Goal: Task Accomplishment & Management: Complete application form

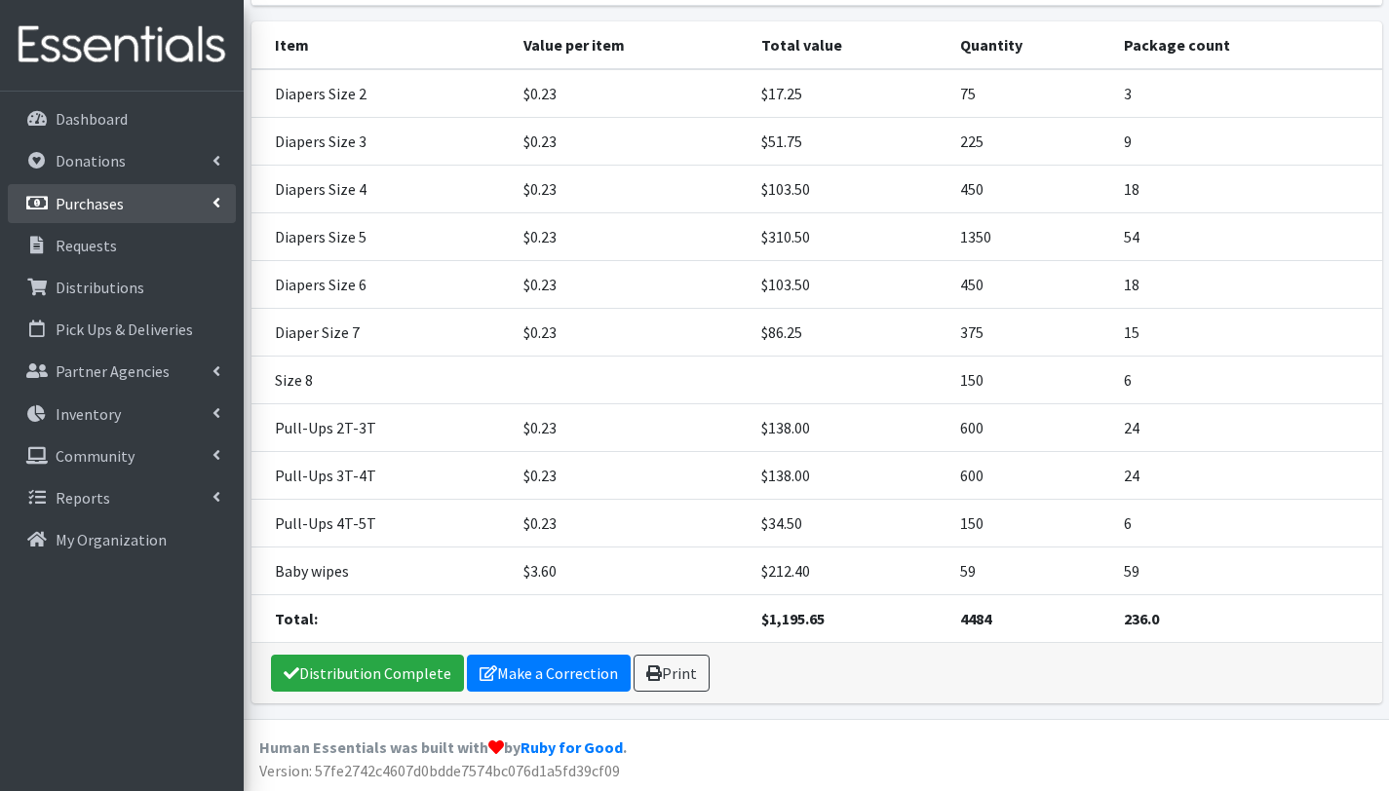
scroll to position [322, 0]
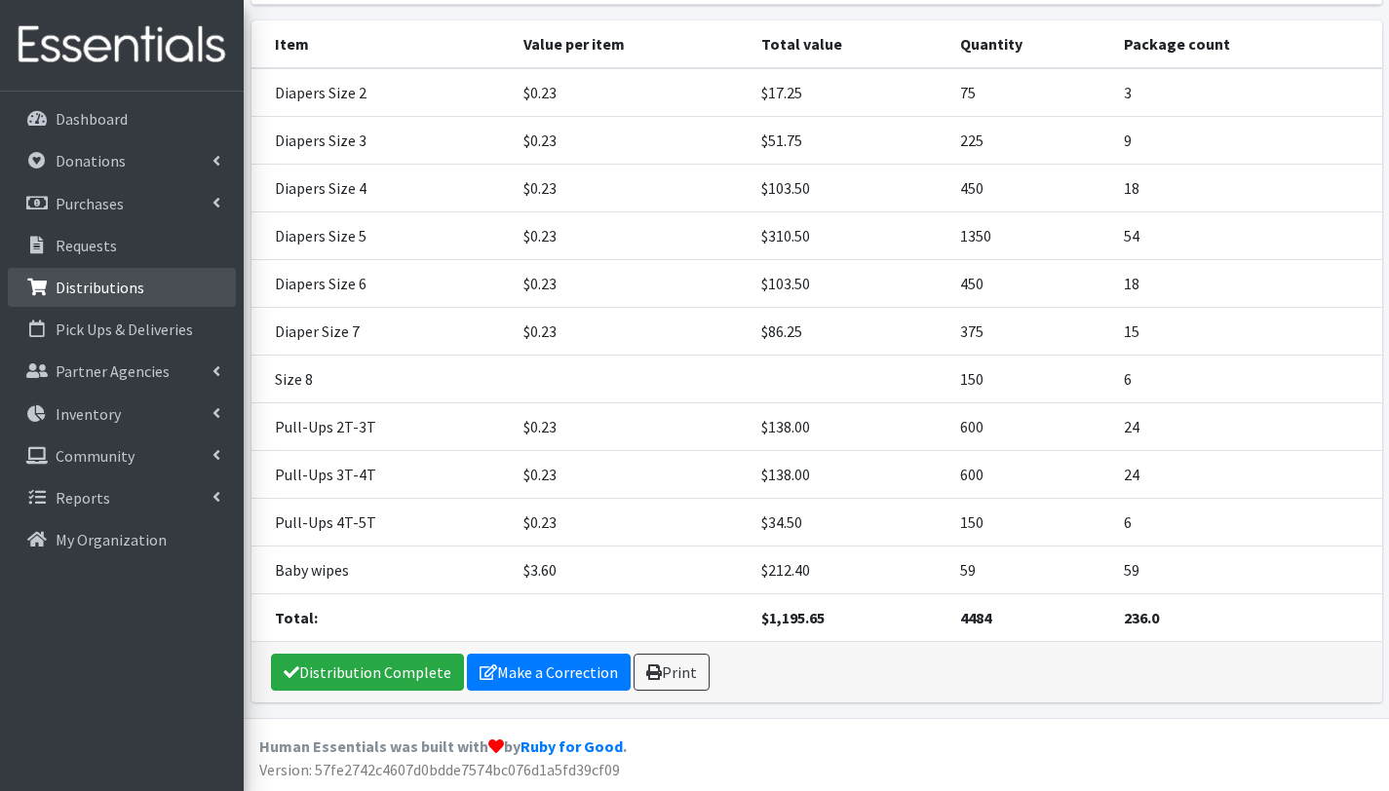
click at [105, 282] on p "Distributions" at bounding box center [100, 287] width 89 height 19
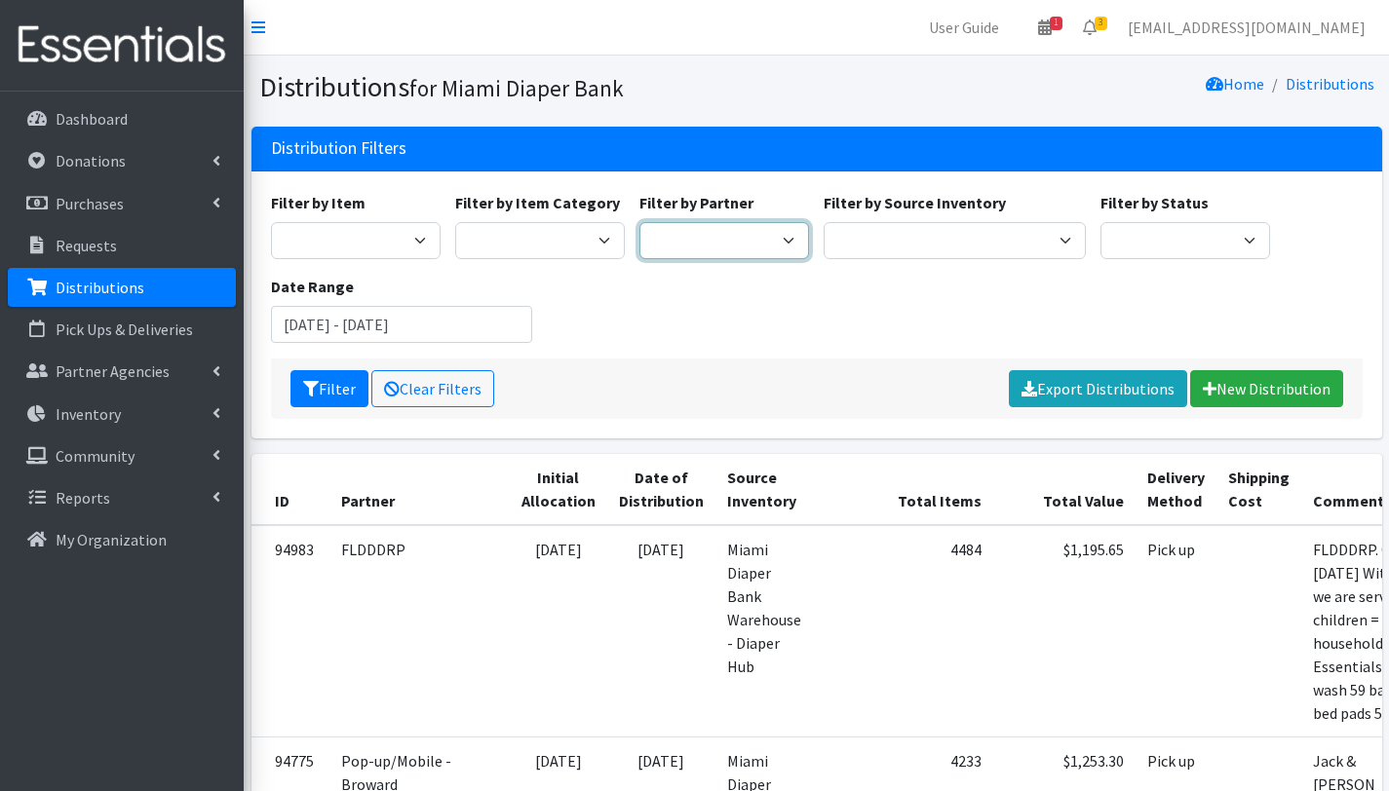
click at [765, 242] on select "A Safe Haven for [GEOGRAPHIC_DATA] Belafonte TACOLCY Center [GEOGRAPHIC_DATA] […" at bounding box center [724, 240] width 170 height 37
select select "6808"
click at [639, 222] on select "A Safe Haven for [GEOGRAPHIC_DATA] Belafonte TACOLCY Center [GEOGRAPHIC_DATA] […" at bounding box center [724, 240] width 170 height 37
click at [334, 386] on button "Filter" at bounding box center [329, 388] width 78 height 37
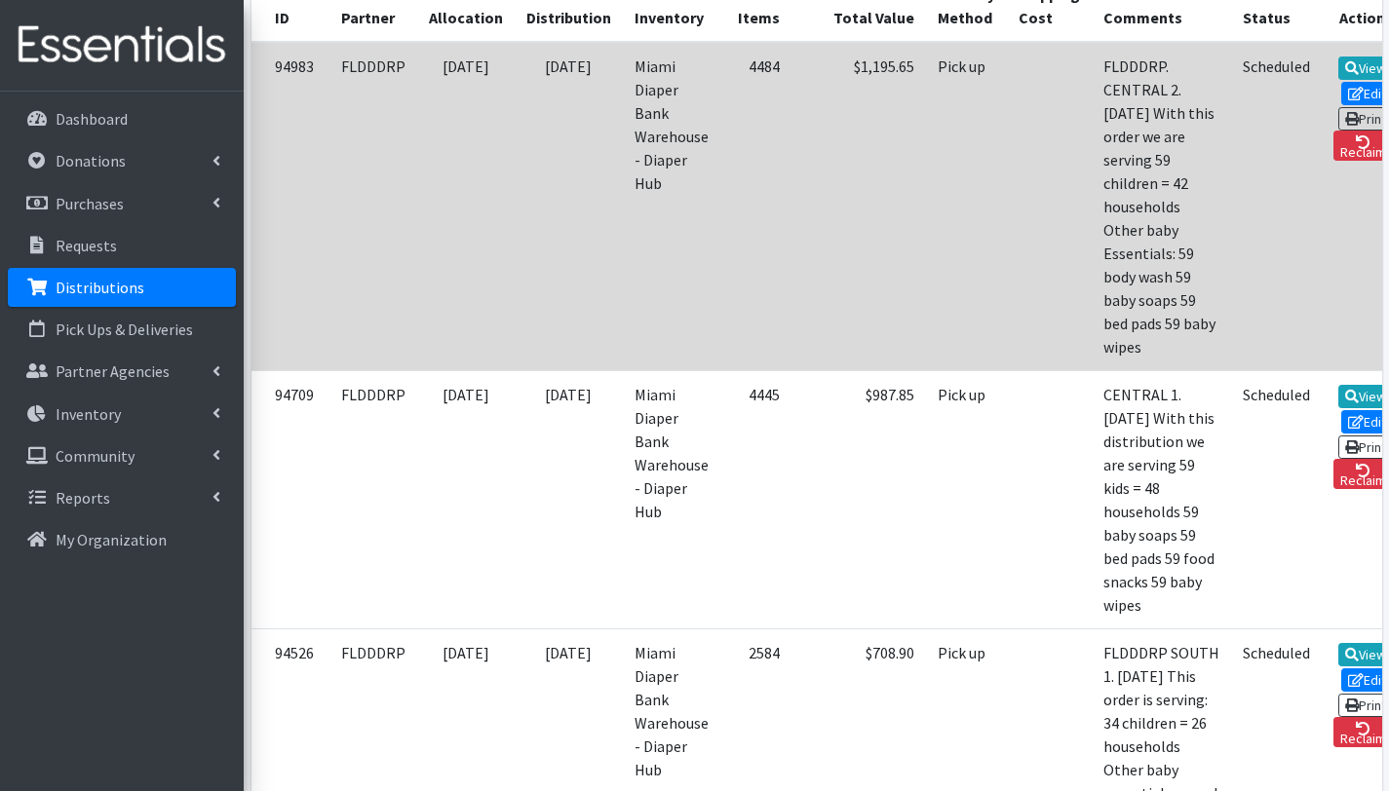
scroll to position [484, 0]
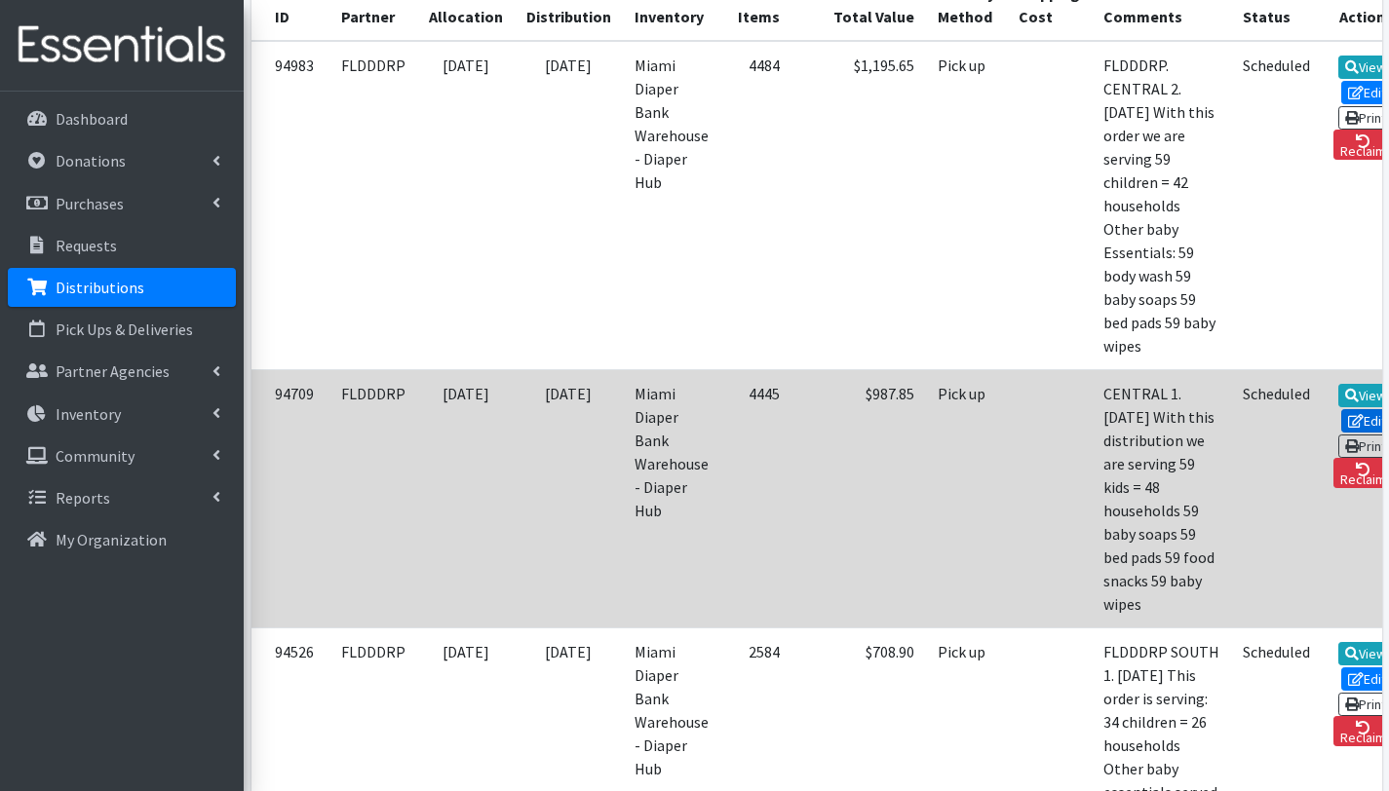
click at [1341, 420] on link "Edit" at bounding box center [1367, 420] width 53 height 23
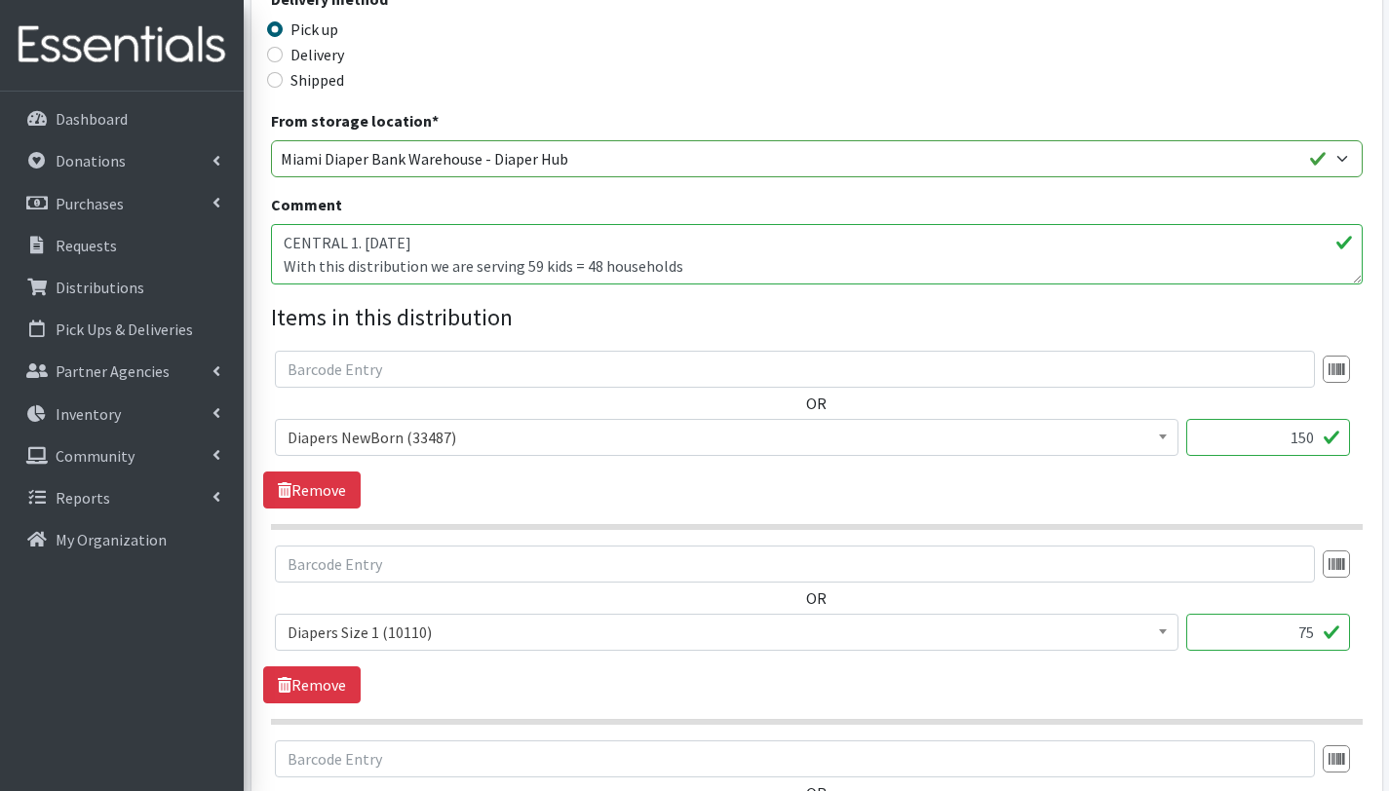
scroll to position [538, 0]
click at [534, 264] on textarea "CENTRAL 1. [DATE] With this distribution we are serving 59 kids = 48 households…" at bounding box center [817, 255] width 1092 height 60
click at [591, 262] on textarea "CENTRAL 1. [DATE] With this distribution we are serving 59 kids = 48 households…" at bounding box center [817, 255] width 1092 height 60
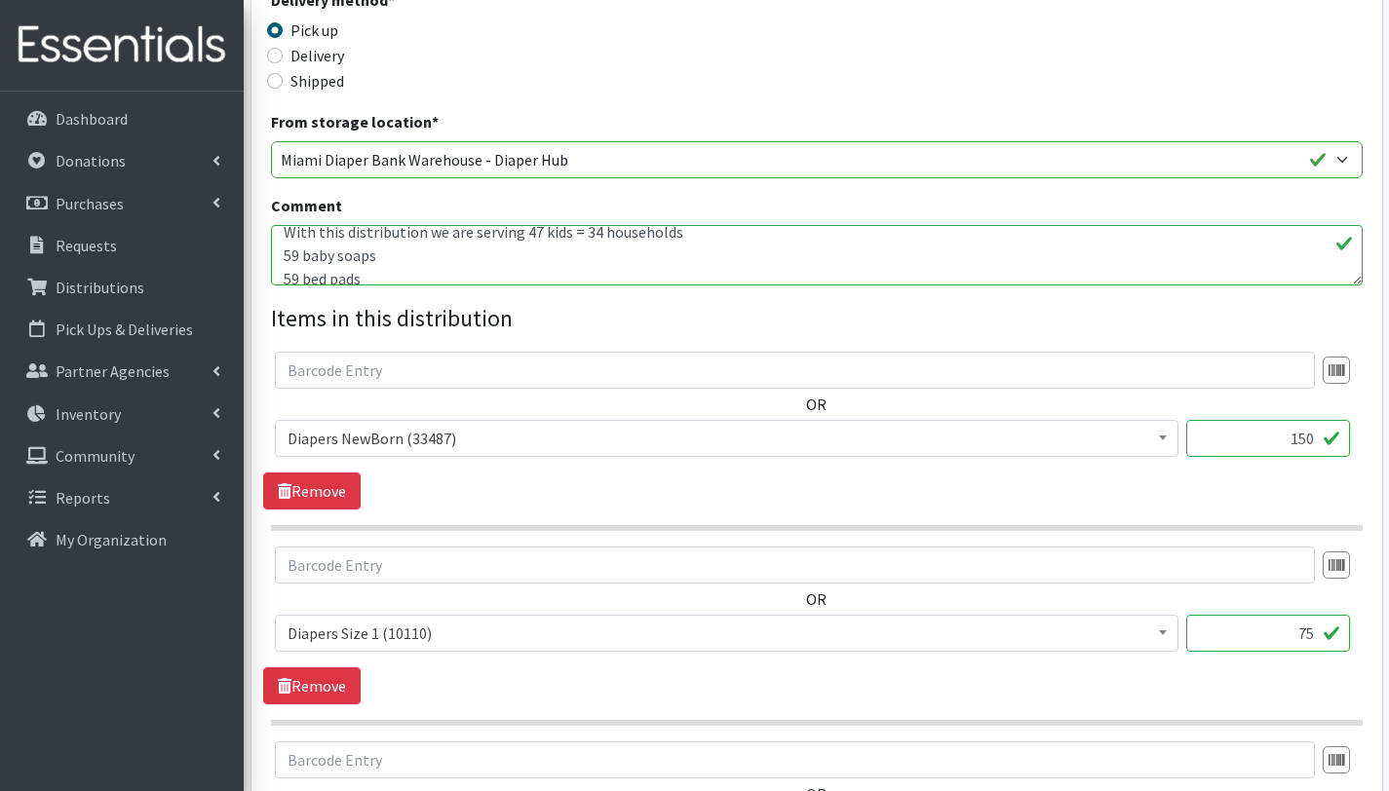
scroll to position [19, 0]
click at [296, 270] on textarea "CENTRAL 1. [DATE] With this distribution we are serving 59 kids = 48 households…" at bounding box center [817, 255] width 1092 height 60
drag, startPoint x: 298, startPoint y: 264, endPoint x: 282, endPoint y: 265, distance: 16.6
click at [282, 265] on textarea "CENTRAL 1. [DATE] With this distribution we are serving 59 kids = 48 households…" at bounding box center [817, 255] width 1092 height 60
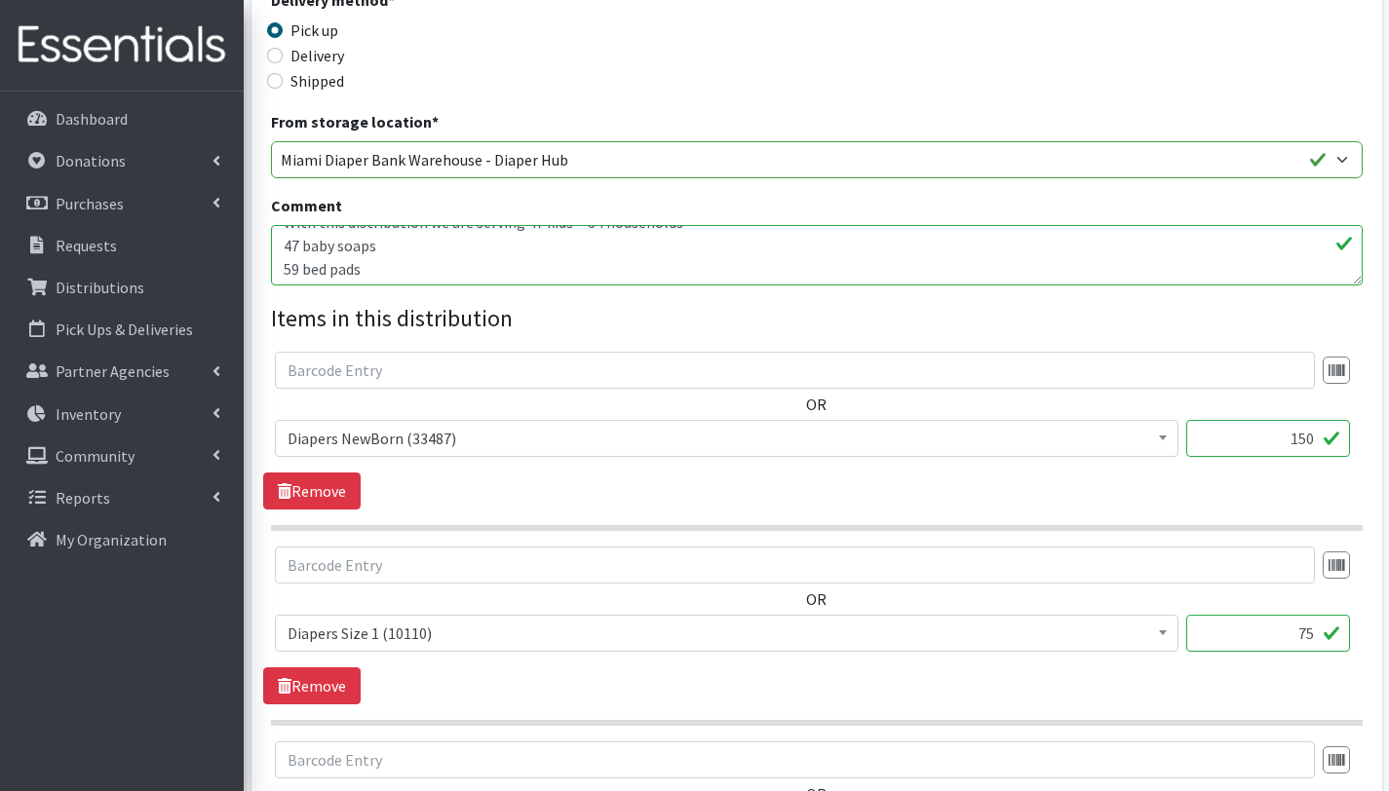
paste textarea "47"
drag, startPoint x: 296, startPoint y: 243, endPoint x: 282, endPoint y: 239, distance: 15.1
click at [282, 239] on textarea "CENTRAL 1. [DATE] With this distribution we are serving 59 kids = 48 households…" at bounding box center [817, 255] width 1092 height 60
paste textarea "47"
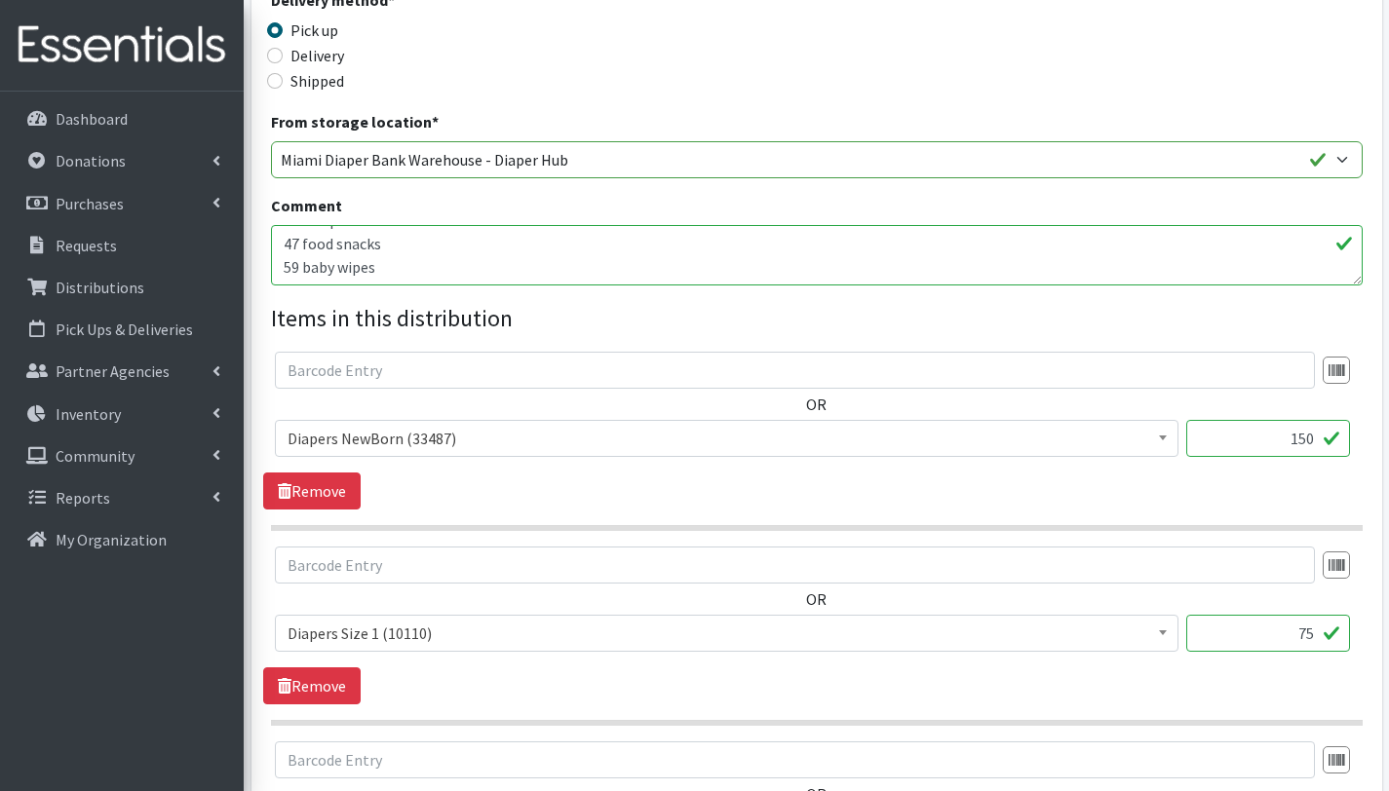
drag, startPoint x: 297, startPoint y: 265, endPoint x: 284, endPoint y: 262, distance: 14.0
click at [284, 262] on textarea "CENTRAL 1. 08/11/2025 With this distribution we are serving 59 kids = 48 househ…" at bounding box center [817, 255] width 1092 height 60
paste textarea "47"
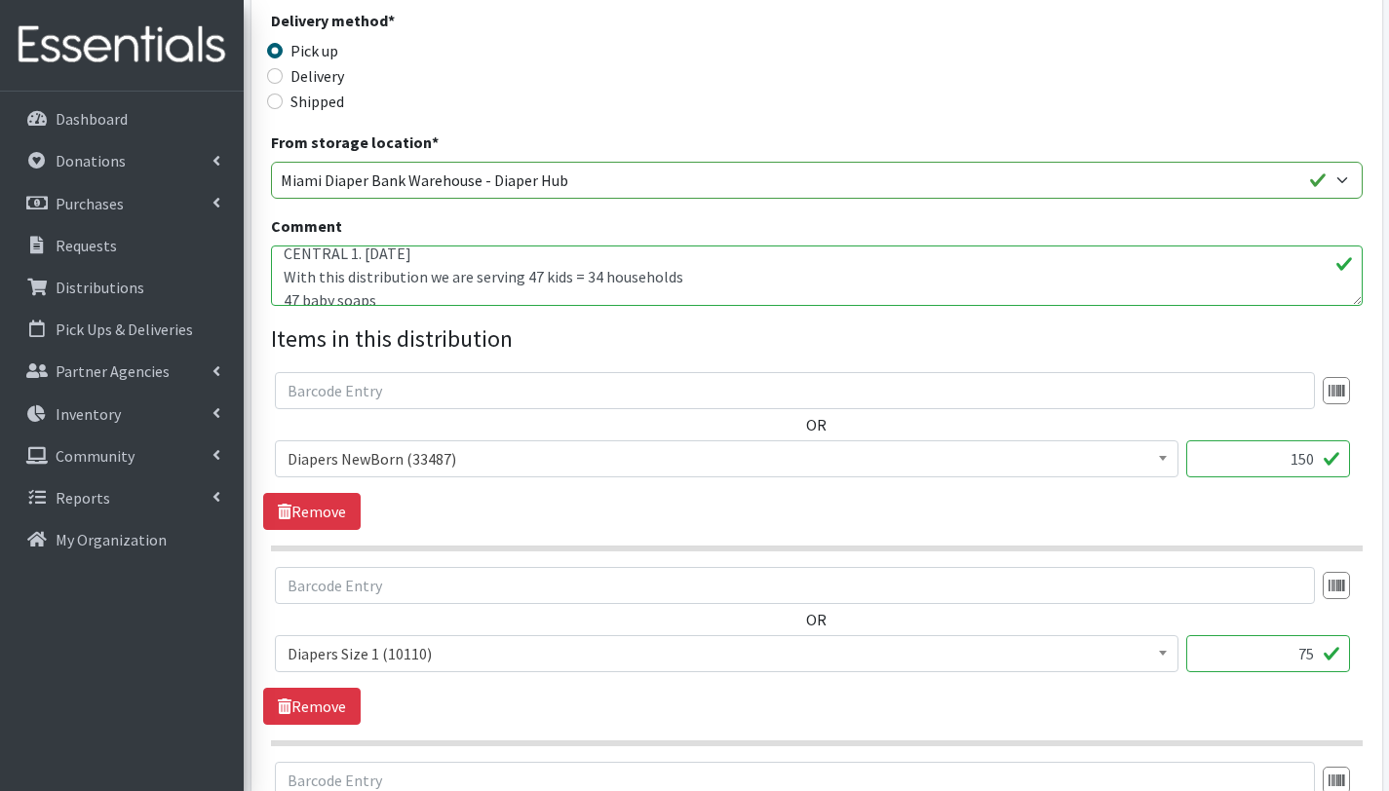
scroll to position [10, 0]
click at [690, 274] on textarea "CENTRAL 1. 08/11/2025 With this distribution we are serving 59 kids = 48 househ…" at bounding box center [817, 276] width 1092 height 60
type textarea "CENTRAL 1. [DATE] With this distribution we are serving 47 kids = 34 households…"
click at [1310, 460] on input "150" at bounding box center [1268, 459] width 164 height 37
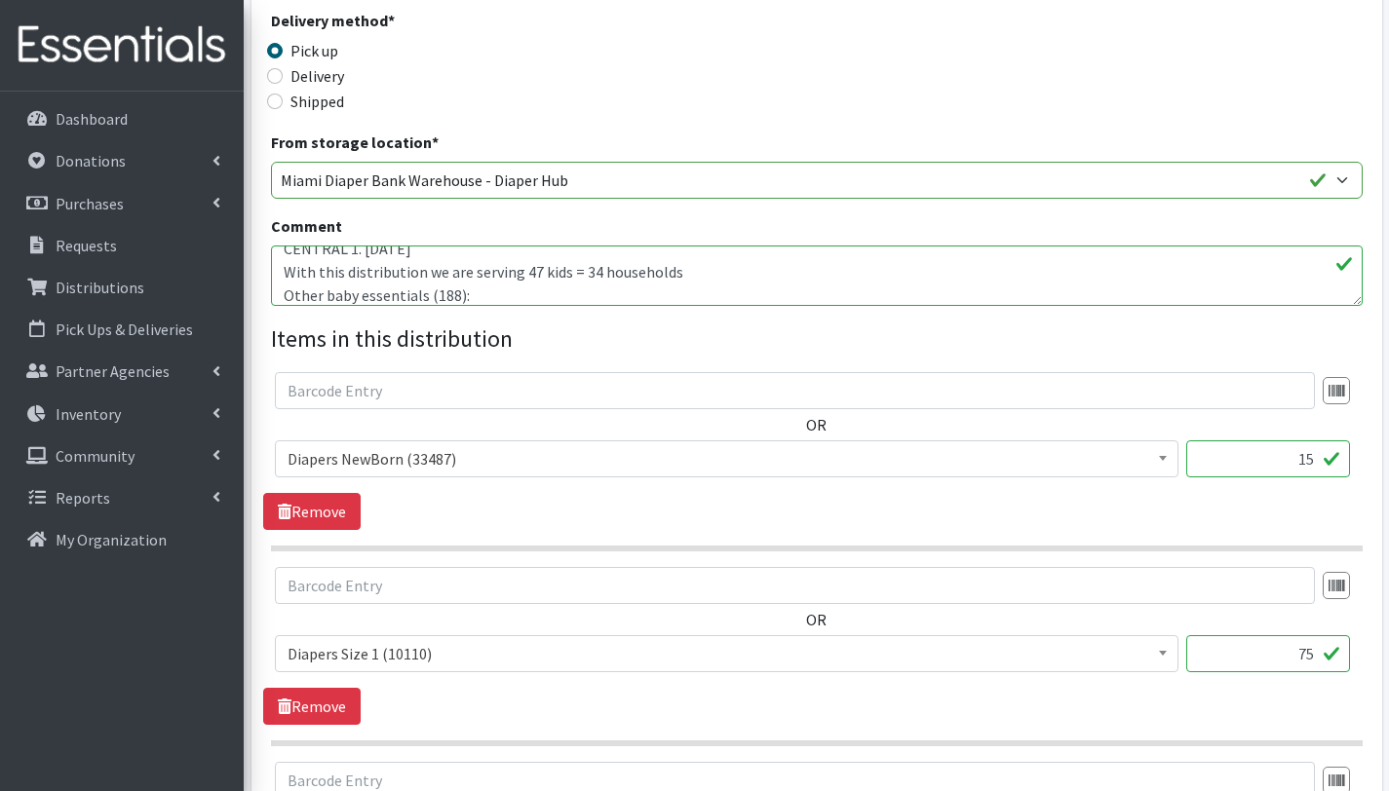
type input "1"
type input "75"
click at [1100, 525] on div "OR # - Total number of kids being served with this order: (0) Adult Briefs (Lar…" at bounding box center [816, 451] width 1106 height 158
click at [338, 706] on link "Remove" at bounding box center [311, 706] width 97 height 37
click at [339, 706] on link "Remove" at bounding box center [311, 706] width 97 height 37
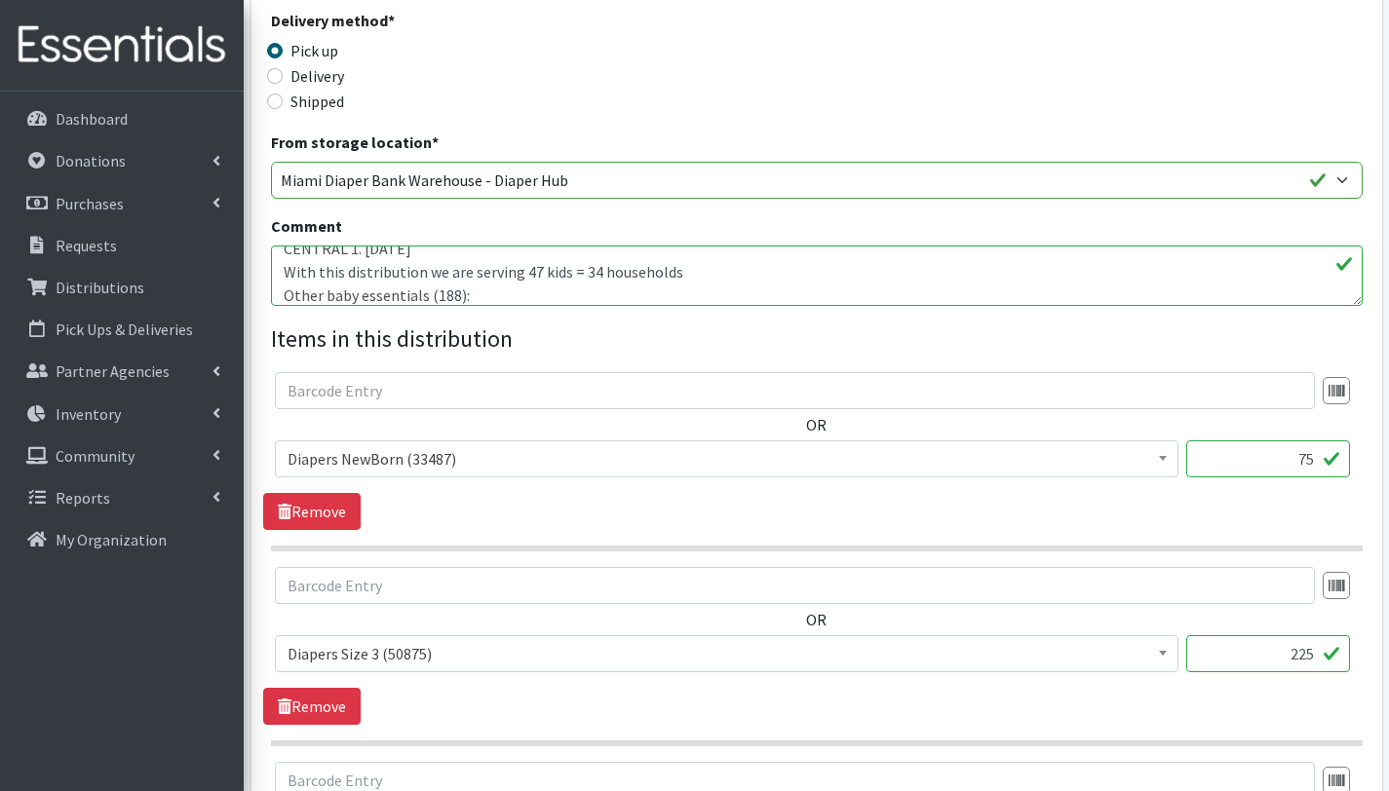
drag, startPoint x: 1314, startPoint y: 657, endPoint x: 1270, endPoint y: 656, distance: 43.9
click at [1270, 656] on input "225" at bounding box center [1268, 653] width 164 height 37
type input "150"
click at [1184, 715] on div "OR # - Total number of kids being served with this order: (0) Adult Briefs (Lar…" at bounding box center [816, 646] width 1106 height 158
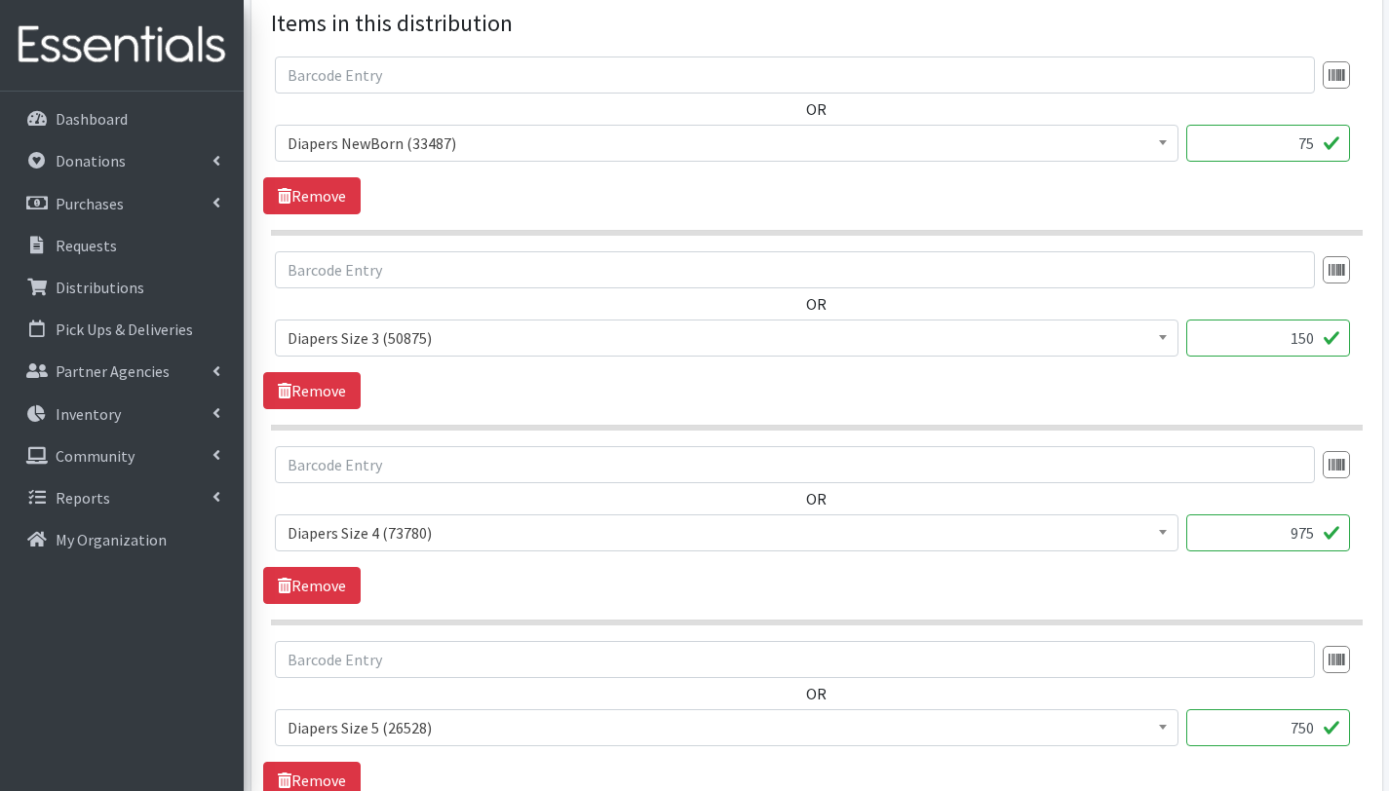
scroll to position [886, 0]
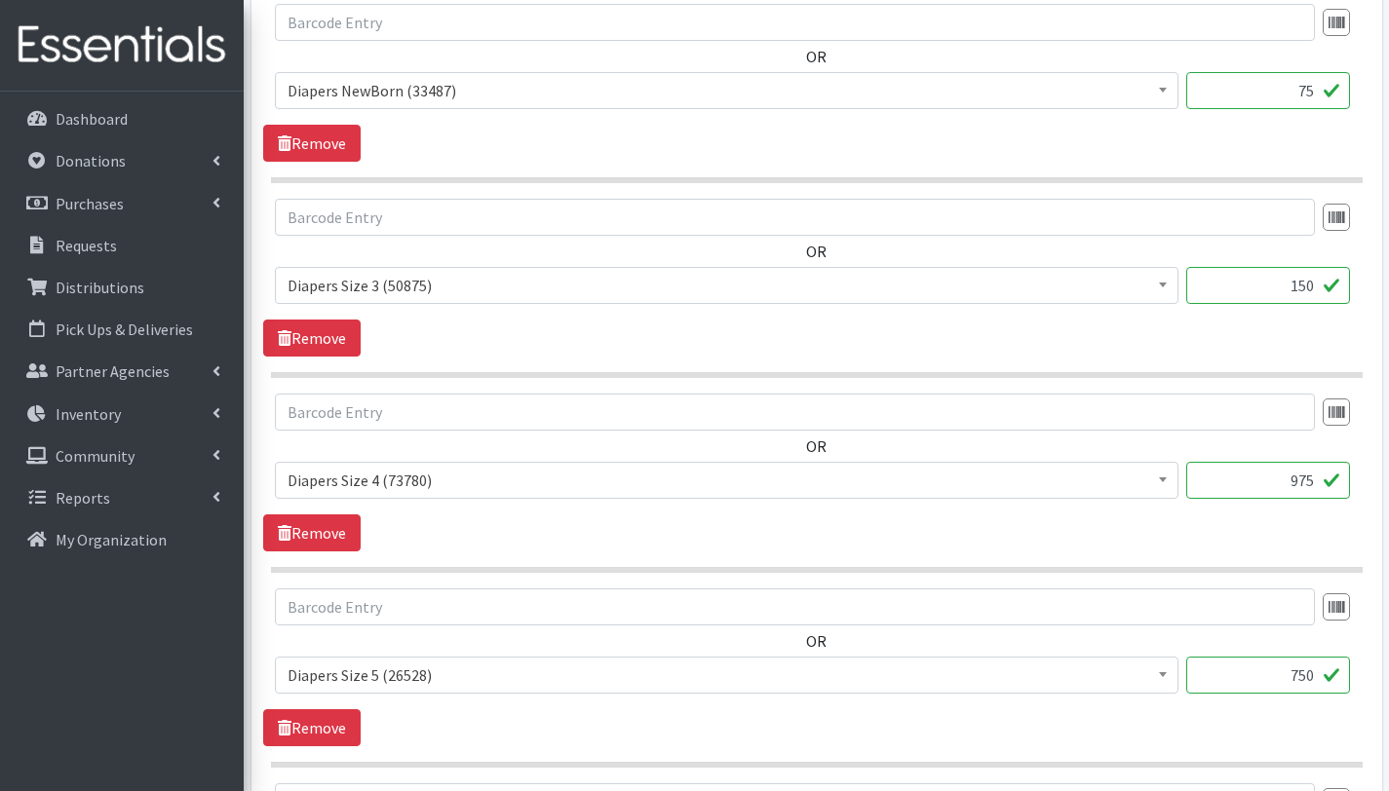
click at [1312, 482] on input "975" at bounding box center [1268, 480] width 164 height 37
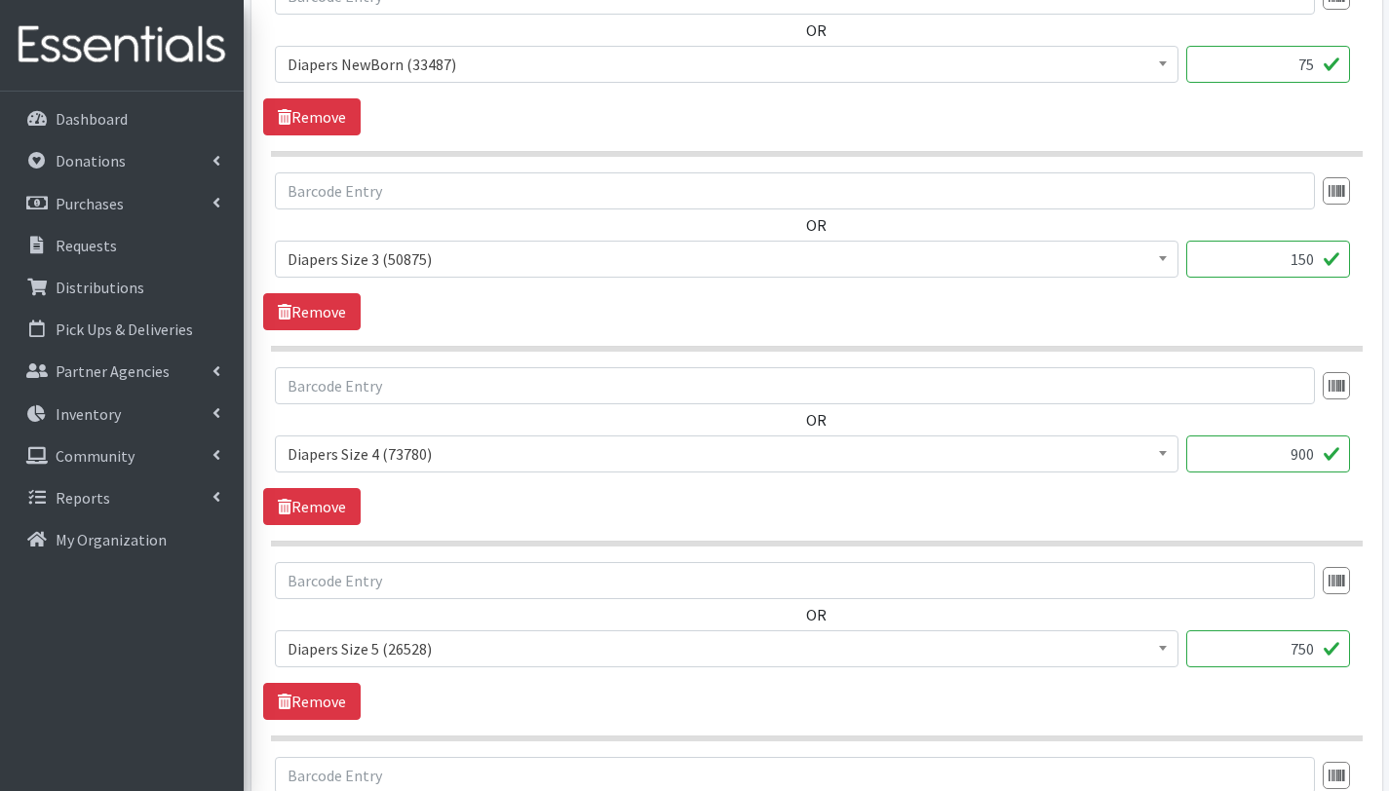
scroll to position [936, 0]
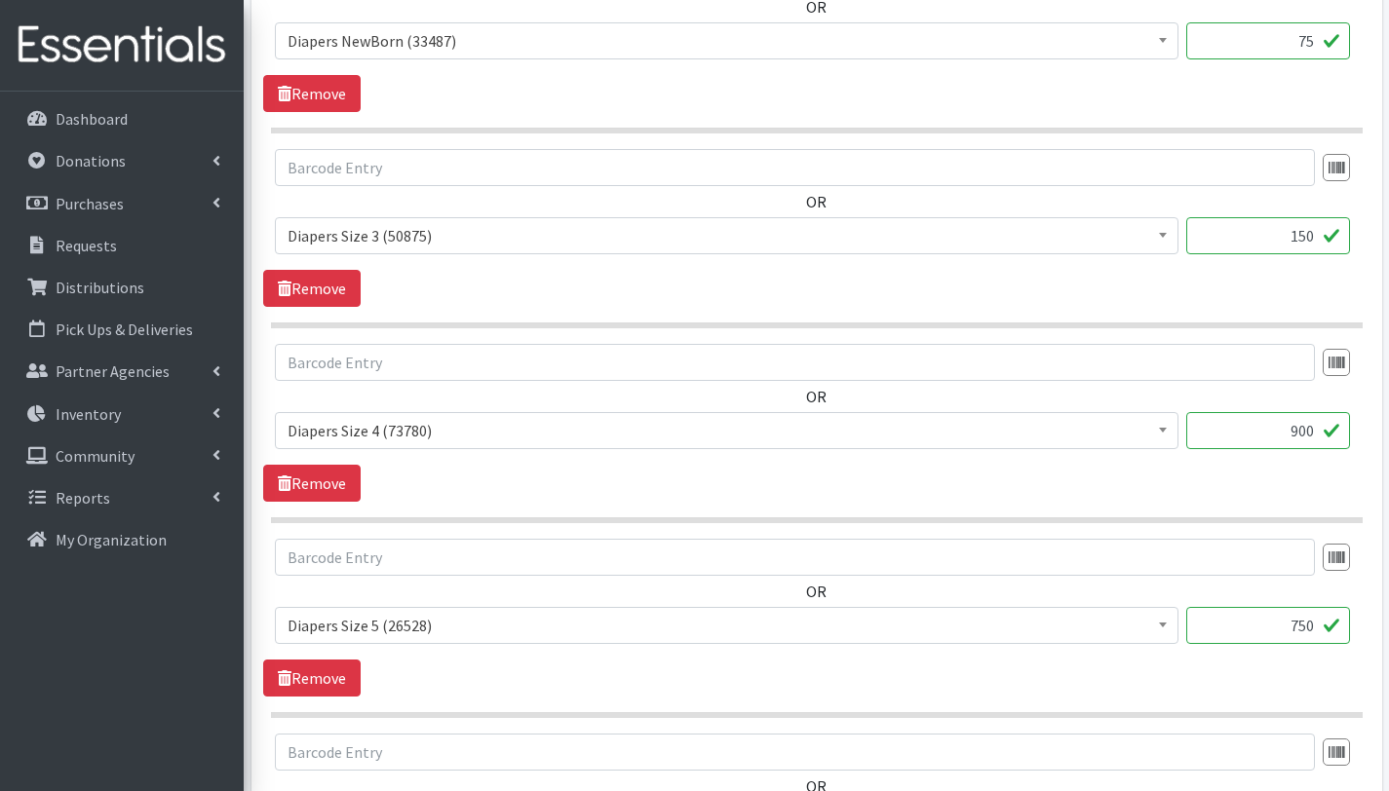
type input "900"
click at [1316, 627] on input "750" at bounding box center [1268, 625] width 164 height 37
type input "7"
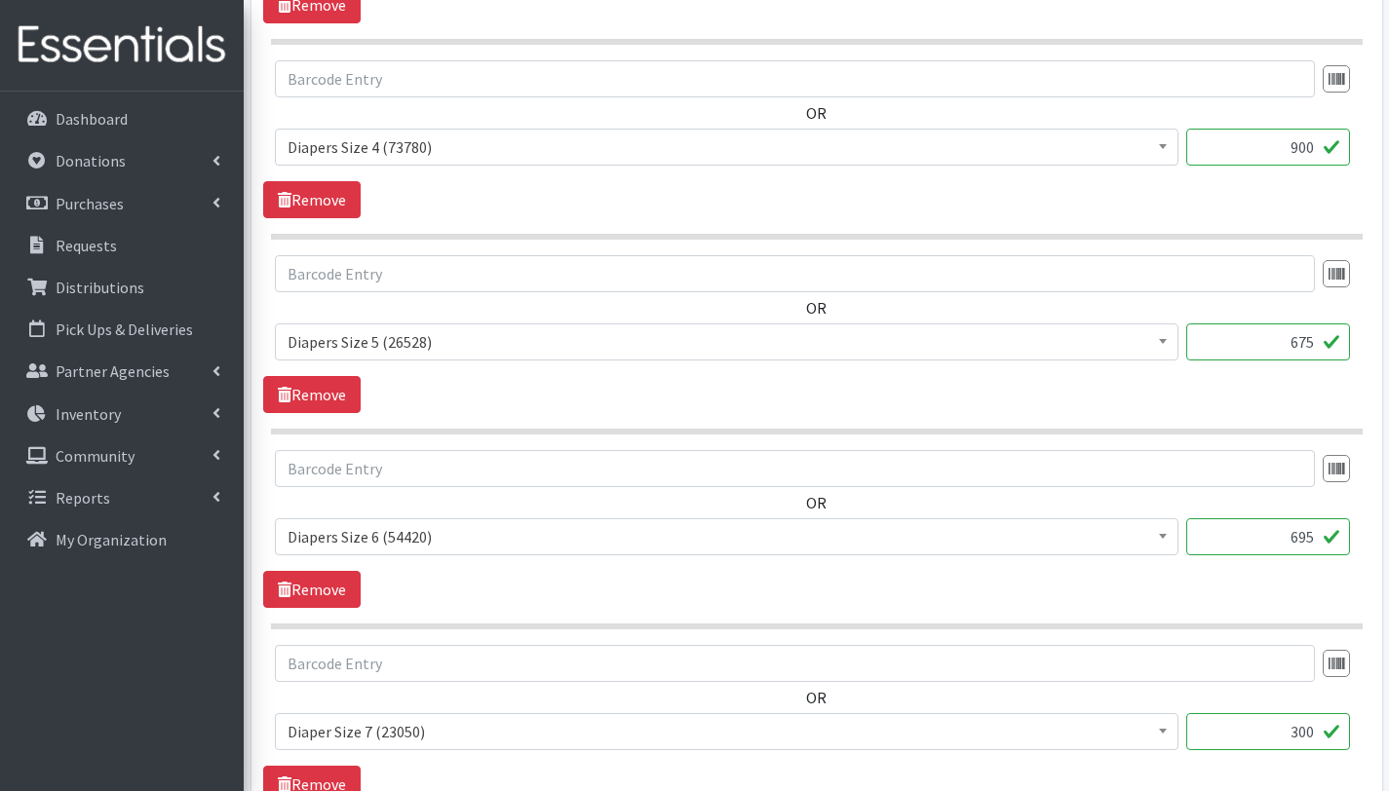
scroll to position [1229, 0]
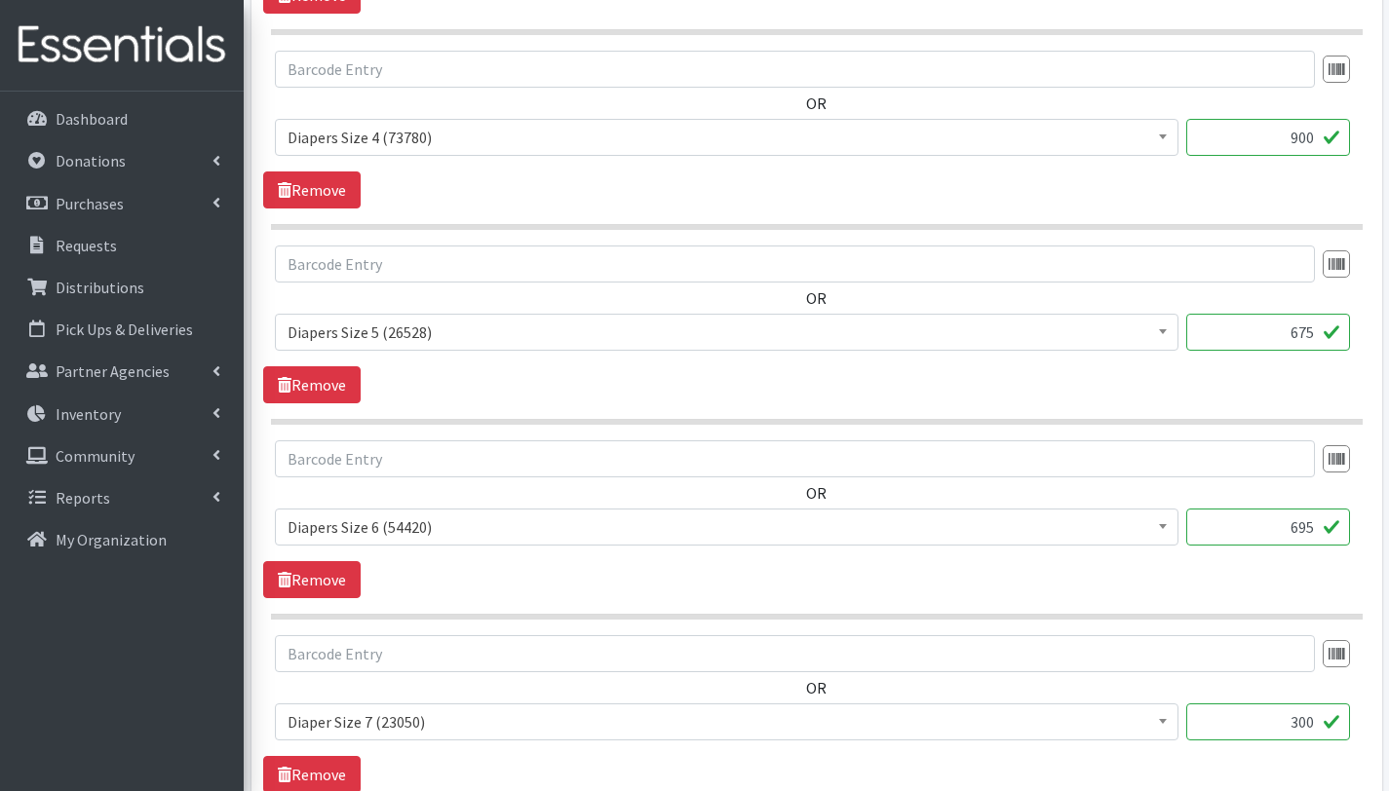
type input "675"
drag, startPoint x: 1306, startPoint y: 526, endPoint x: 1283, endPoint y: 528, distance: 23.5
click at [1283, 528] on input "695" at bounding box center [1268, 527] width 164 height 37
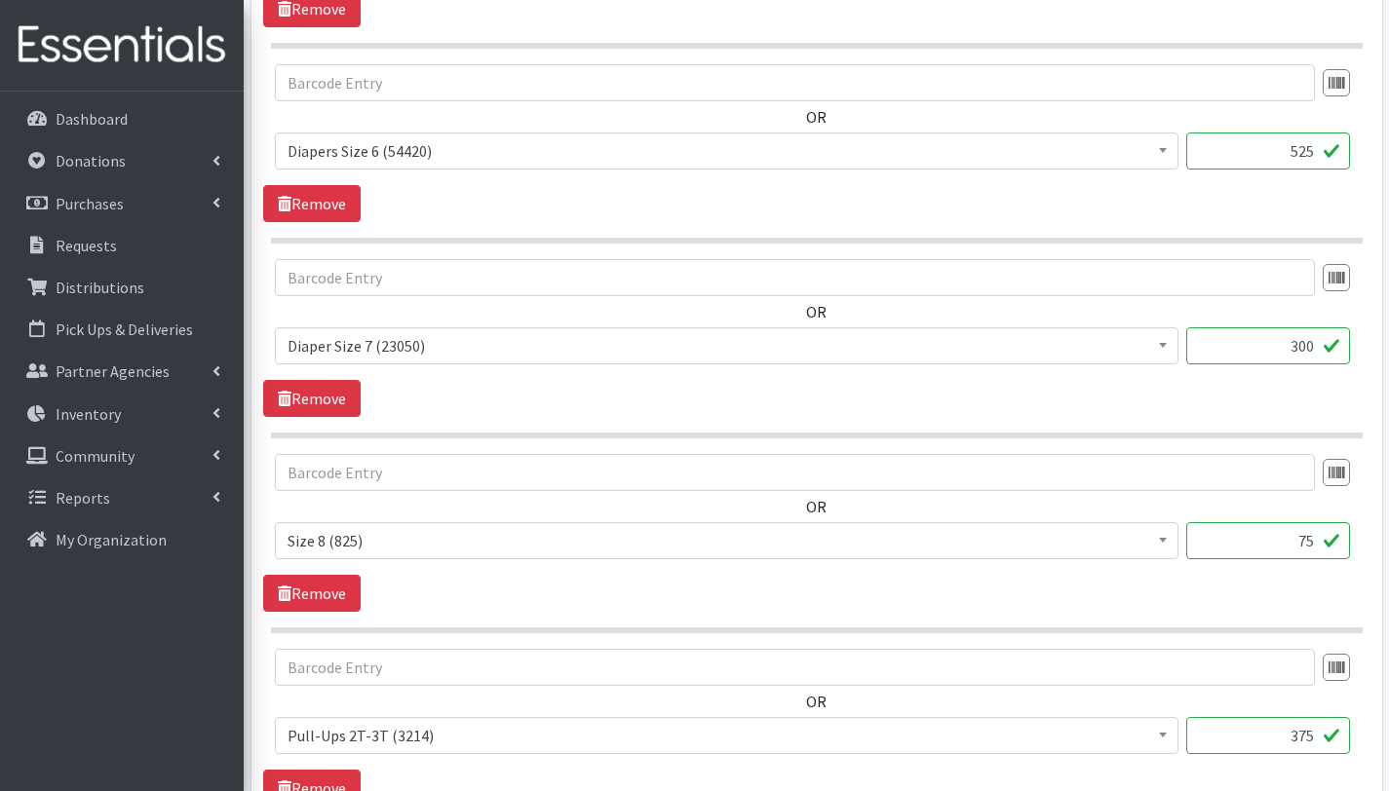
scroll to position [1636, 0]
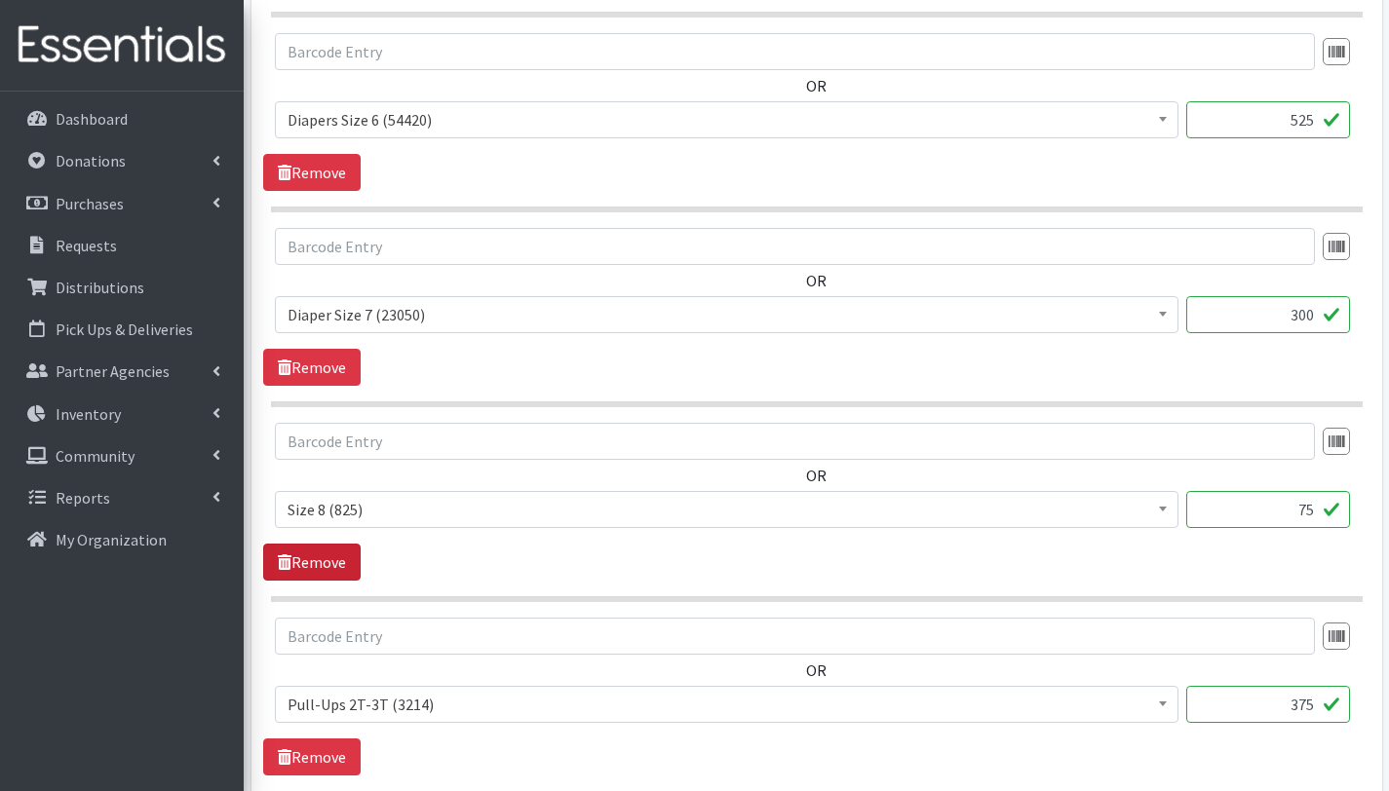
type input "525"
click at [333, 559] on link "Remove" at bounding box center [311, 562] width 97 height 37
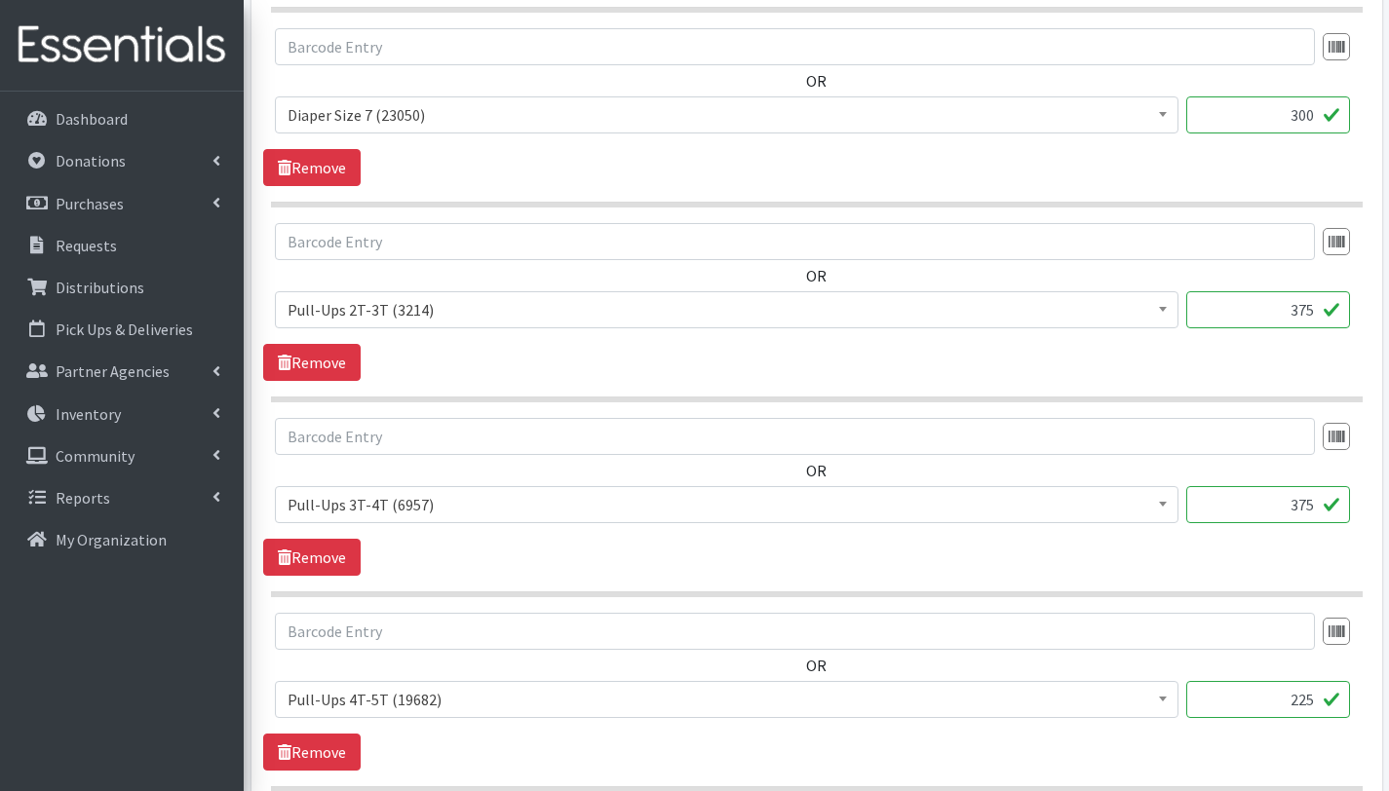
scroll to position [1850, 0]
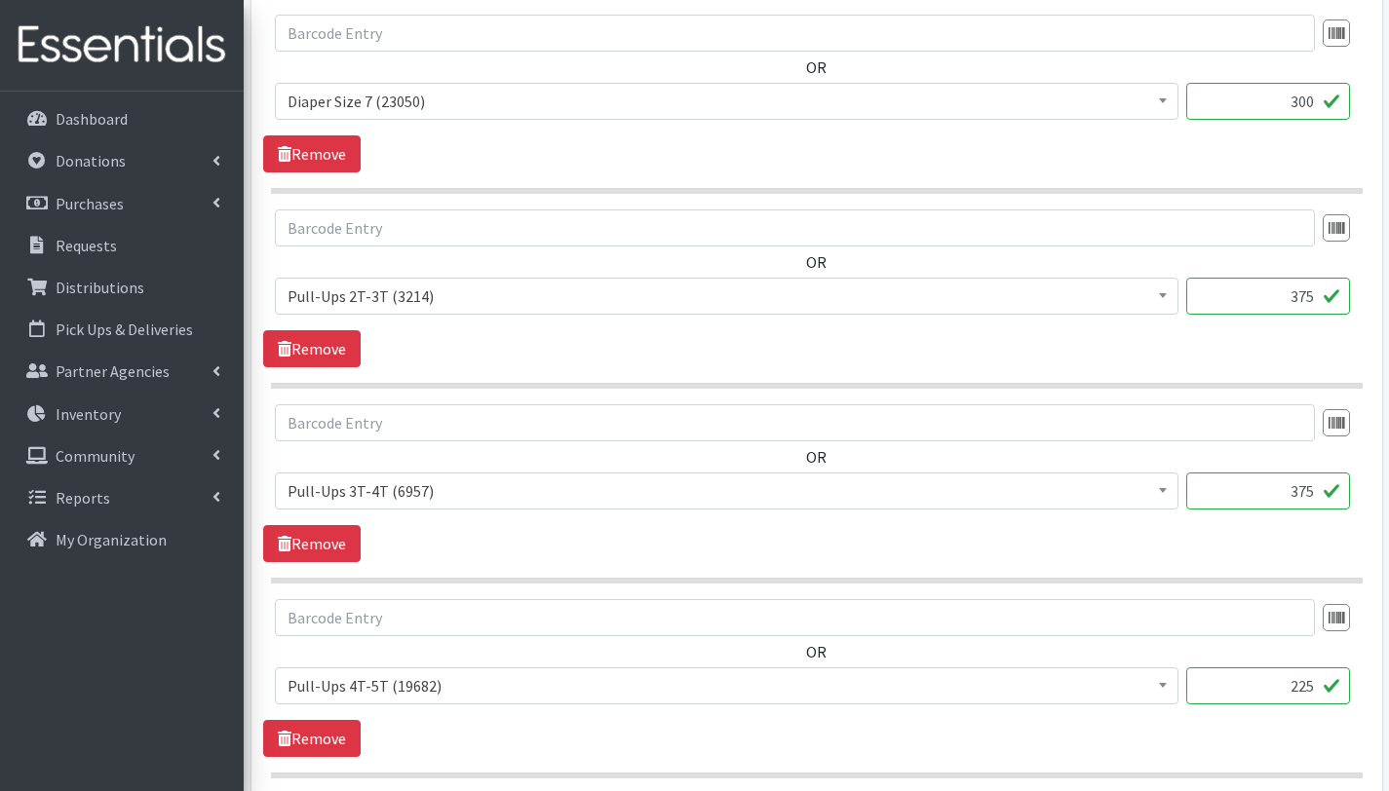
drag, startPoint x: 1315, startPoint y: 686, endPoint x: 1285, endPoint y: 684, distance: 29.3
click at [1286, 684] on input "225" at bounding box center [1268, 686] width 164 height 37
type input "150"
click at [1158, 658] on div "OR # - Total number of kids being served with this order: (0) Adult Briefs (Lar…" at bounding box center [816, 659] width 1106 height 121
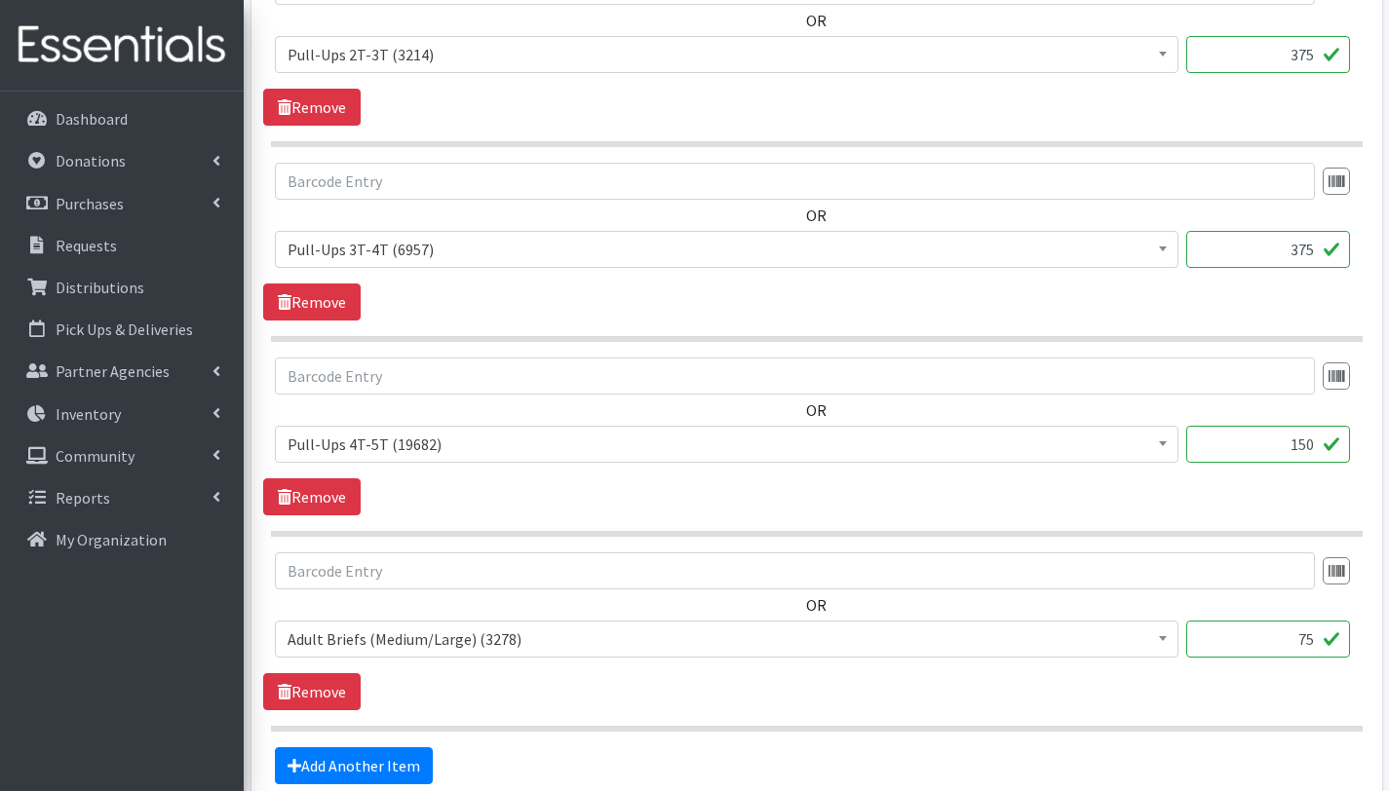
scroll to position [2127, 0]
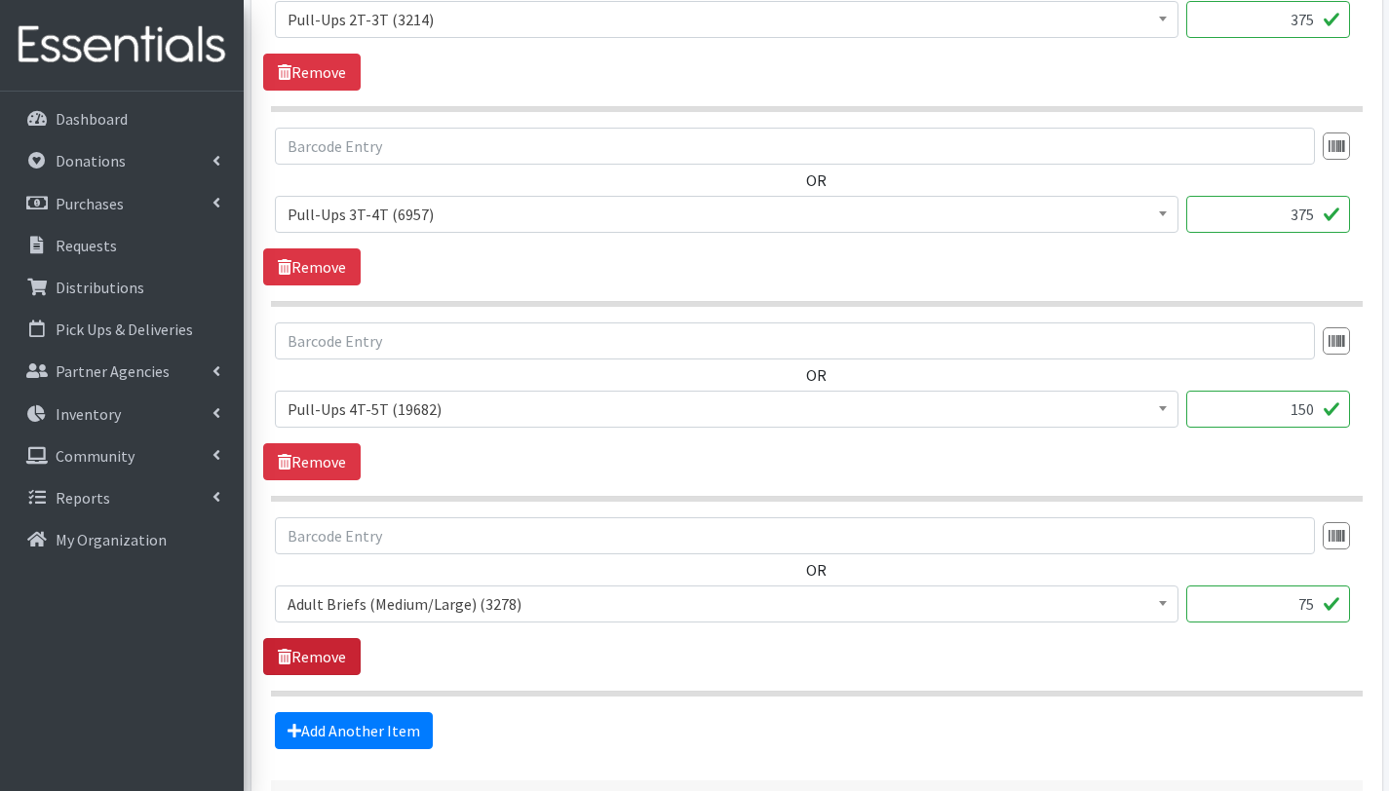
click at [332, 647] on link "Remove" at bounding box center [311, 656] width 97 height 37
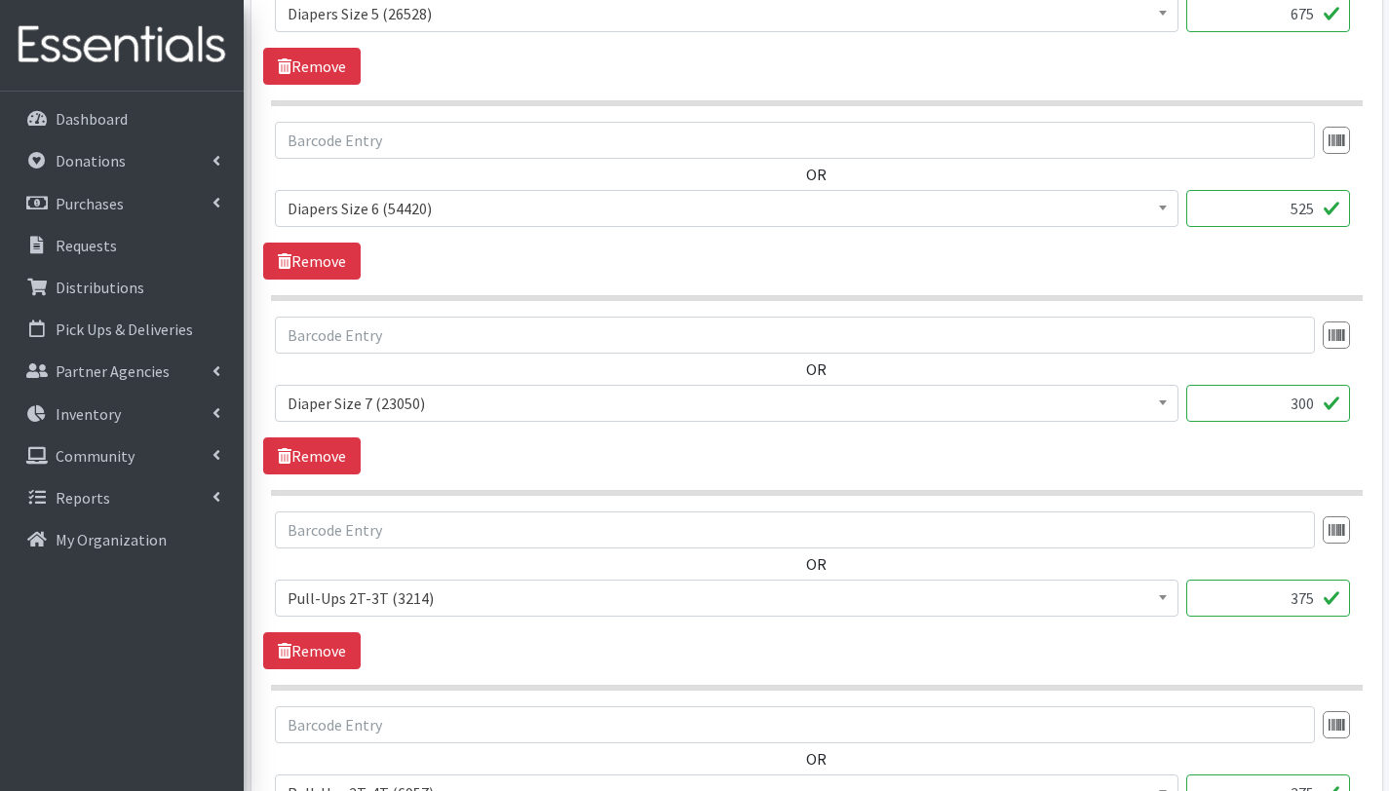
scroll to position [2089, 0]
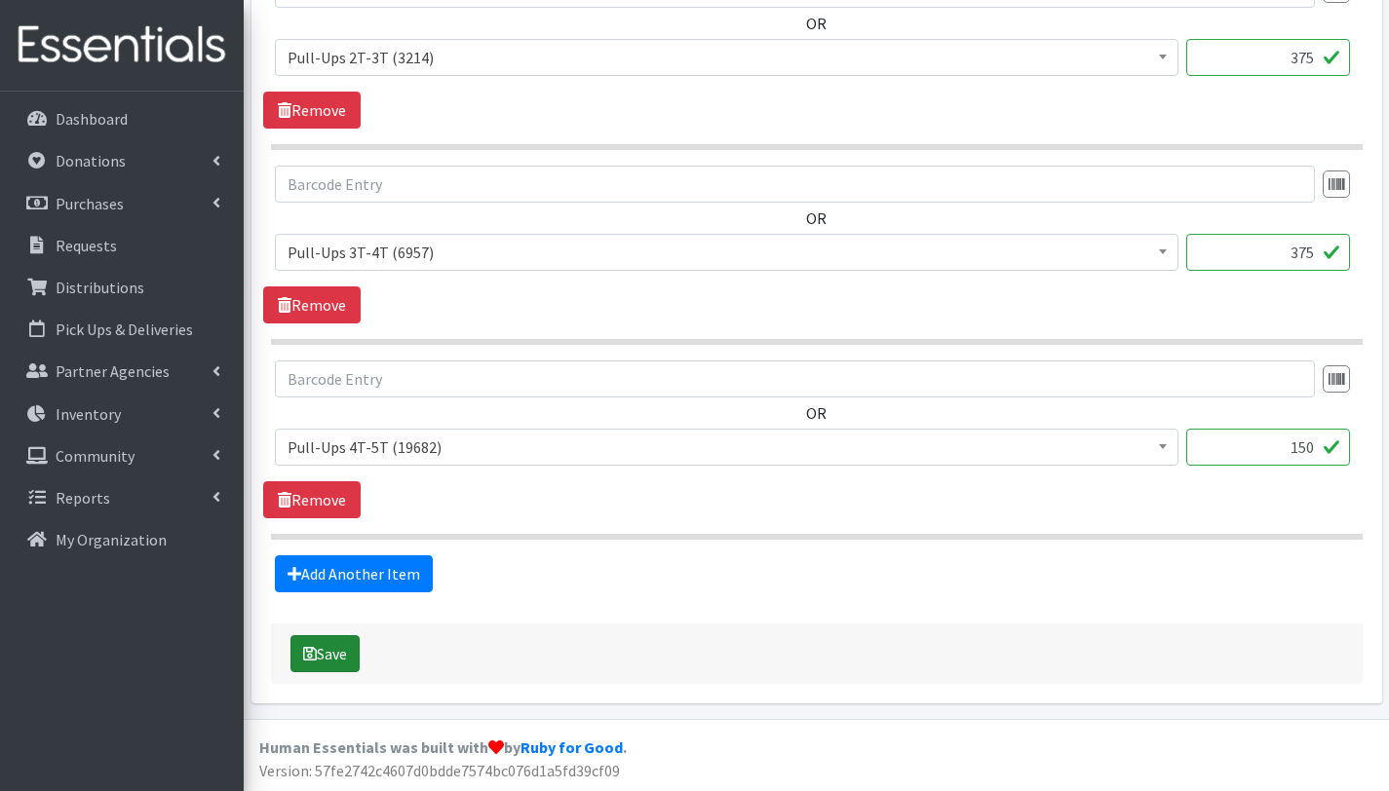
click at [358, 648] on button "Save" at bounding box center [324, 653] width 69 height 37
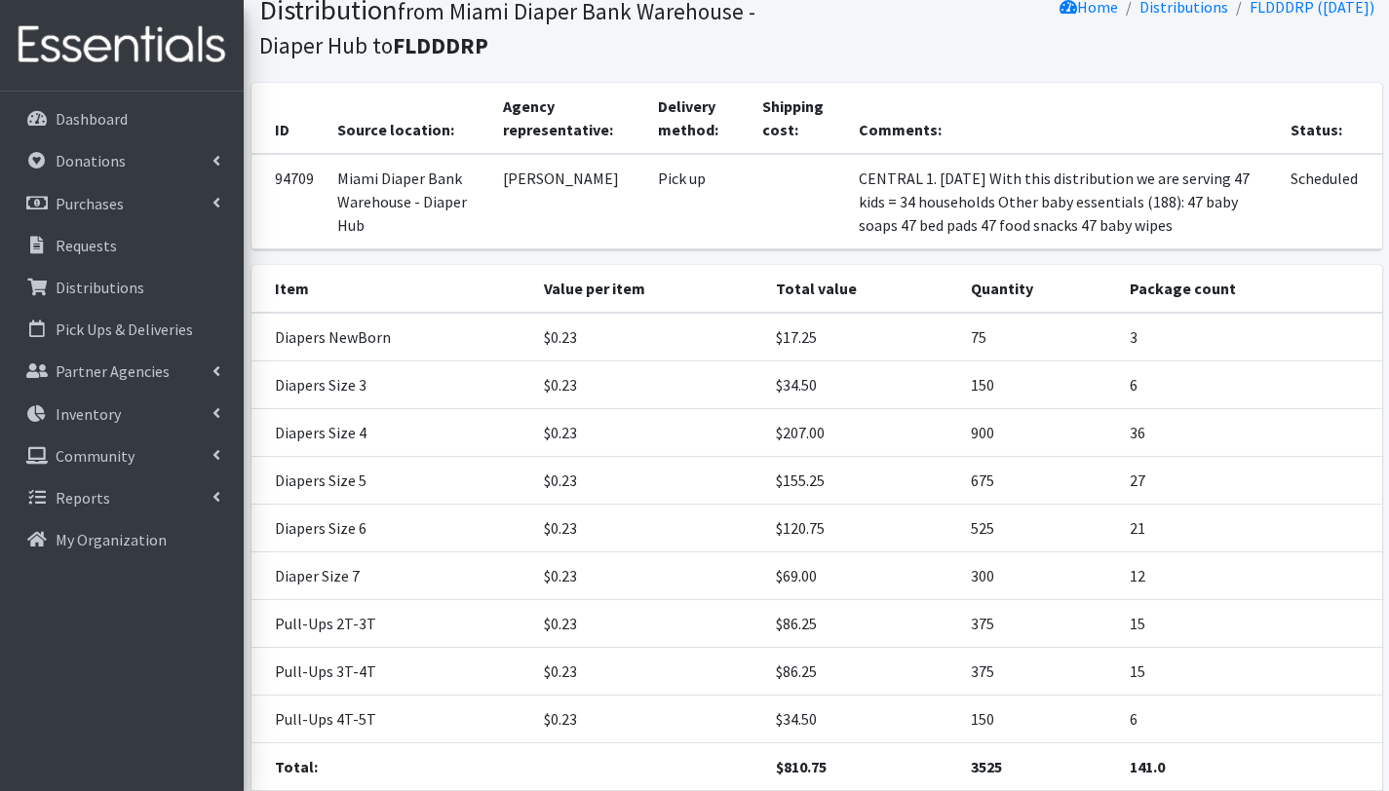
scroll to position [355, 0]
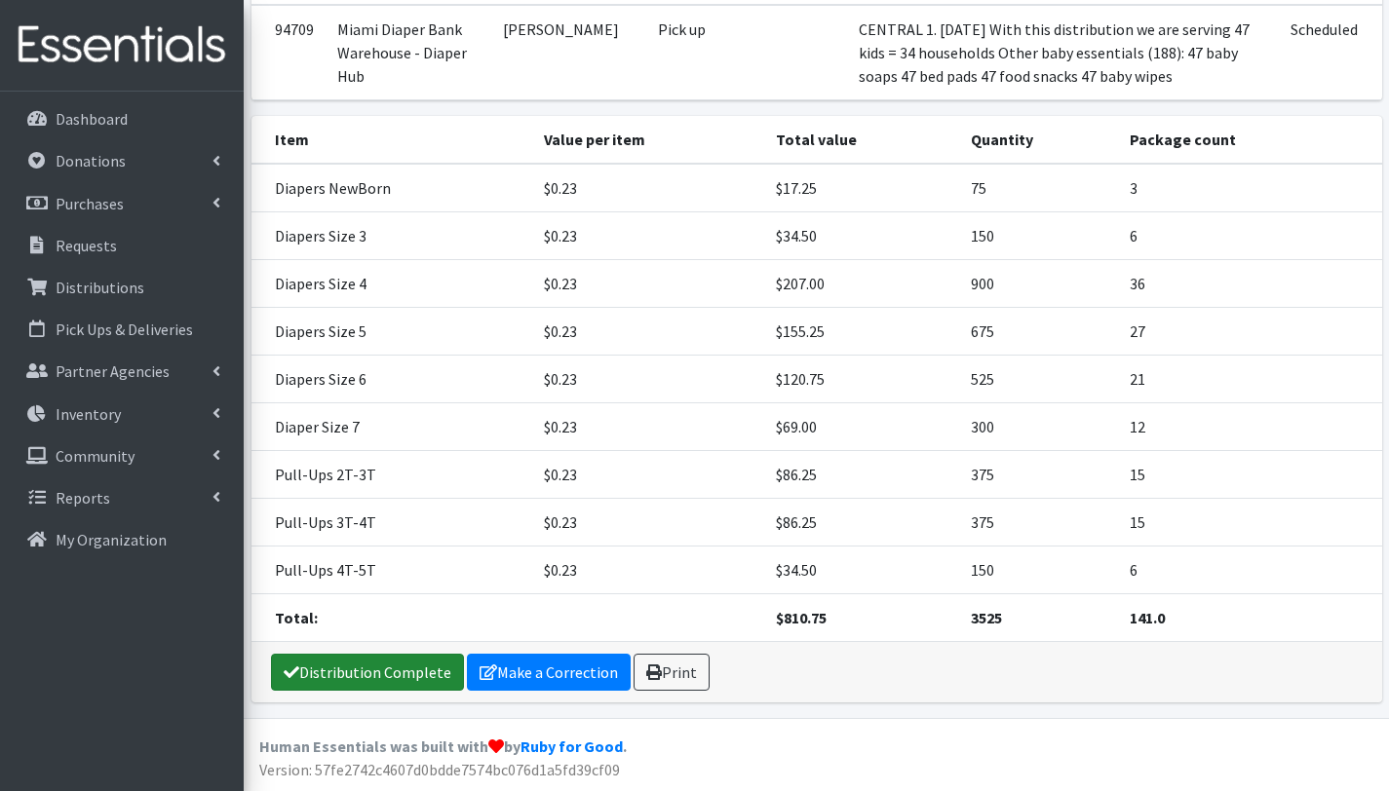
drag, startPoint x: 394, startPoint y: 673, endPoint x: 409, endPoint y: 681, distance: 17.4
click at [394, 673] on link "Distribution Complete" at bounding box center [367, 672] width 193 height 37
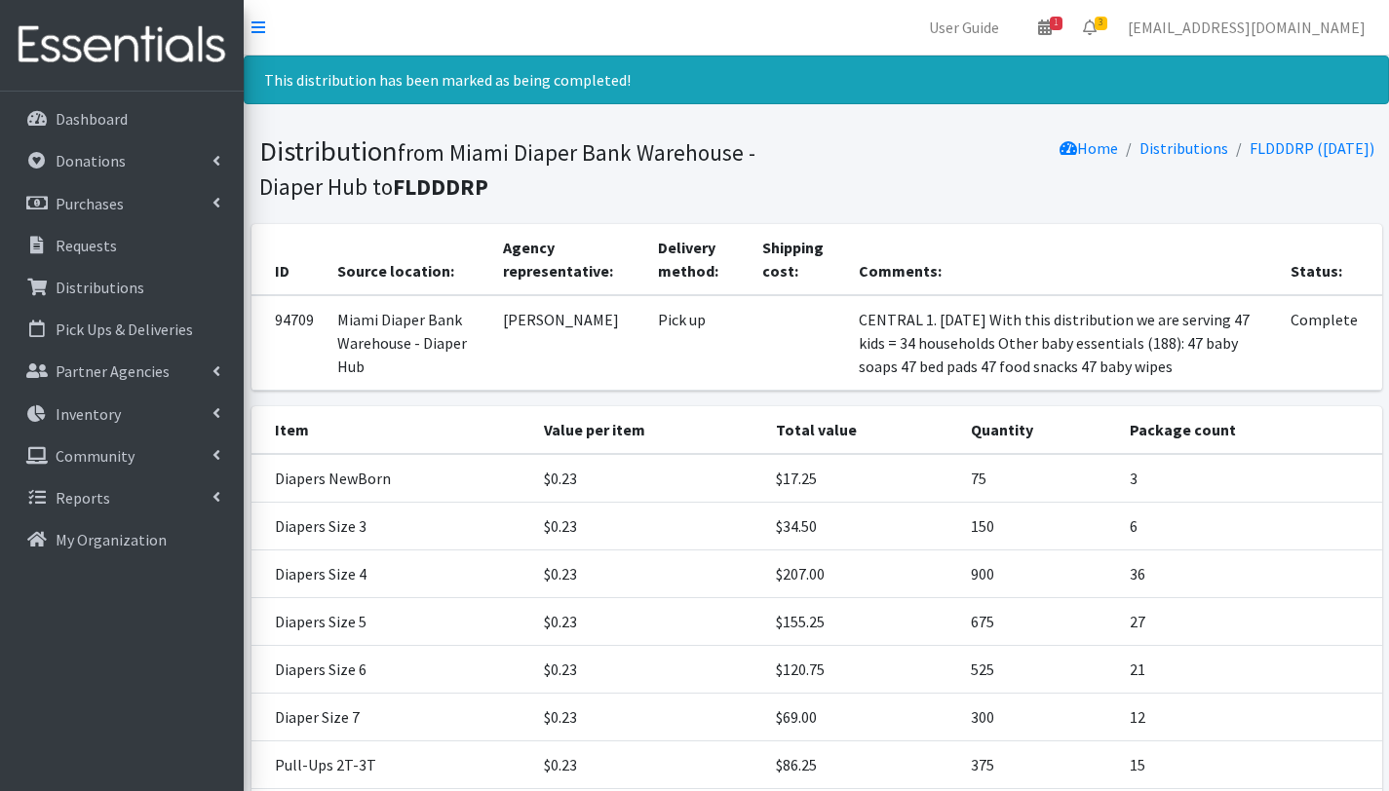
scroll to position [290, 0]
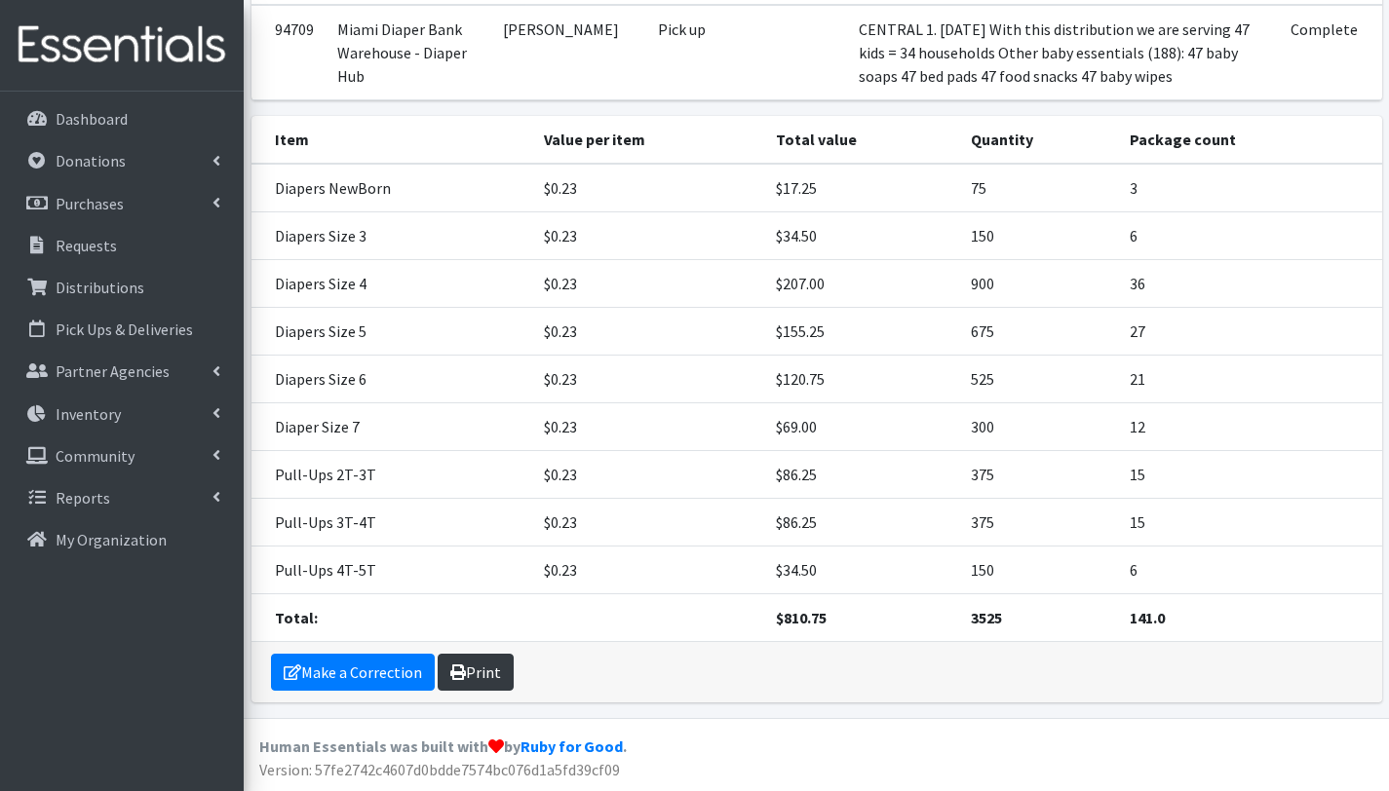
click at [473, 668] on link "Print" at bounding box center [476, 672] width 76 height 37
click at [115, 280] on p "Distributions" at bounding box center [100, 287] width 89 height 19
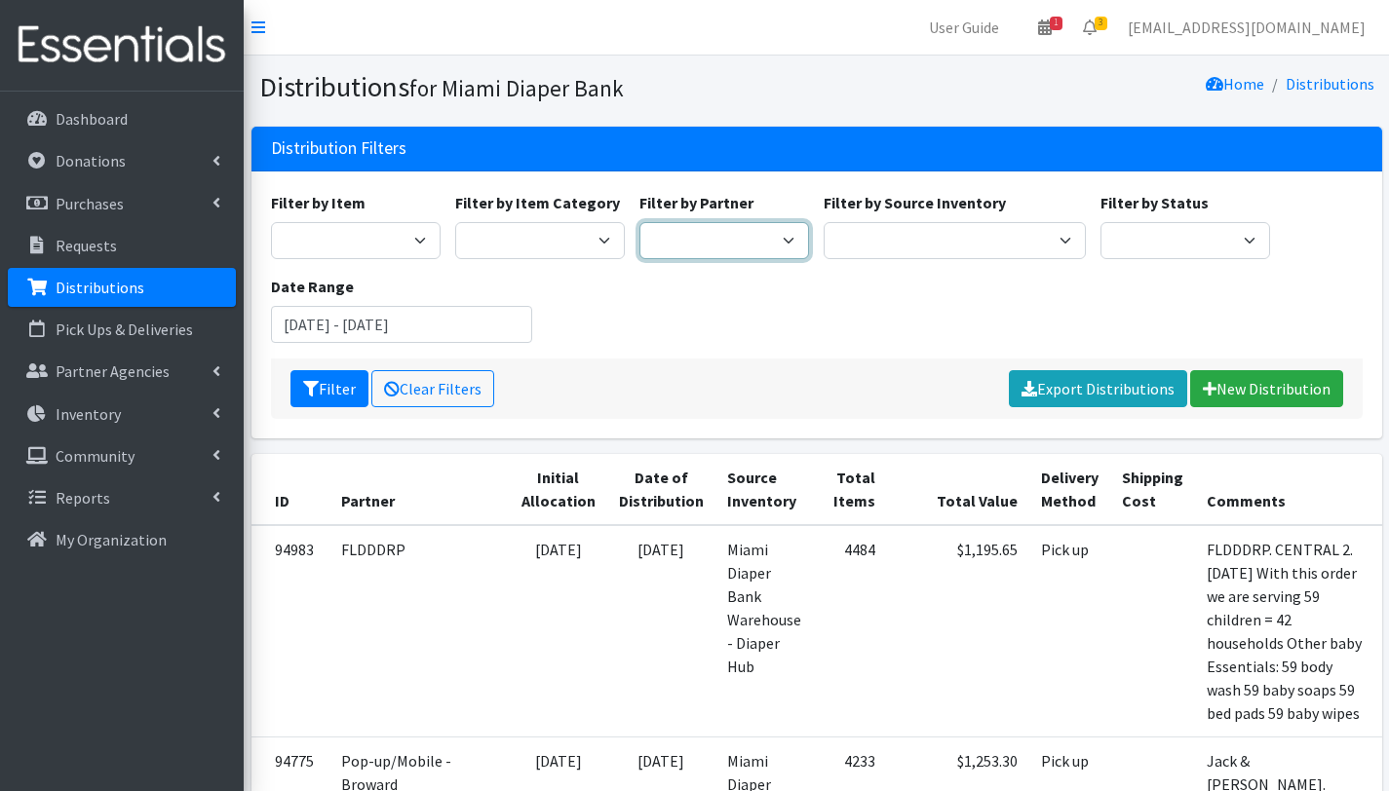
click at [745, 238] on select "A Safe Haven for [GEOGRAPHIC_DATA] Belafonte TACOLCY Center [GEOGRAPHIC_DATA] […" at bounding box center [724, 240] width 170 height 37
select select "4836"
click at [639, 222] on select "A Safe Haven for [GEOGRAPHIC_DATA] Belafonte TACOLCY Center [GEOGRAPHIC_DATA] […" at bounding box center [724, 240] width 170 height 37
click at [326, 392] on button "Filter" at bounding box center [329, 388] width 78 height 37
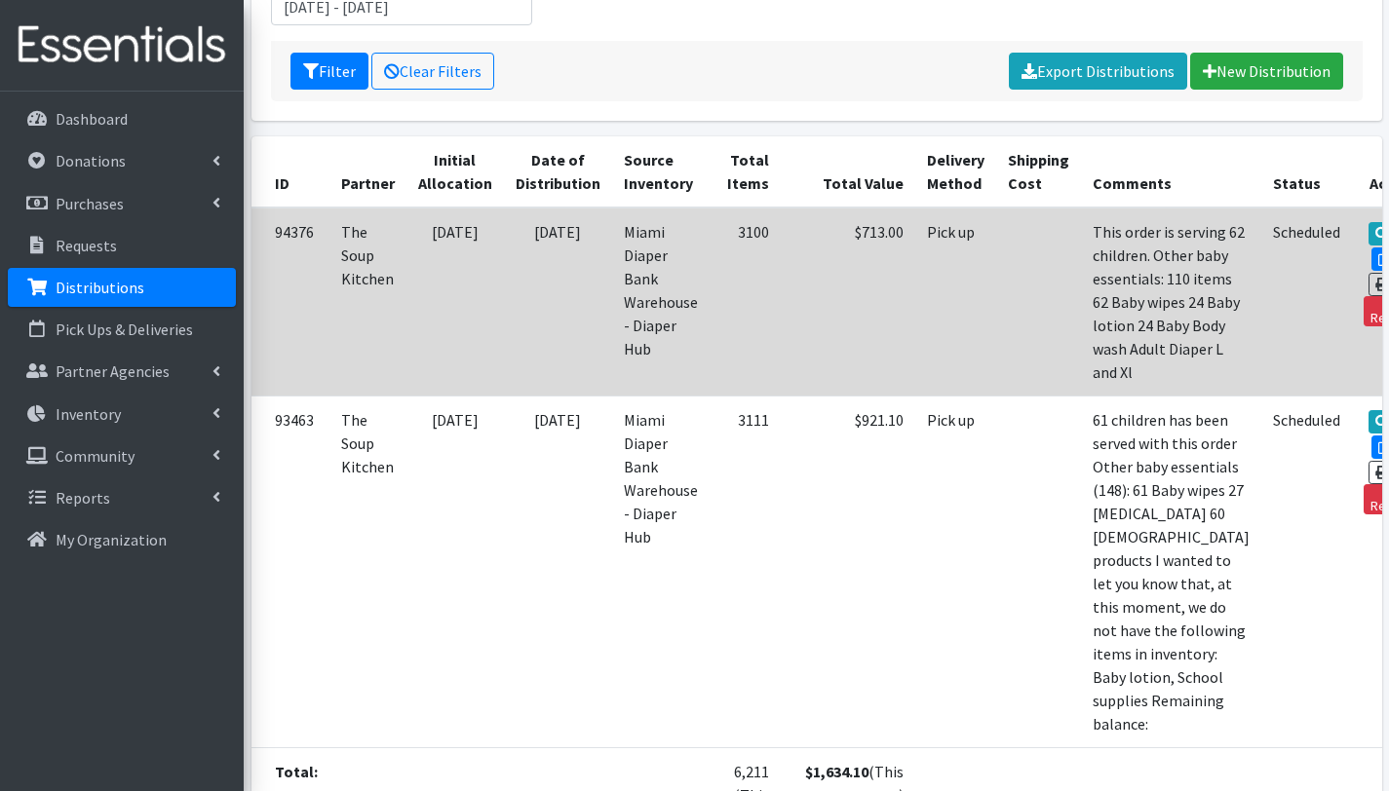
scroll to position [411, 0]
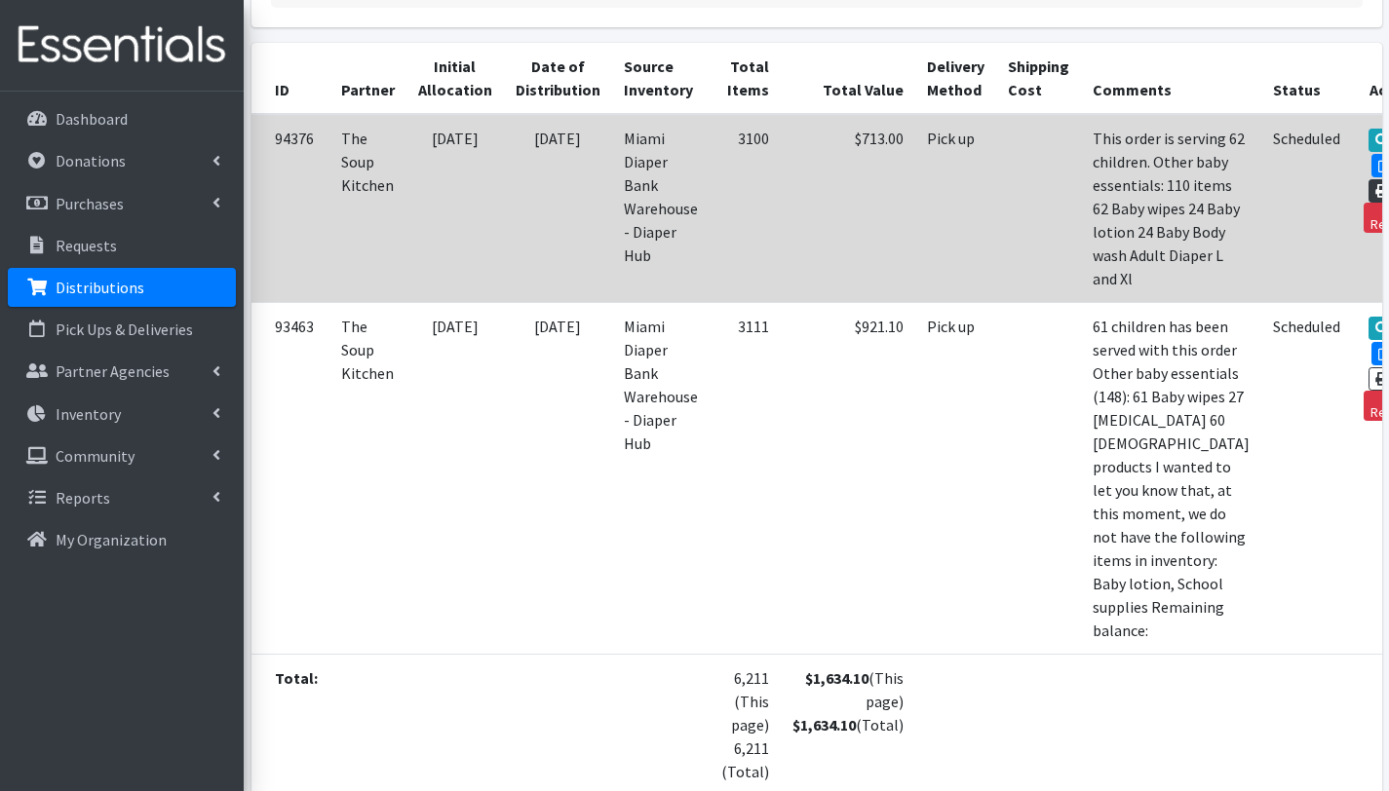
click at [1368, 179] on link "Print" at bounding box center [1396, 190] width 56 height 23
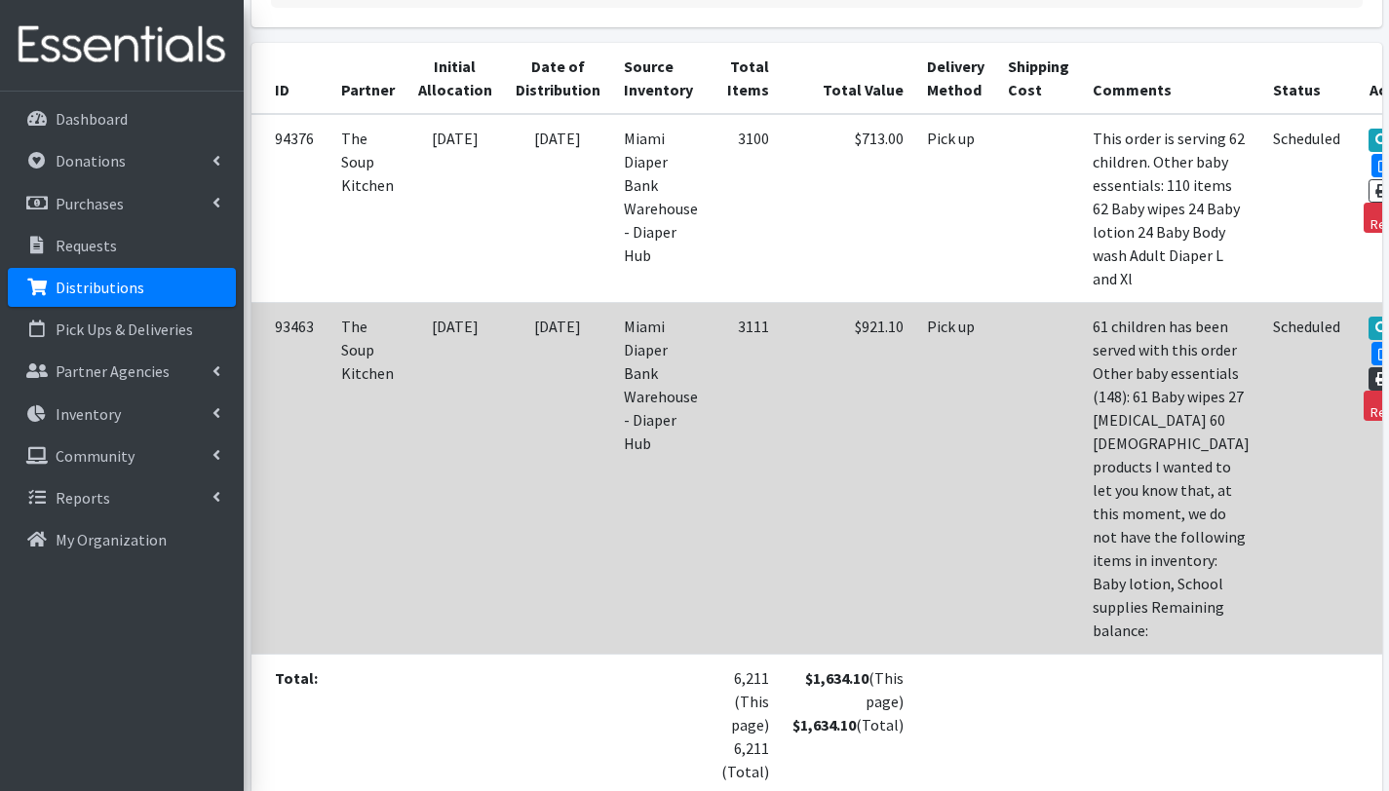
click at [1375, 386] on icon at bounding box center [1382, 379] width 14 height 14
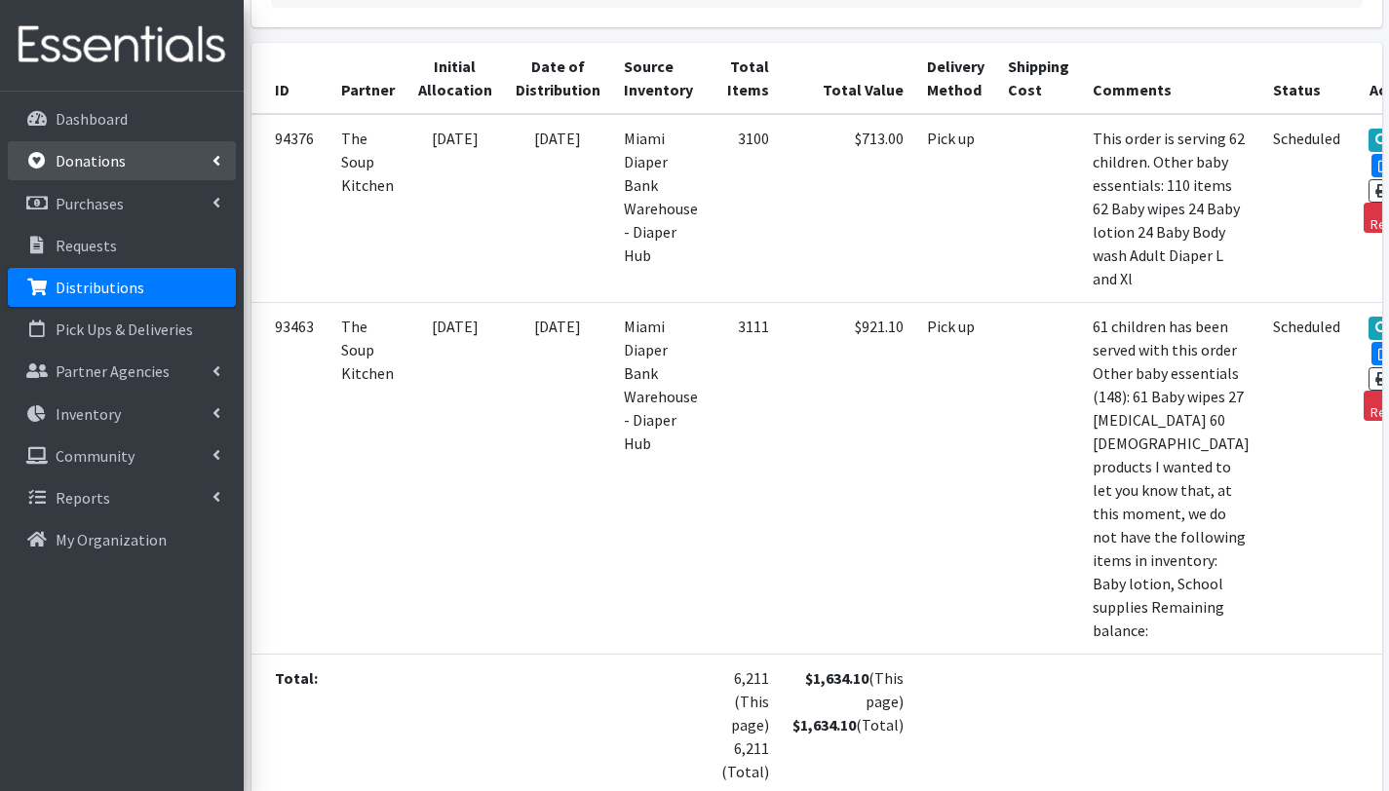
click at [97, 160] on p "Donations" at bounding box center [91, 160] width 70 height 19
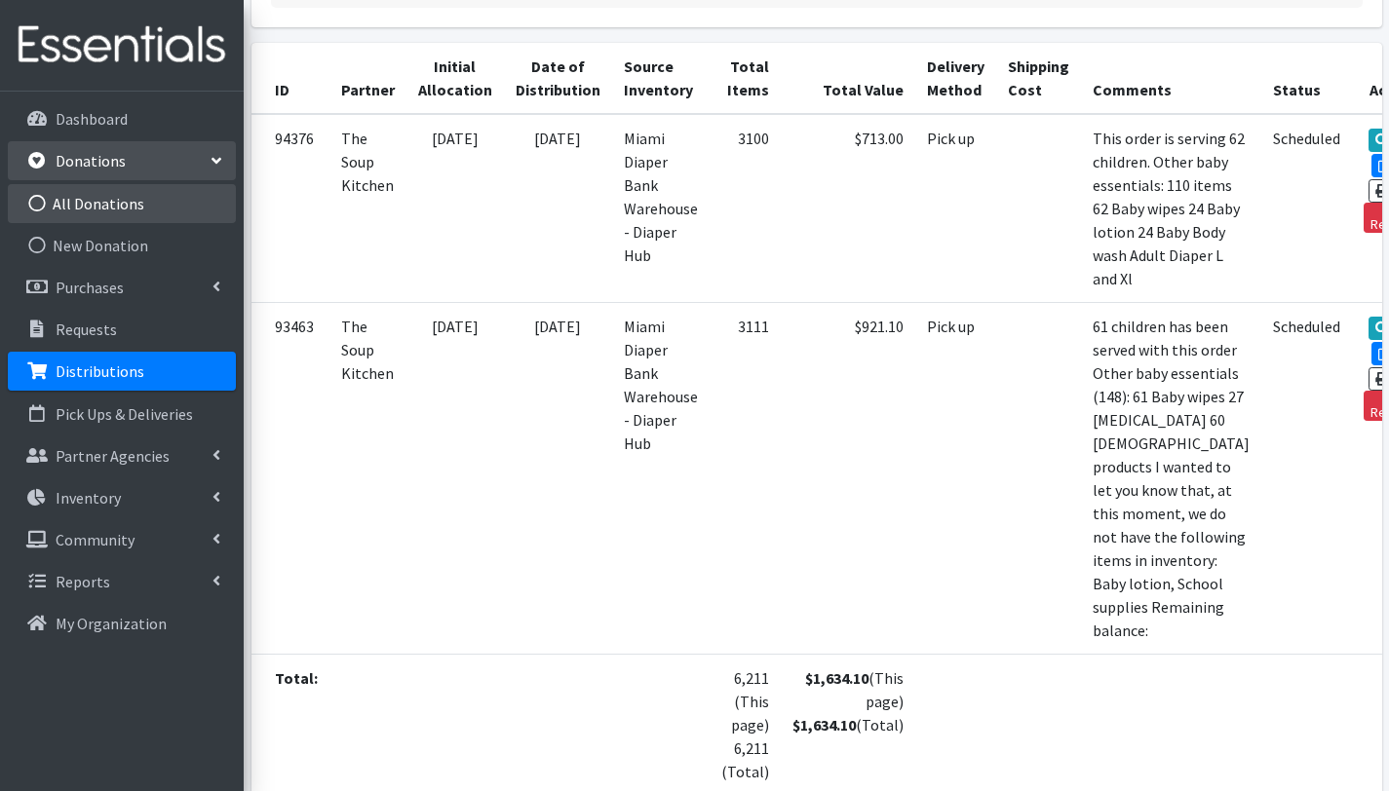
click at [120, 193] on link "All Donations" at bounding box center [122, 203] width 228 height 39
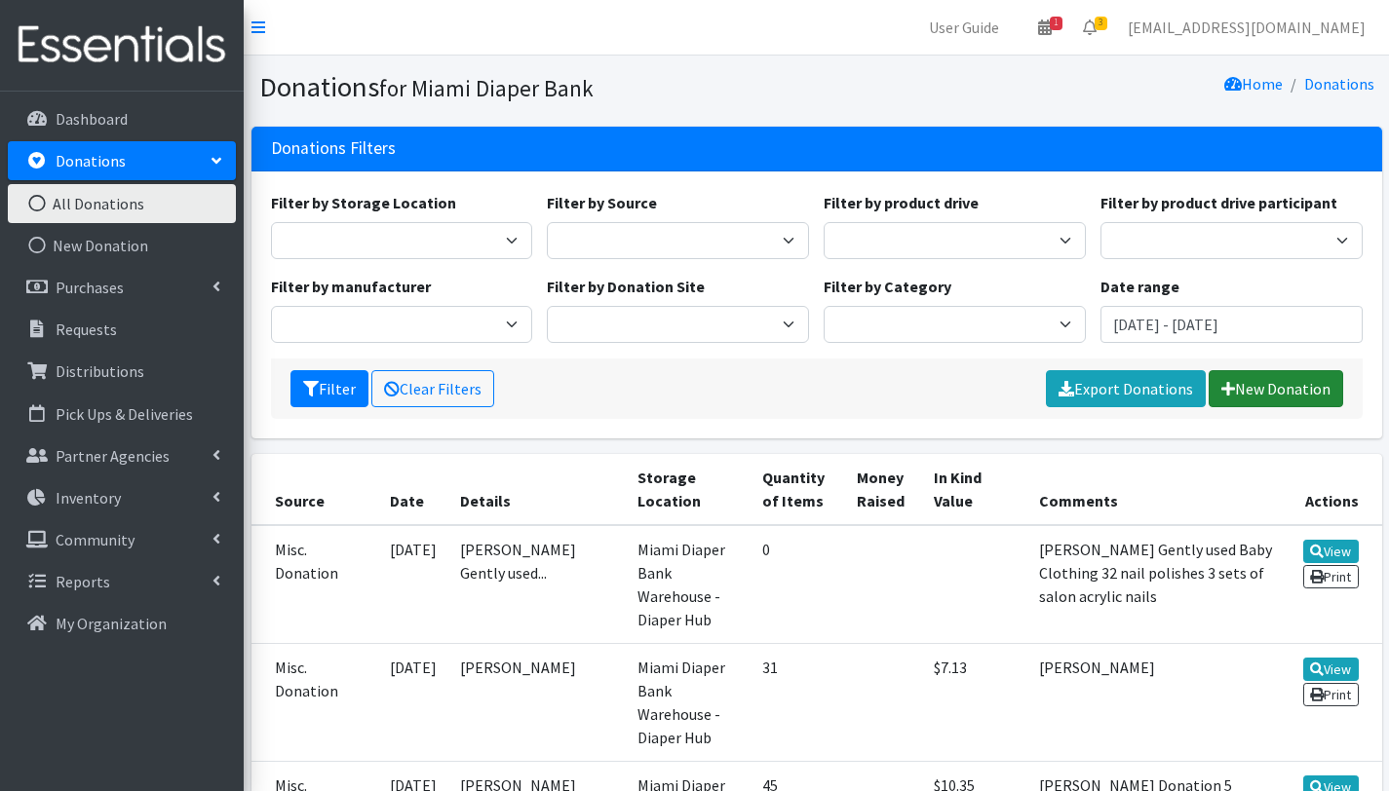
click at [1279, 381] on link "New Donation" at bounding box center [1275, 388] width 134 height 37
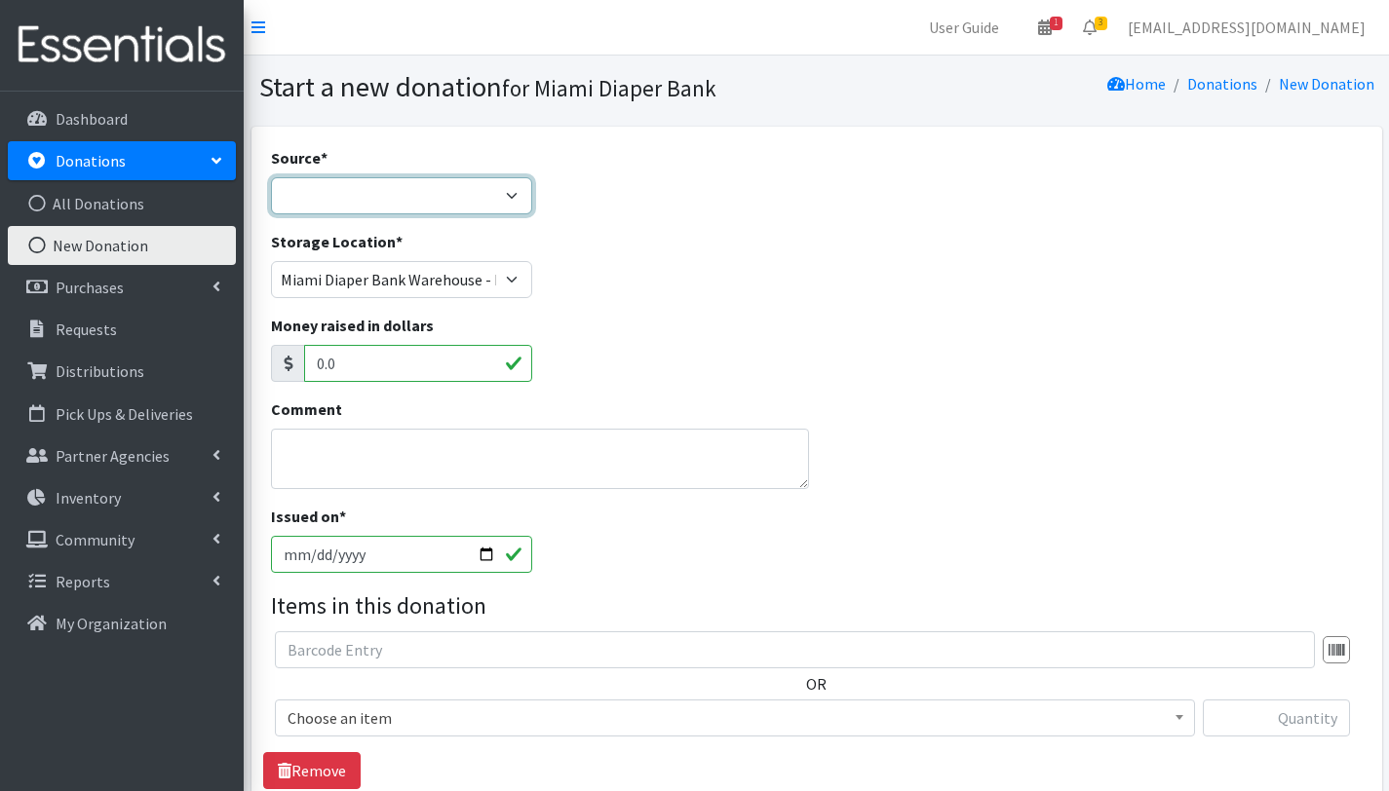
click at [474, 203] on select "Product Drive Manufacturer Donation Site Misc. Donation" at bounding box center [402, 195] width 262 height 37
select select "Misc. Donation"
click at [271, 177] on select "Product Drive Manufacturer Donation Site Misc. Donation" at bounding box center [402, 195] width 262 height 37
click at [399, 447] on textarea "Comment" at bounding box center [540, 459] width 539 height 60
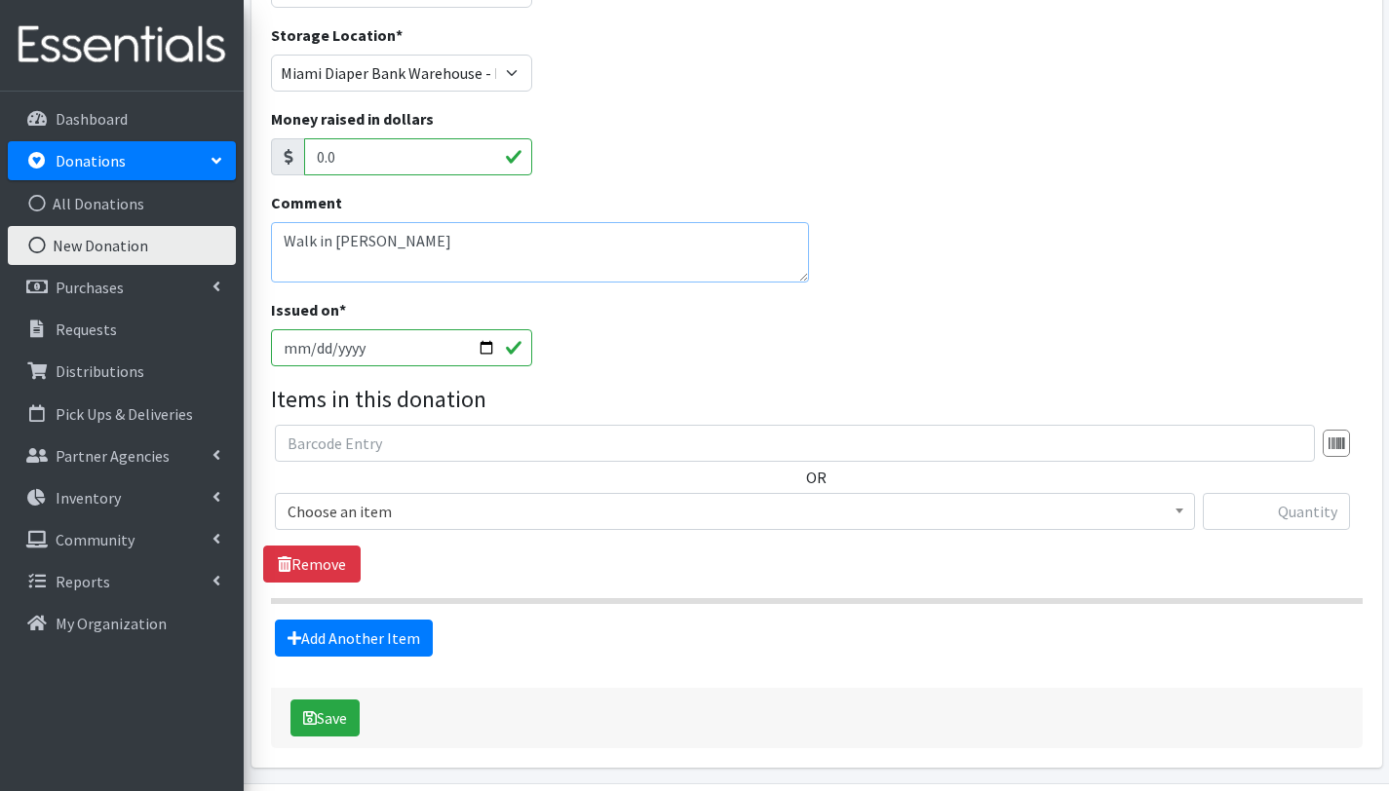
scroll to position [207, 0]
type textarea "Walk in [PERSON_NAME]"
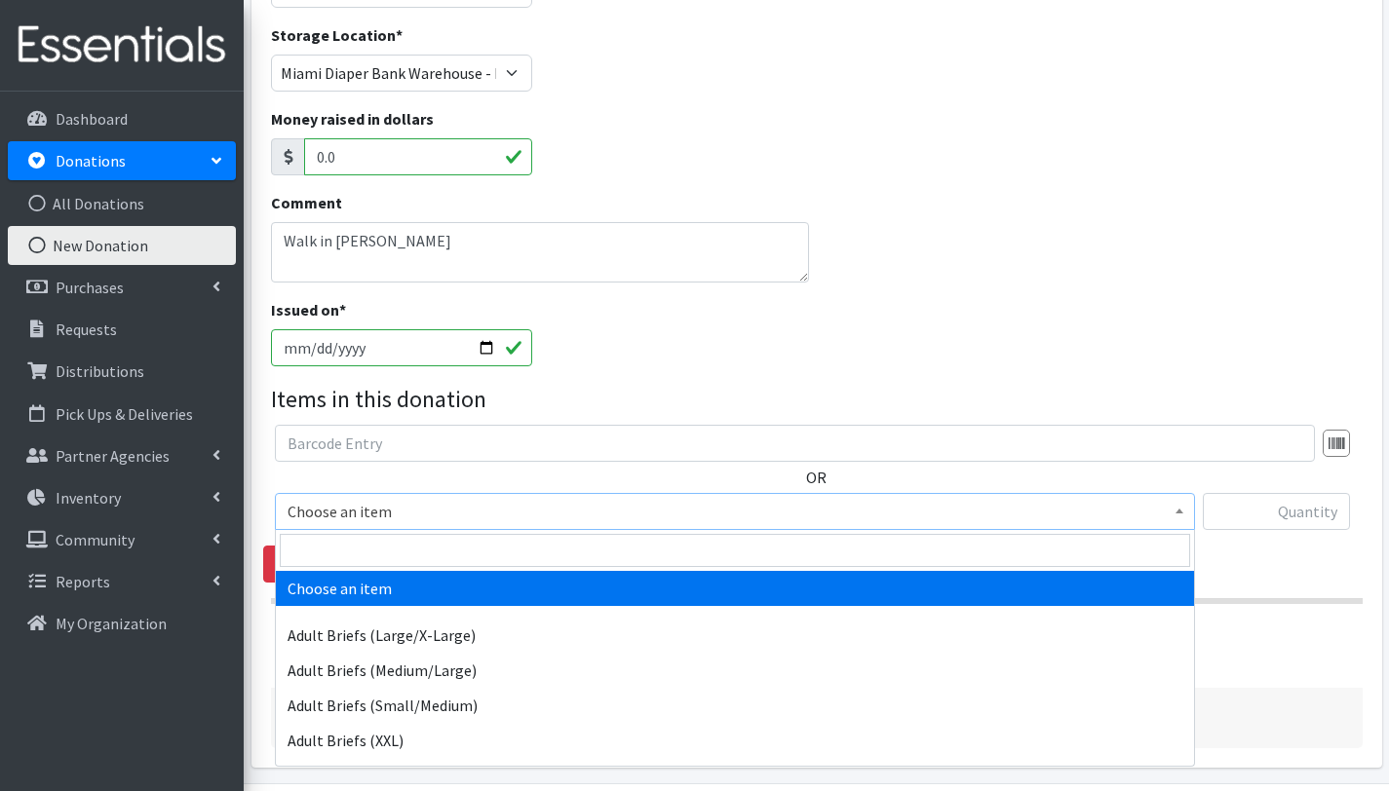
click at [331, 518] on span "Choose an item" at bounding box center [735, 511] width 895 height 27
click at [332, 544] on input "search" at bounding box center [735, 550] width 910 height 33
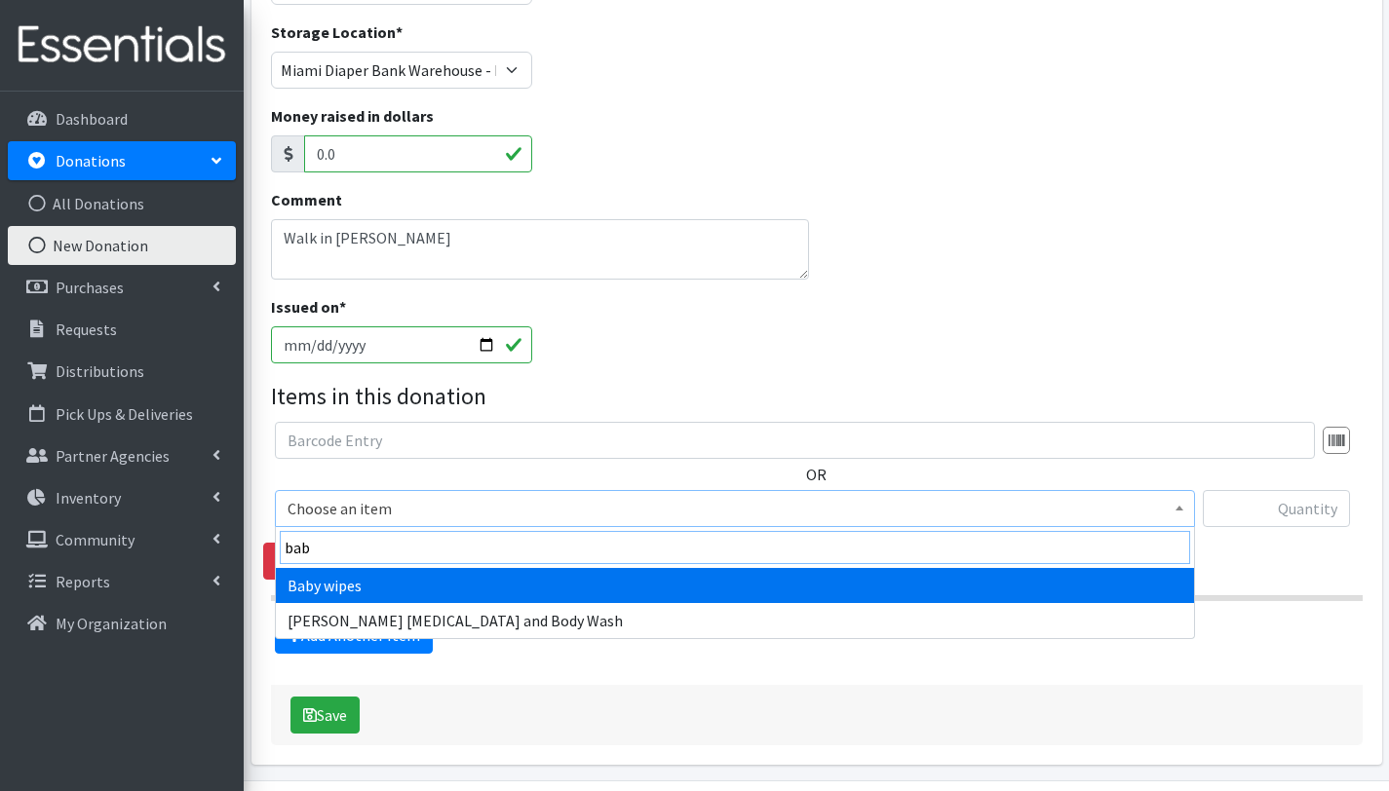
scroll to position [211, 0]
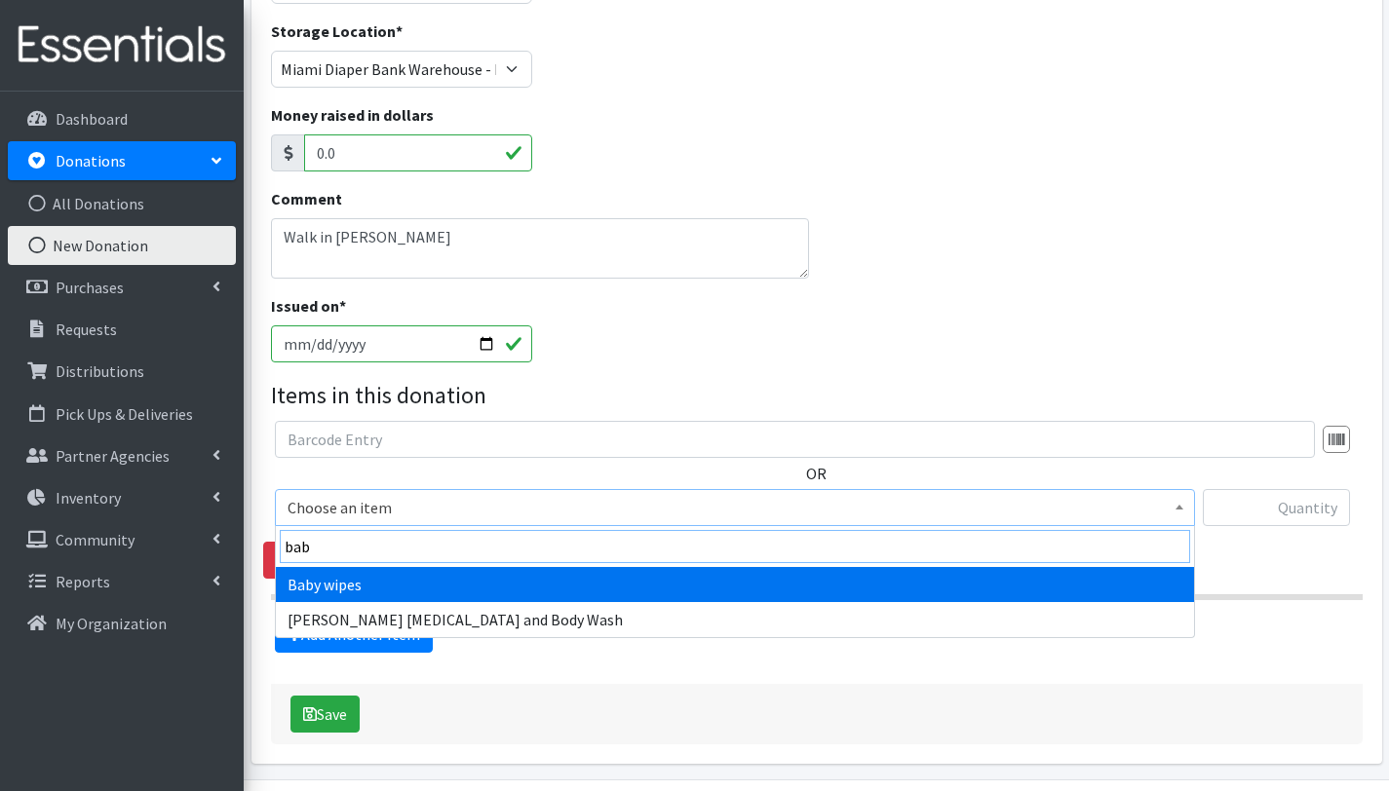
type input "bab"
select select "2649"
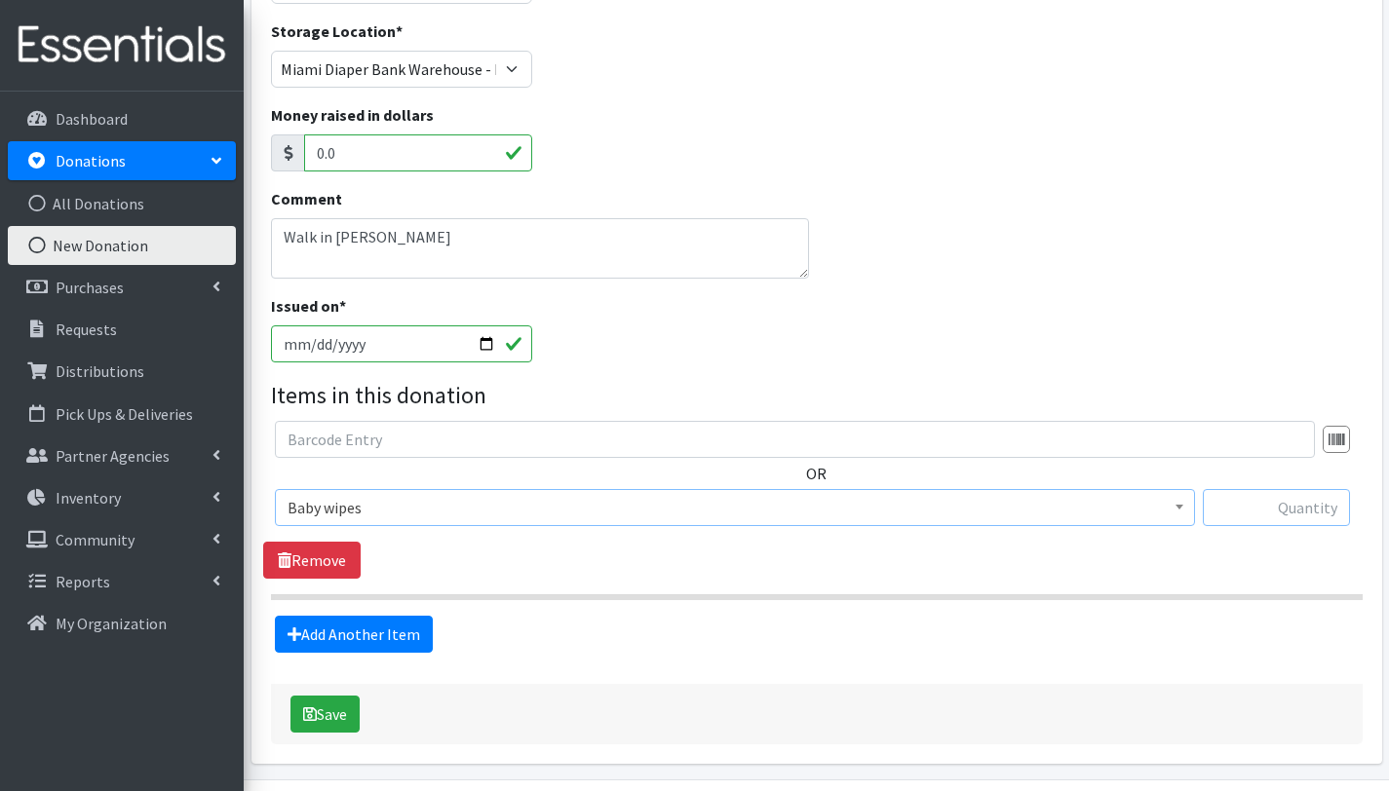
click at [1274, 512] on input "text" at bounding box center [1276, 507] width 147 height 37
type input "6"
click at [958, 655] on div "Source * Product Drive Manufacturer Donation Site Misc. Donation Donation Site …" at bounding box center [817, 340] width 1092 height 809
click at [345, 717] on button "Save" at bounding box center [324, 714] width 69 height 37
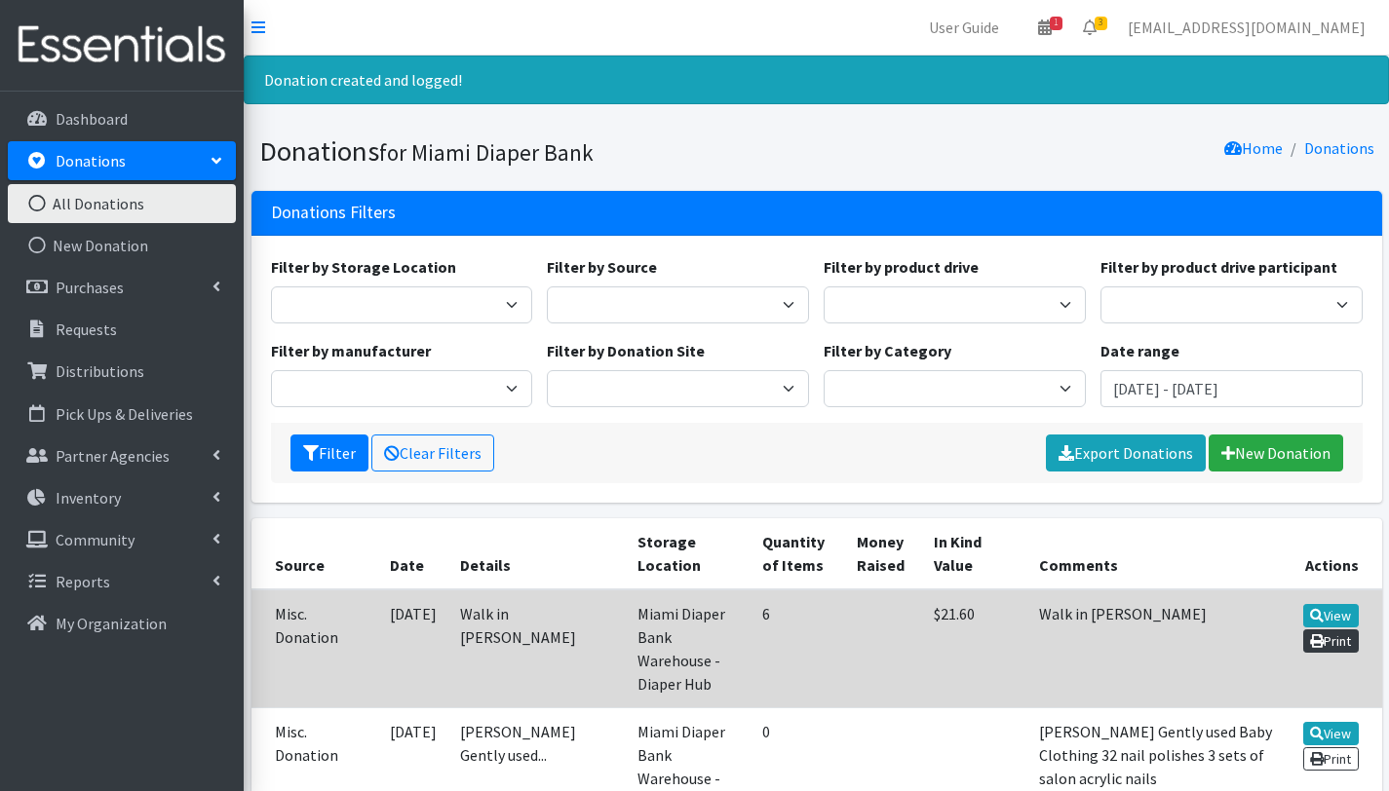
click at [1332, 639] on link "Print" at bounding box center [1331, 641] width 56 height 23
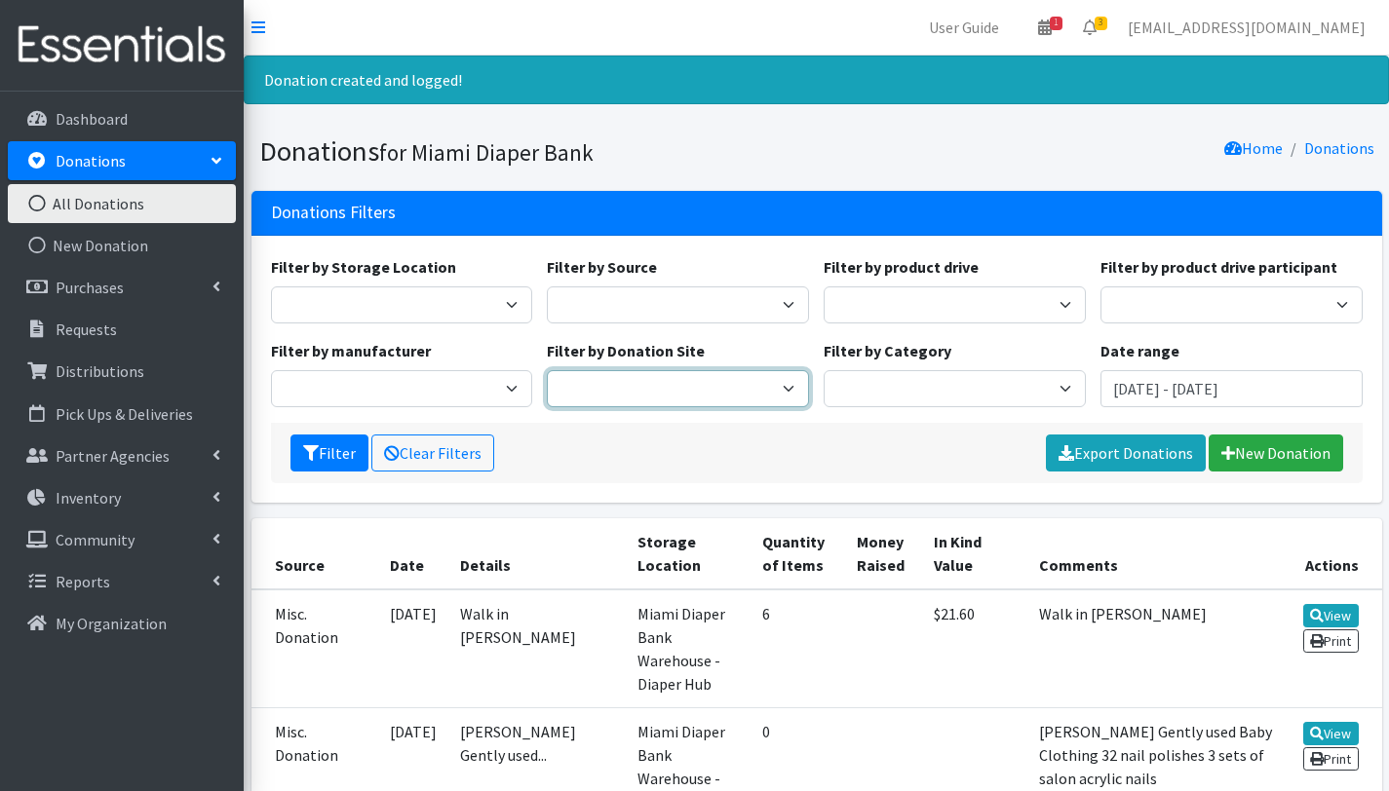
click at [736, 379] on select "Hero Box - Pinecrest Branch Library" at bounding box center [678, 388] width 262 height 37
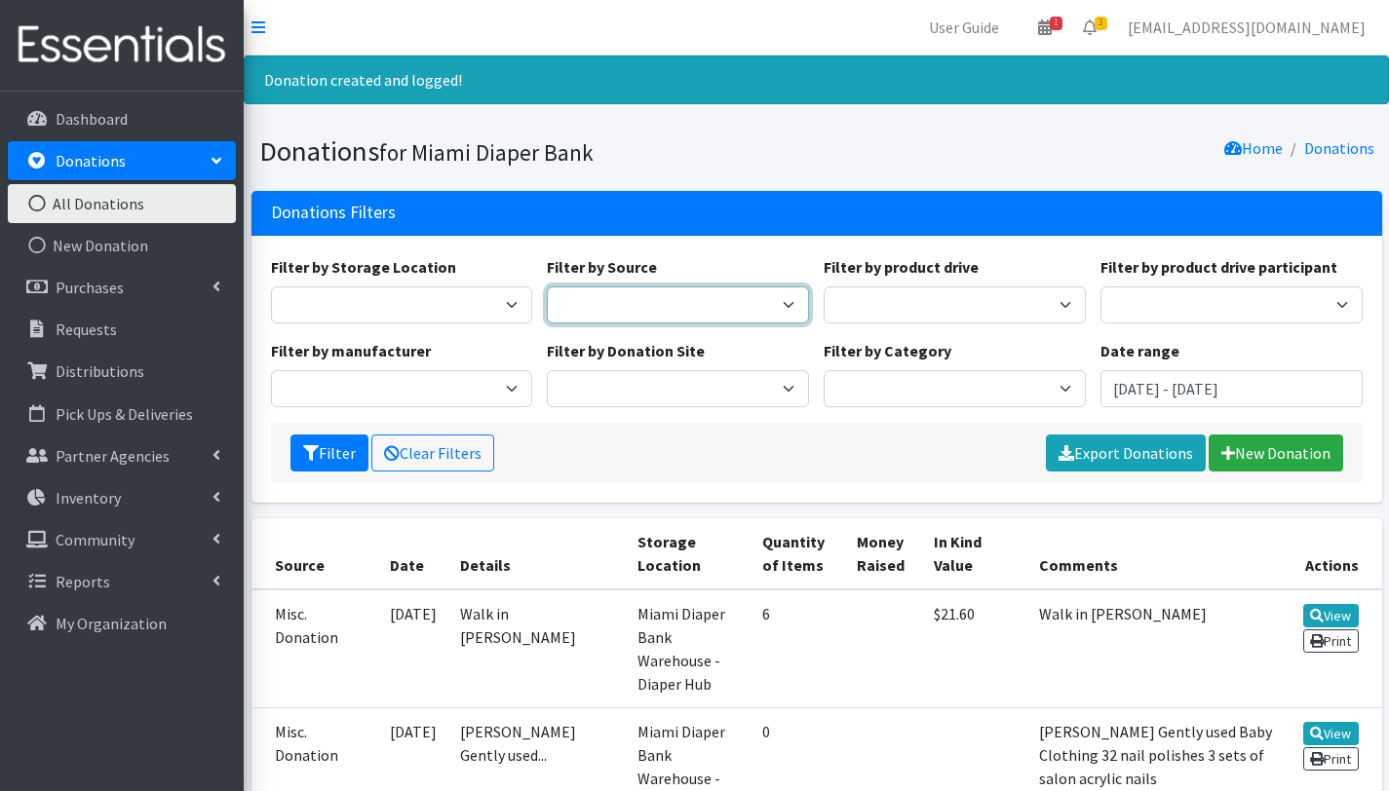
click at [724, 305] on select "Donation Site Manufacturer Misc. Donation" at bounding box center [678, 305] width 262 height 37
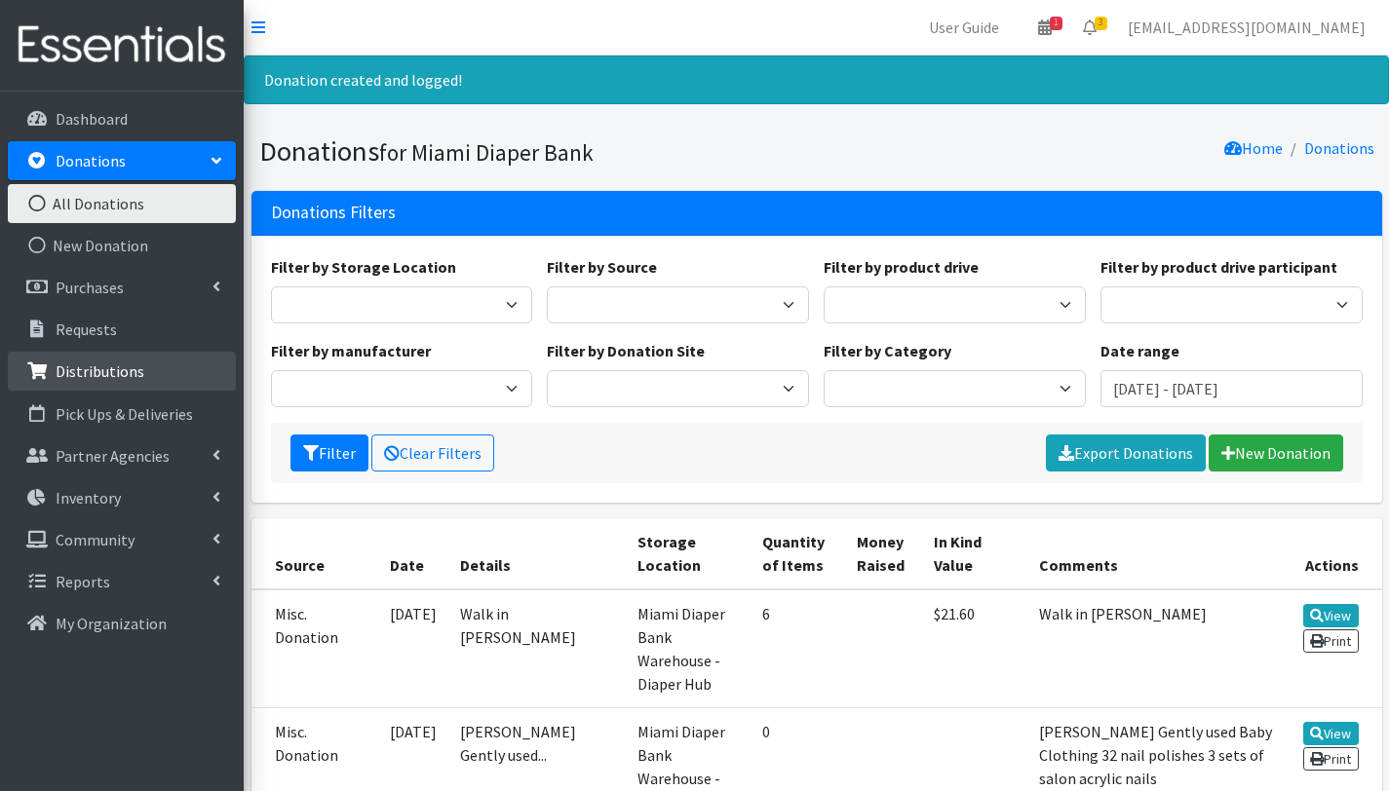
click at [118, 374] on p "Distributions" at bounding box center [100, 371] width 89 height 19
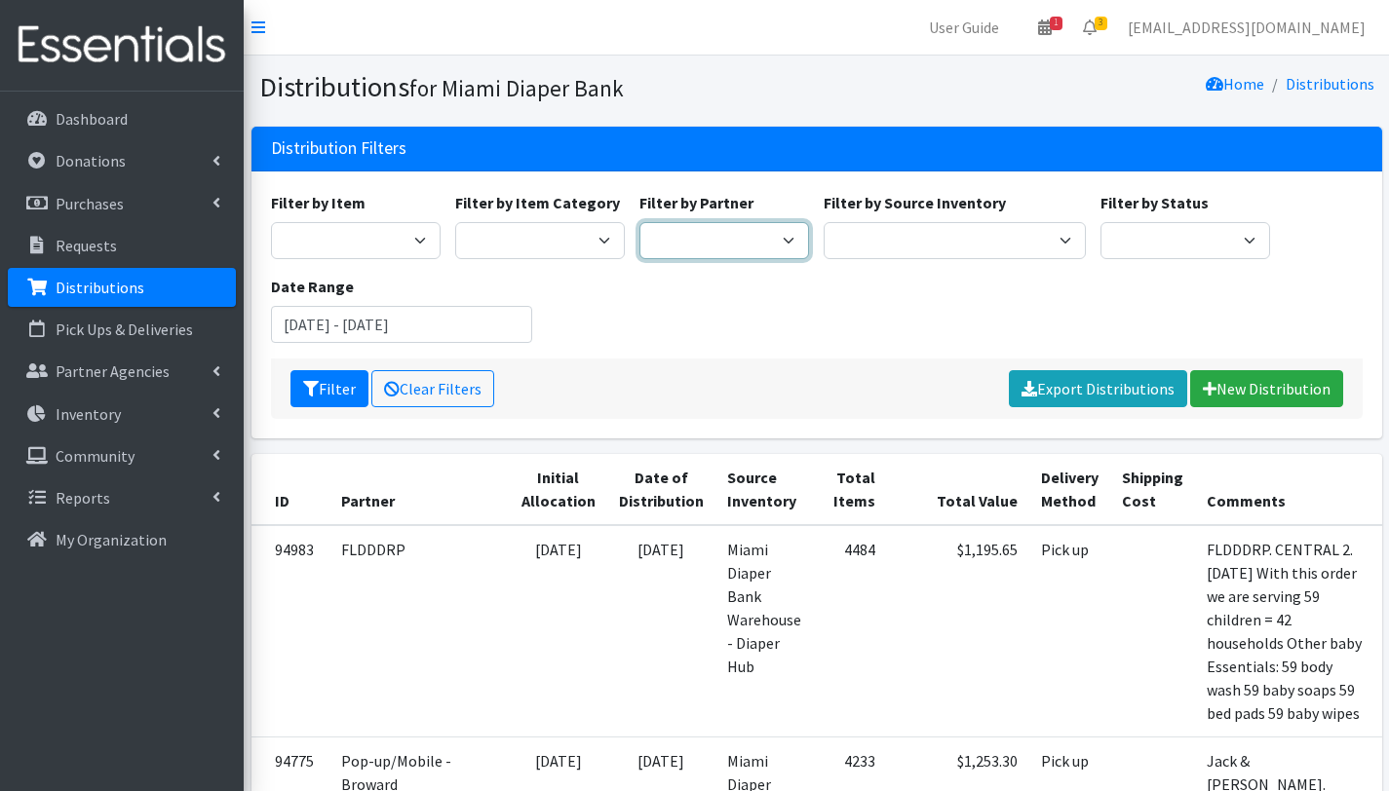
click at [748, 236] on select "A Safe Haven for Newborns Belafonte TACOLCY Center Boys Town South Florida Brid…" at bounding box center [724, 240] width 170 height 37
select select "2873"
click at [639, 222] on select "A Safe Haven for Newborns Belafonte TACOLCY Center Boys Town South Florida Brid…" at bounding box center [724, 240] width 170 height 37
click at [327, 383] on button "Filter" at bounding box center [329, 388] width 78 height 37
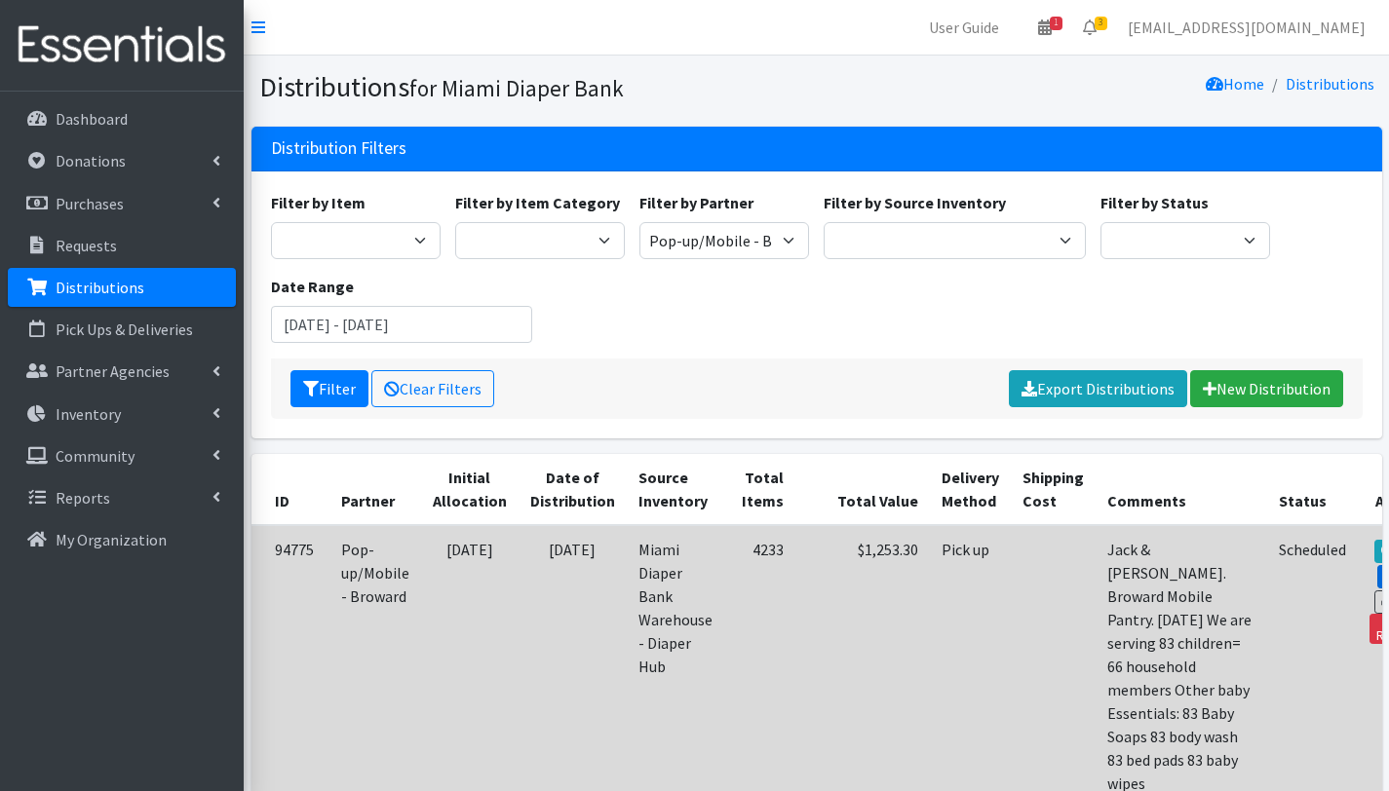
click at [1377, 565] on link "Edit" at bounding box center [1403, 576] width 53 height 23
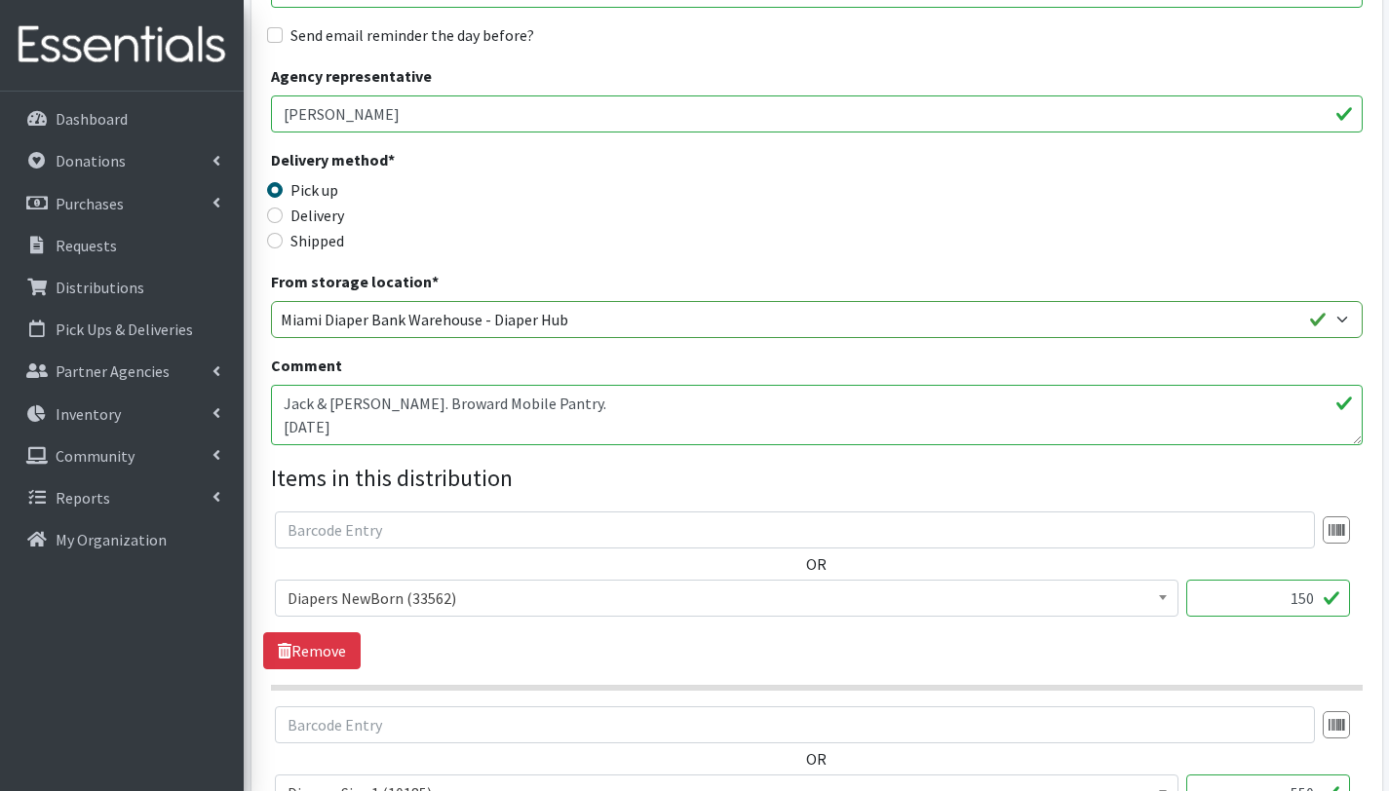
scroll to position [380, 0]
click at [411, 437] on textarea "Jack & [PERSON_NAME]. Broward Mobile Pantry. [DATE] We are serving 83 children=…" at bounding box center [817, 413] width 1092 height 60
click at [397, 400] on textarea "Jack & [PERSON_NAME]. Broward Mobile Pantry. [DATE] We are serving 83 children=…" at bounding box center [817, 413] width 1092 height 60
click at [480, 395] on textarea "Jack & [PERSON_NAME]. Broward Mobile Pantry. [DATE] We are serving 83 children=…" at bounding box center [817, 413] width 1092 height 60
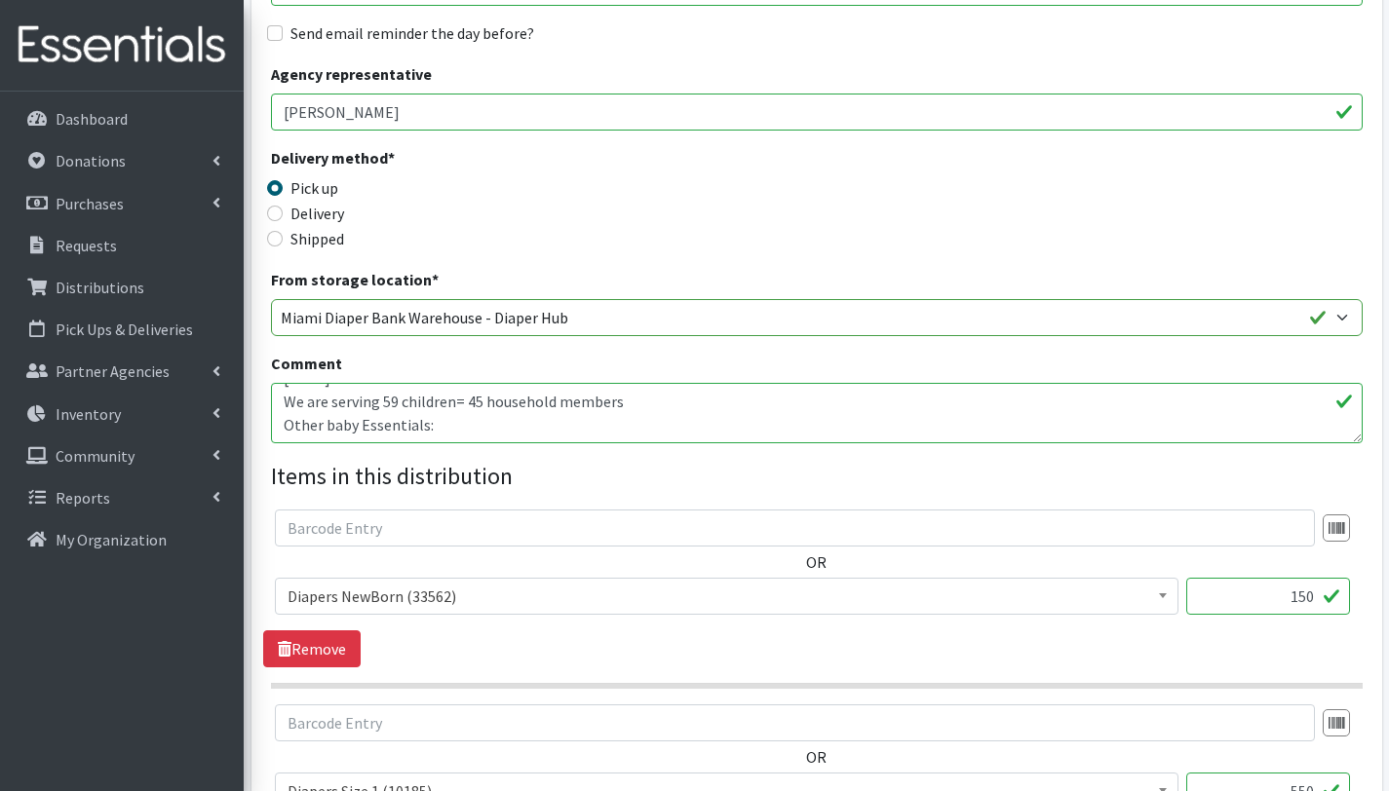
type textarea "Jack & [PERSON_NAME]. Broward Mobile Pantry. [DATE] We are serving 59 children=…"
click at [451, 535] on input "text" at bounding box center [795, 528] width 1040 height 37
drag, startPoint x: 1309, startPoint y: 599, endPoint x: 1311, endPoint y: 610, distance: 10.9
click at [1309, 602] on input "150" at bounding box center [1268, 596] width 164 height 37
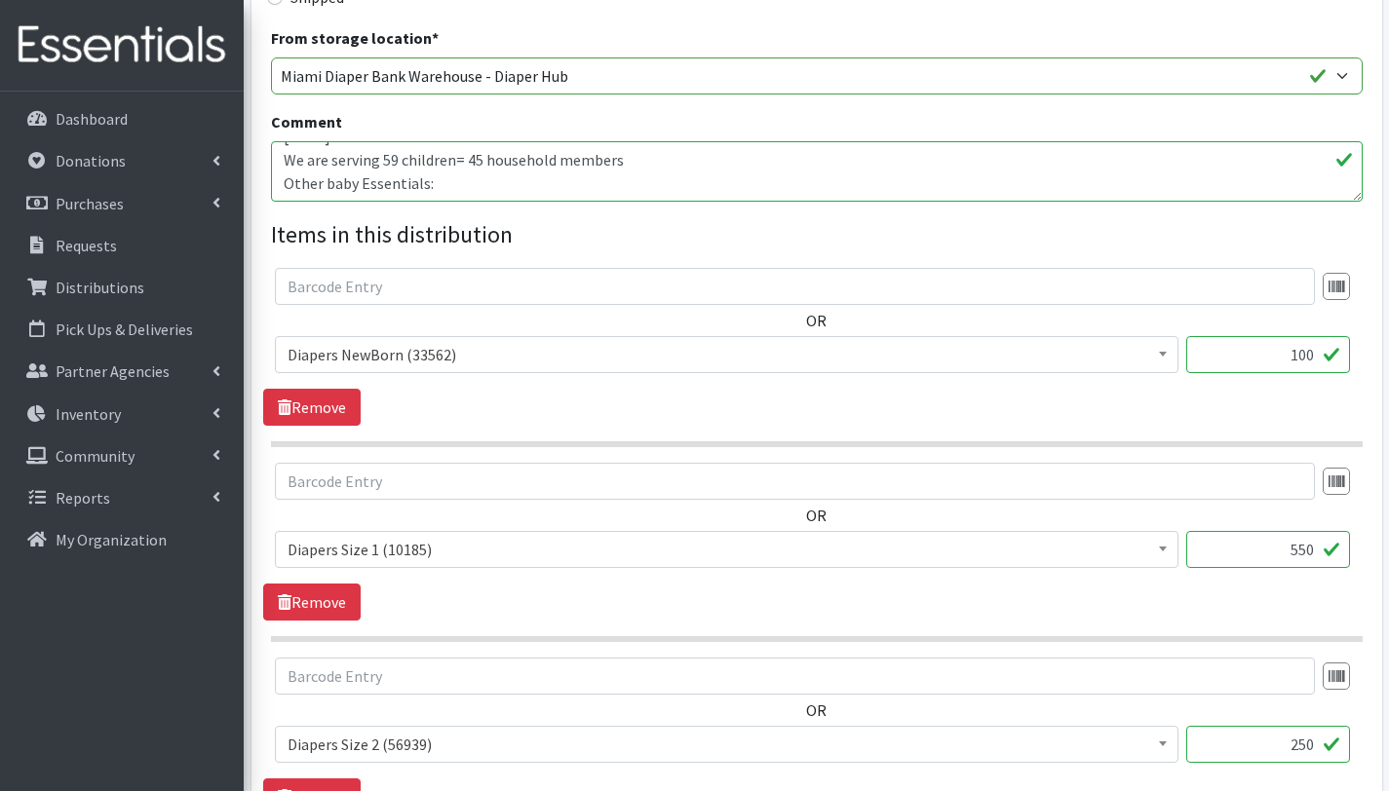
scroll to position [623, 0]
type input "100"
click at [1307, 550] on input "550" at bounding box center [1268, 548] width 164 height 37
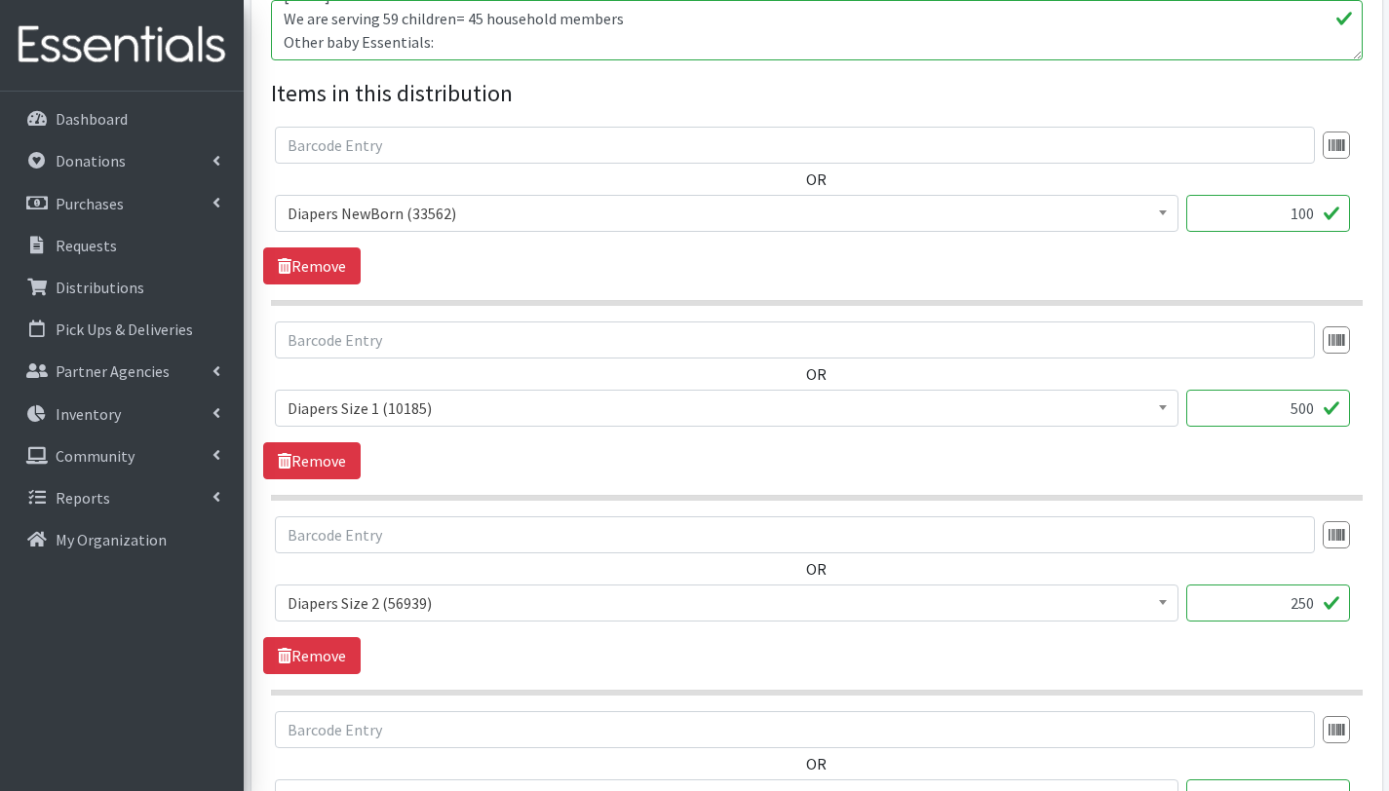
scroll to position [766, 0]
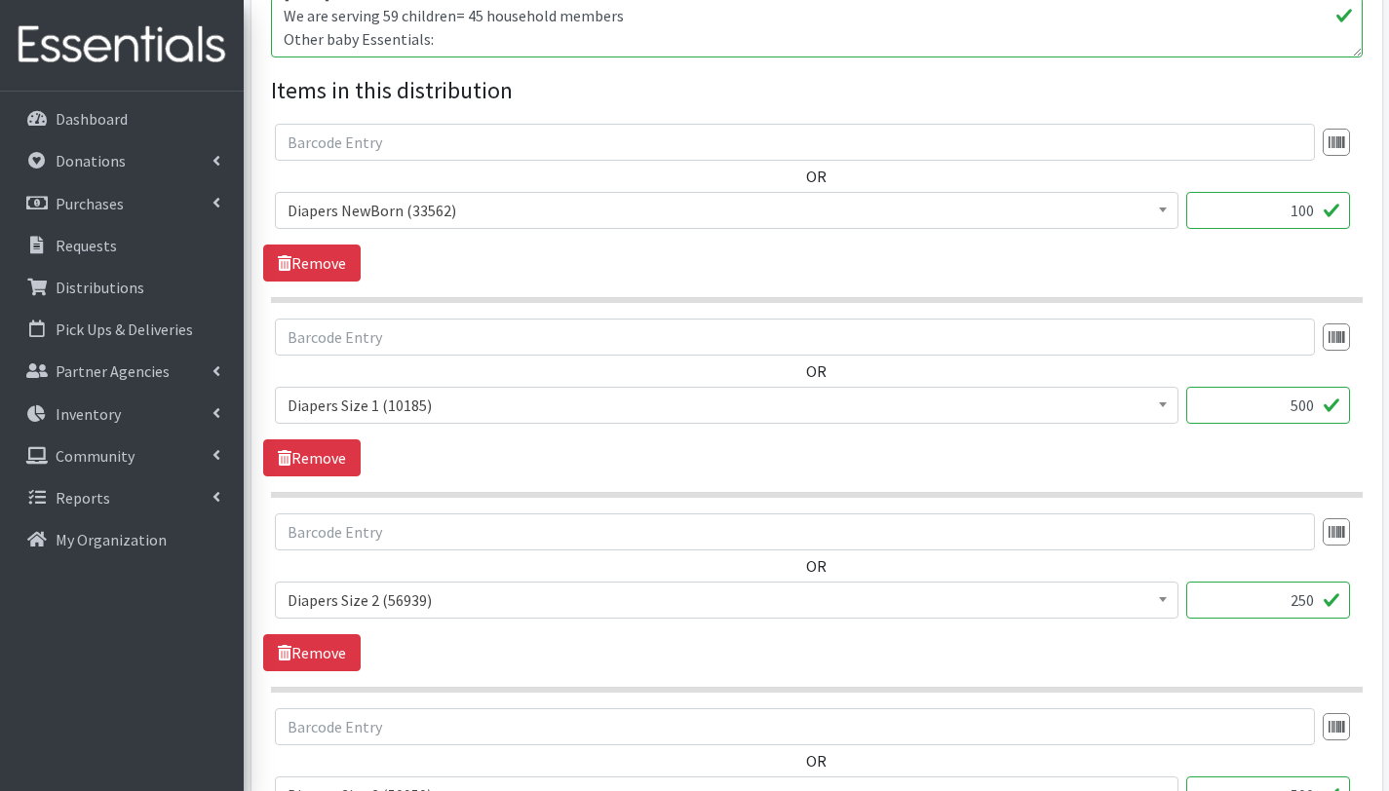
type input "500"
click at [1308, 603] on input "250" at bounding box center [1268, 600] width 164 height 37
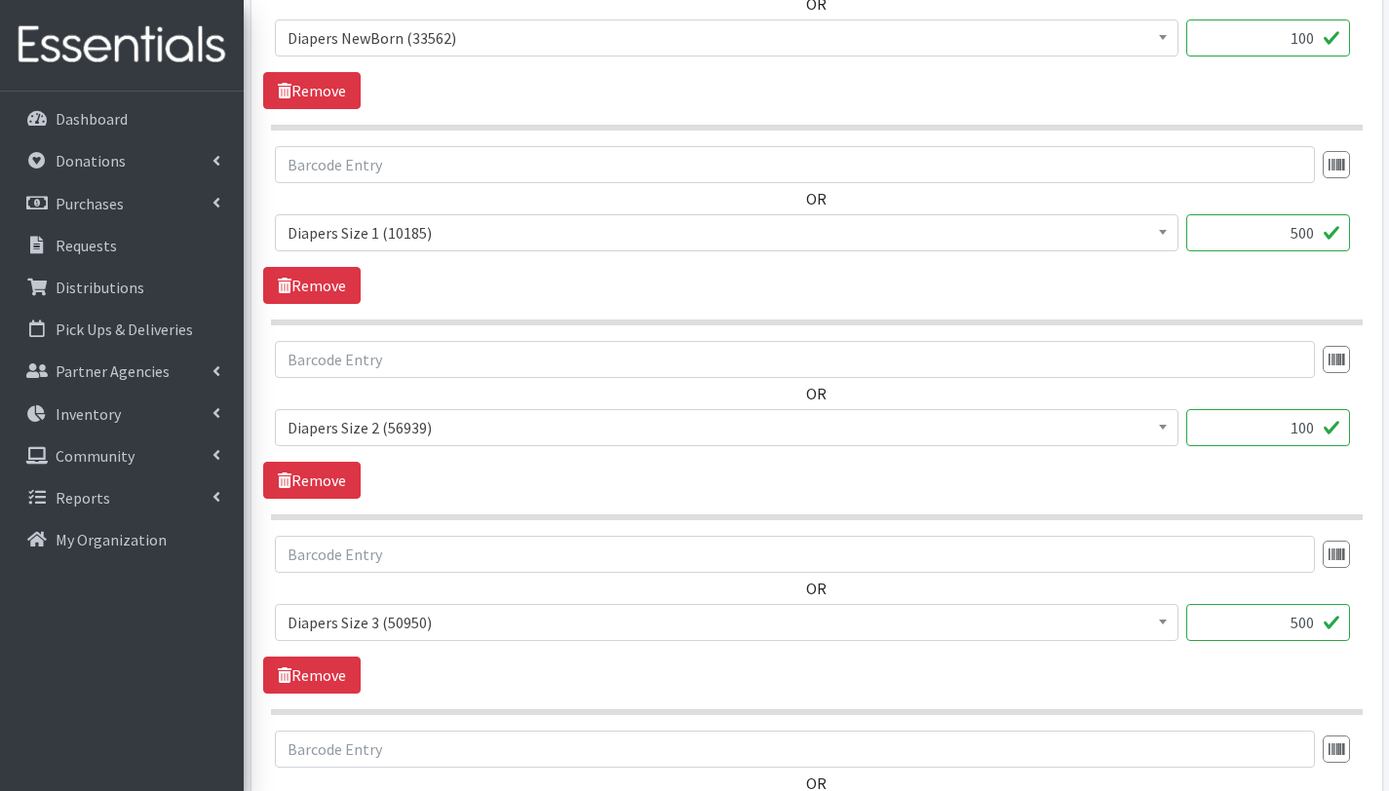
scroll to position [939, 0]
type input "100"
click at [1295, 624] on input "500" at bounding box center [1268, 621] width 164 height 37
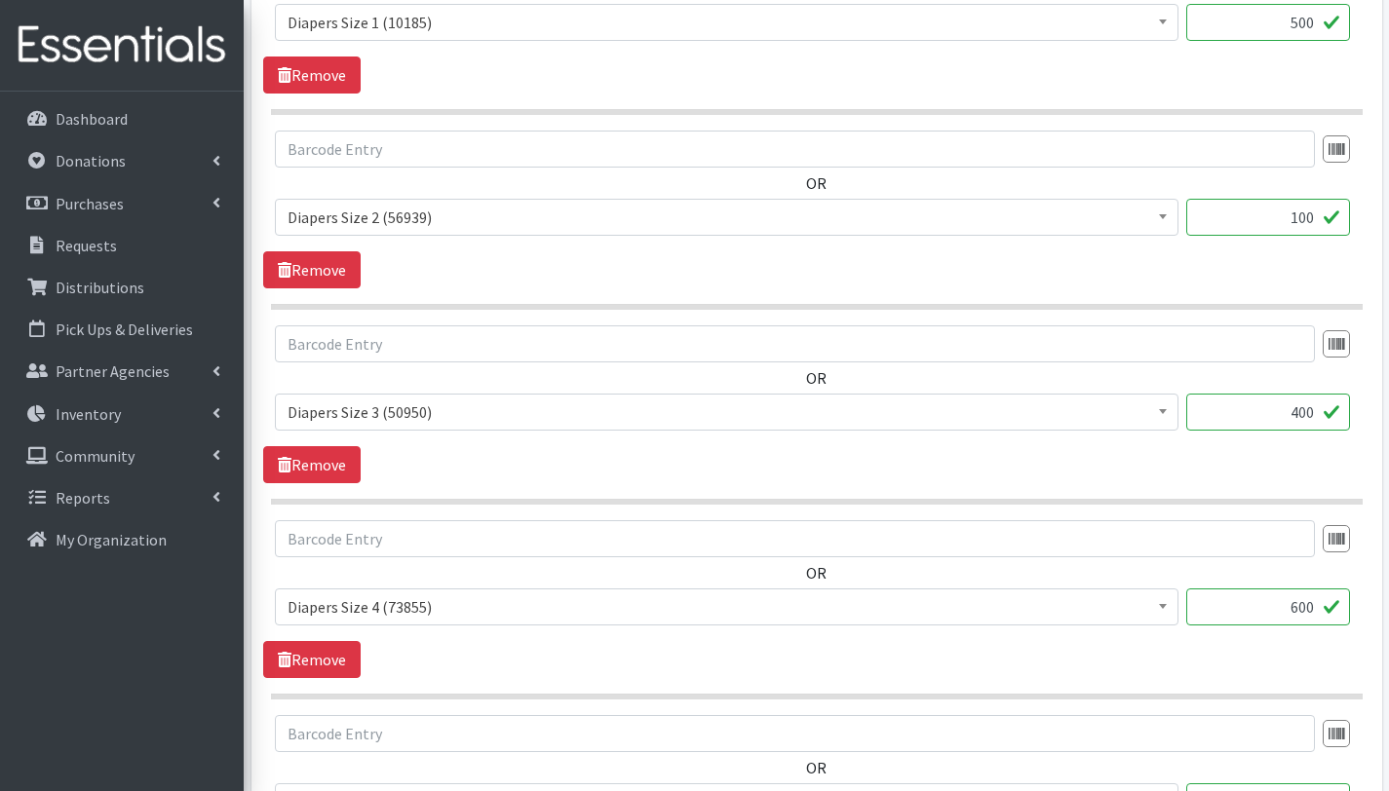
type input "400"
click at [1308, 612] on input "600" at bounding box center [1268, 607] width 164 height 37
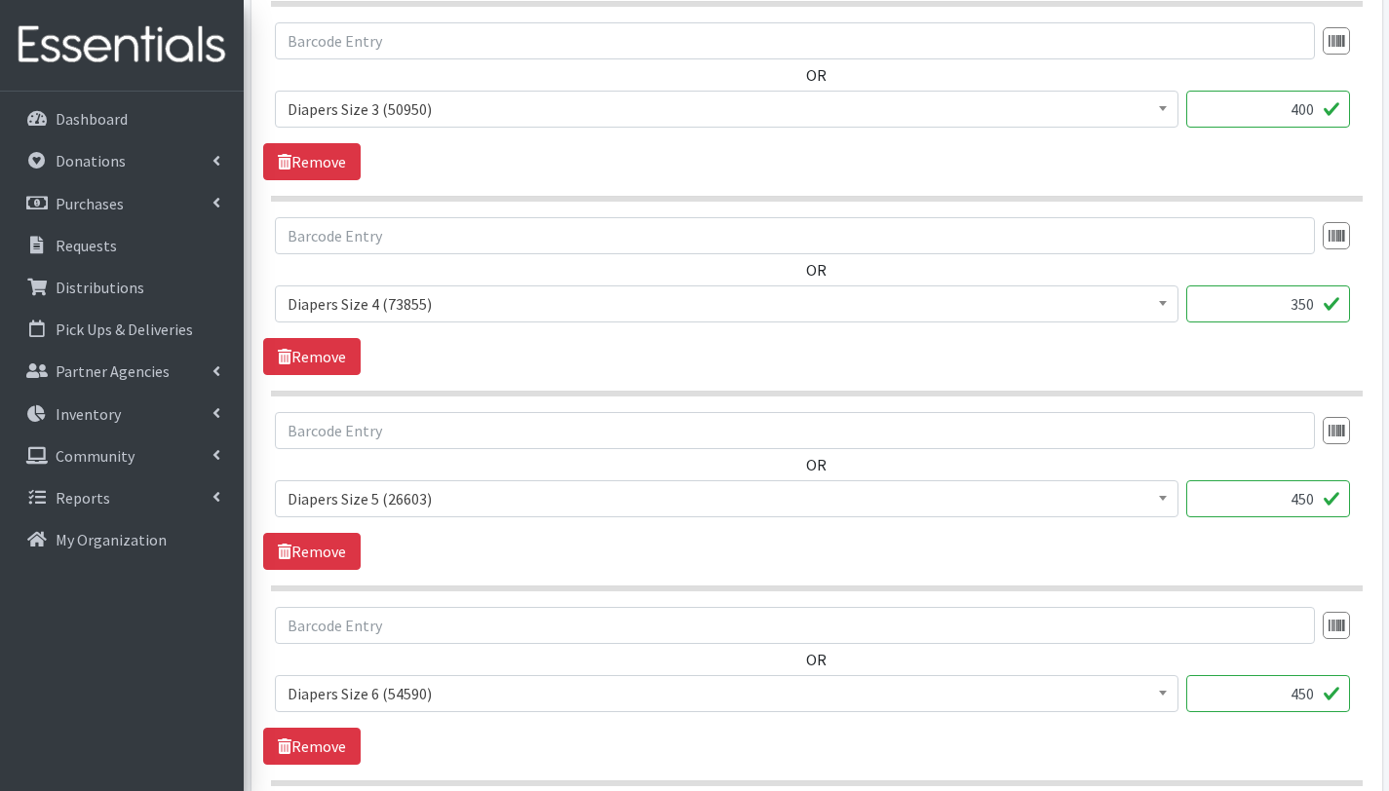
scroll to position [1454, 0]
type input "350"
click at [1301, 497] on input "450" at bounding box center [1268, 497] width 164 height 37
type input "350"
click at [1298, 689] on input "450" at bounding box center [1268, 691] width 164 height 37
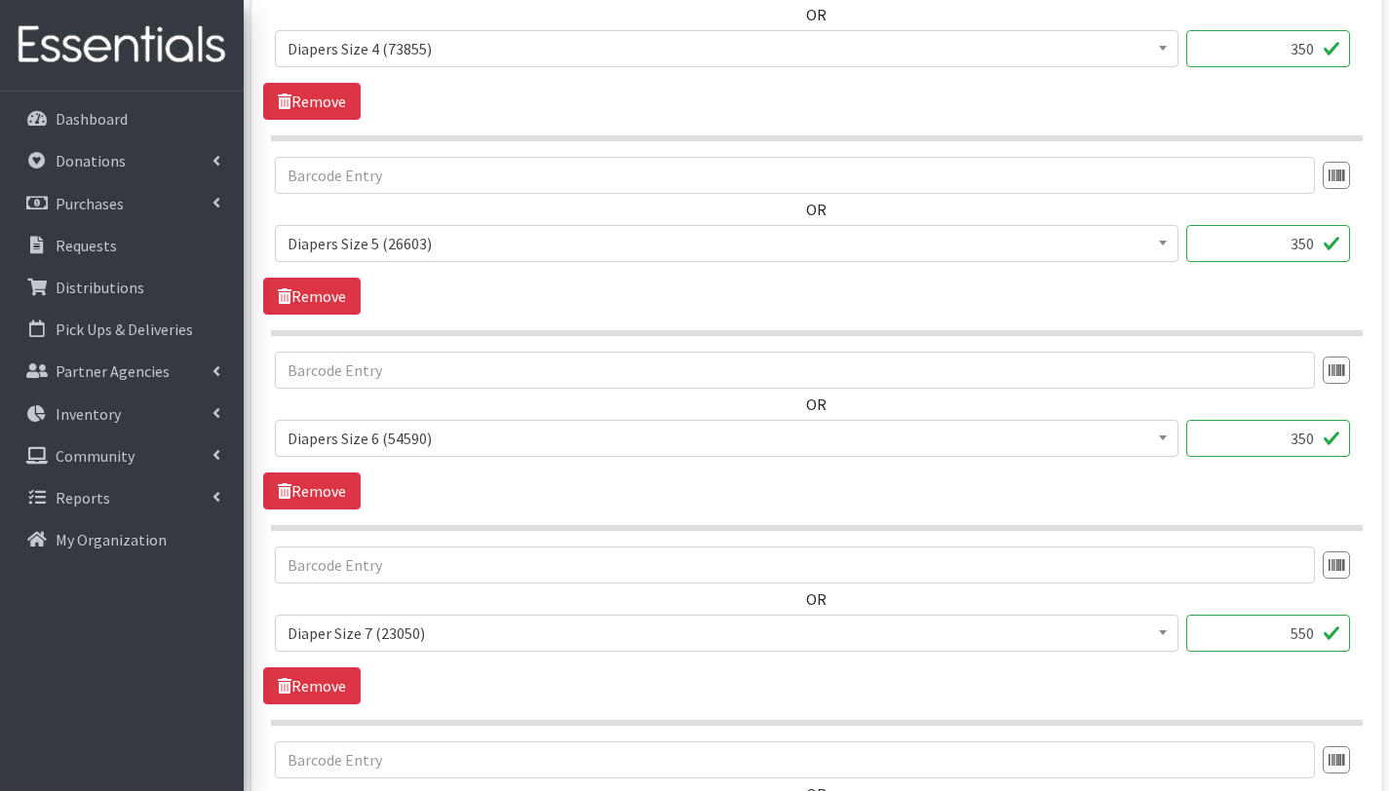
scroll to position [1754, 0]
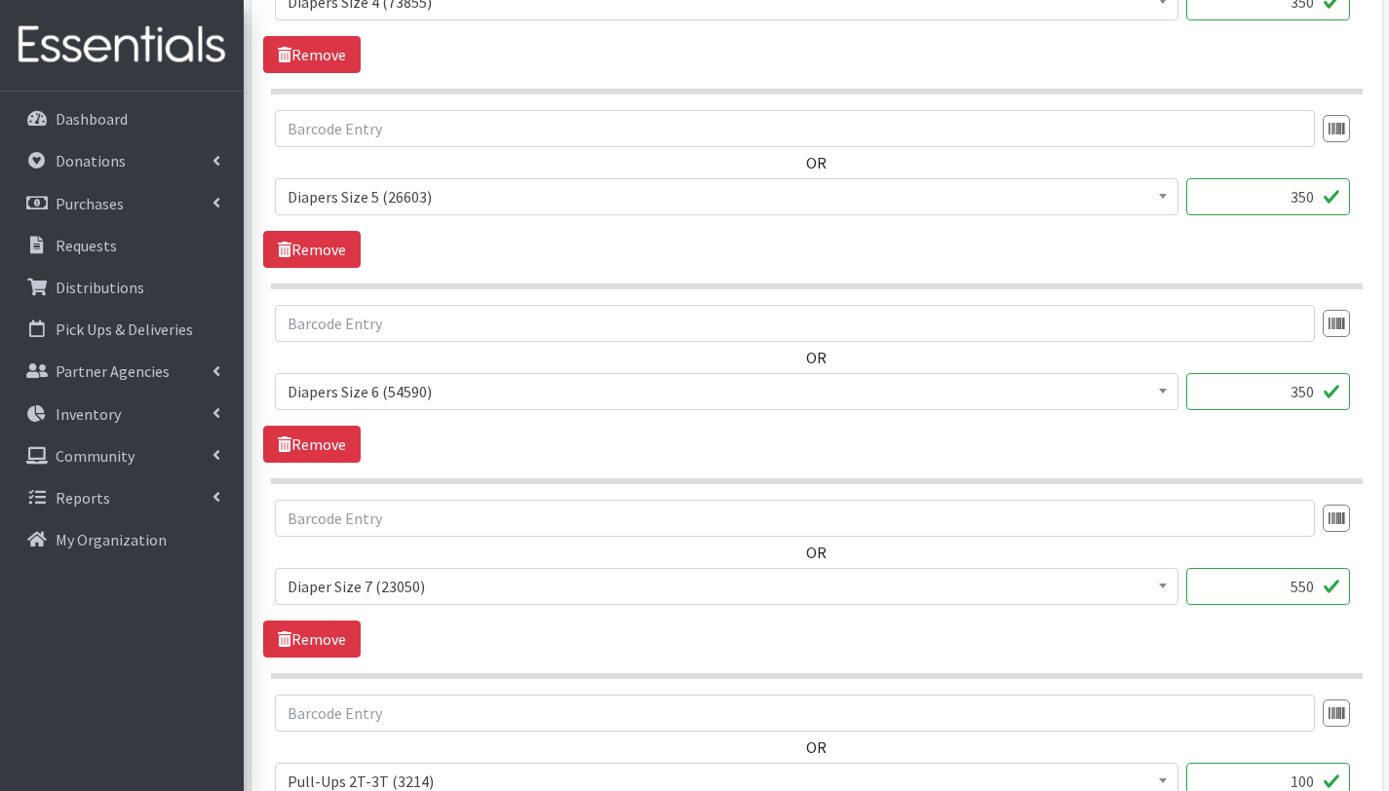
type input "350"
click at [1298, 587] on input "550" at bounding box center [1268, 586] width 164 height 37
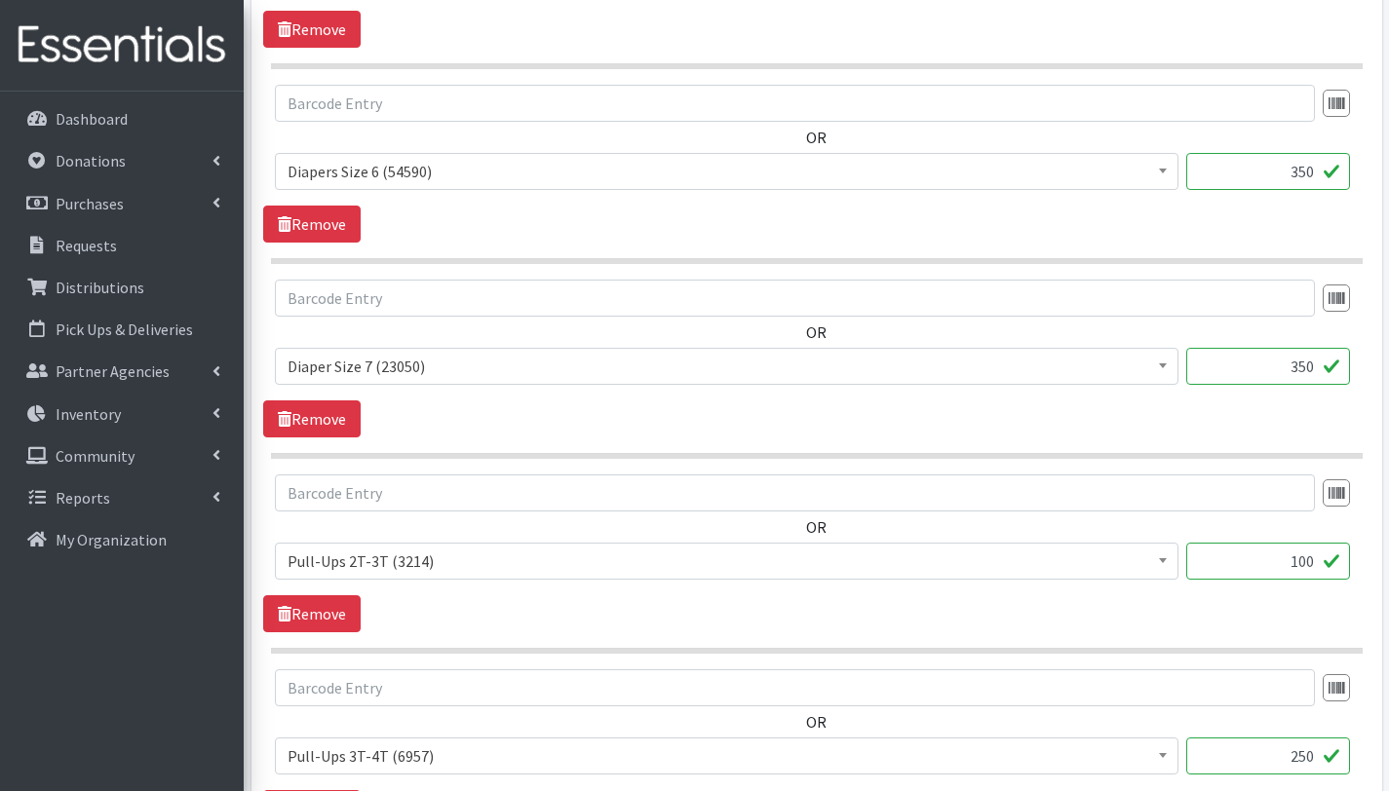
scroll to position [1976, 0]
type input "350"
click at [1305, 561] on input "100" at bounding box center [1268, 559] width 164 height 37
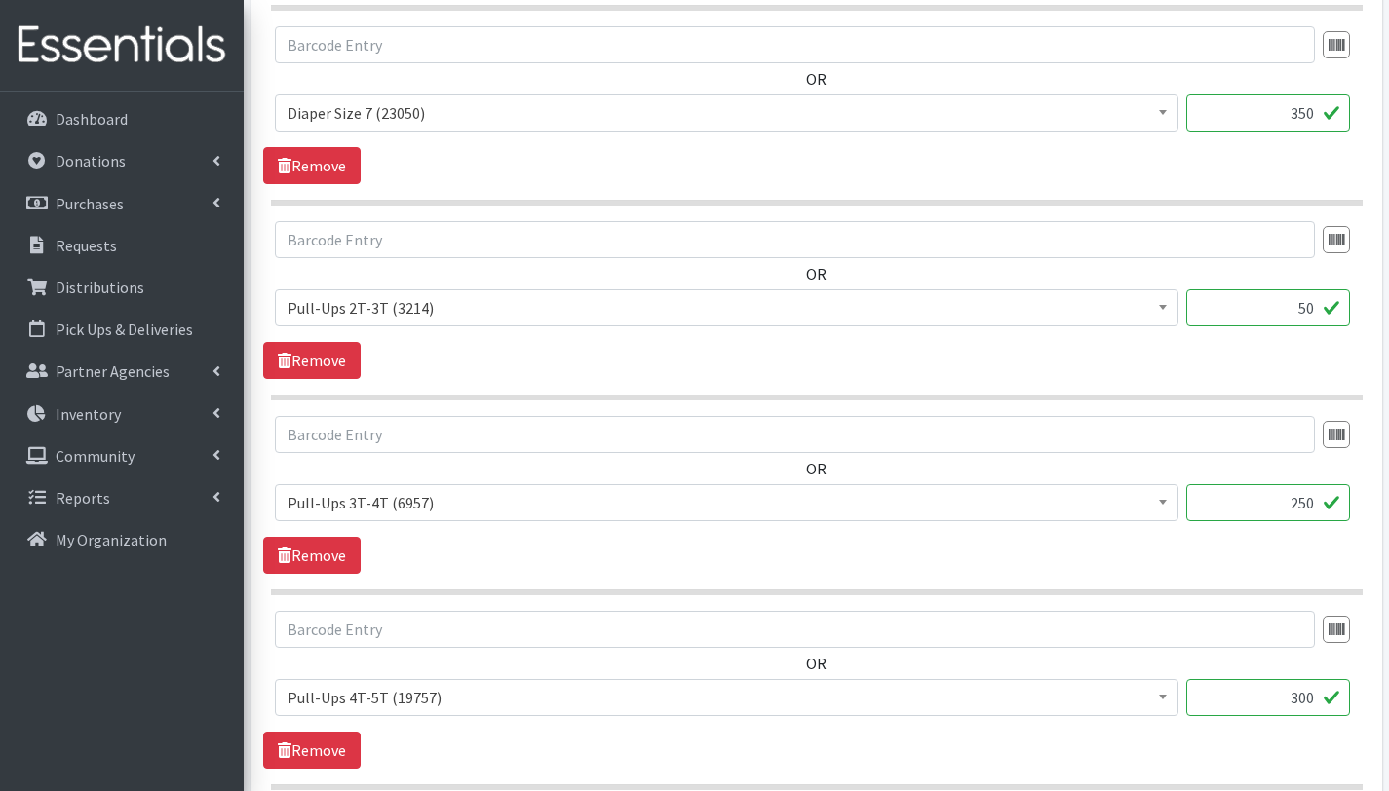
scroll to position [2232, 0]
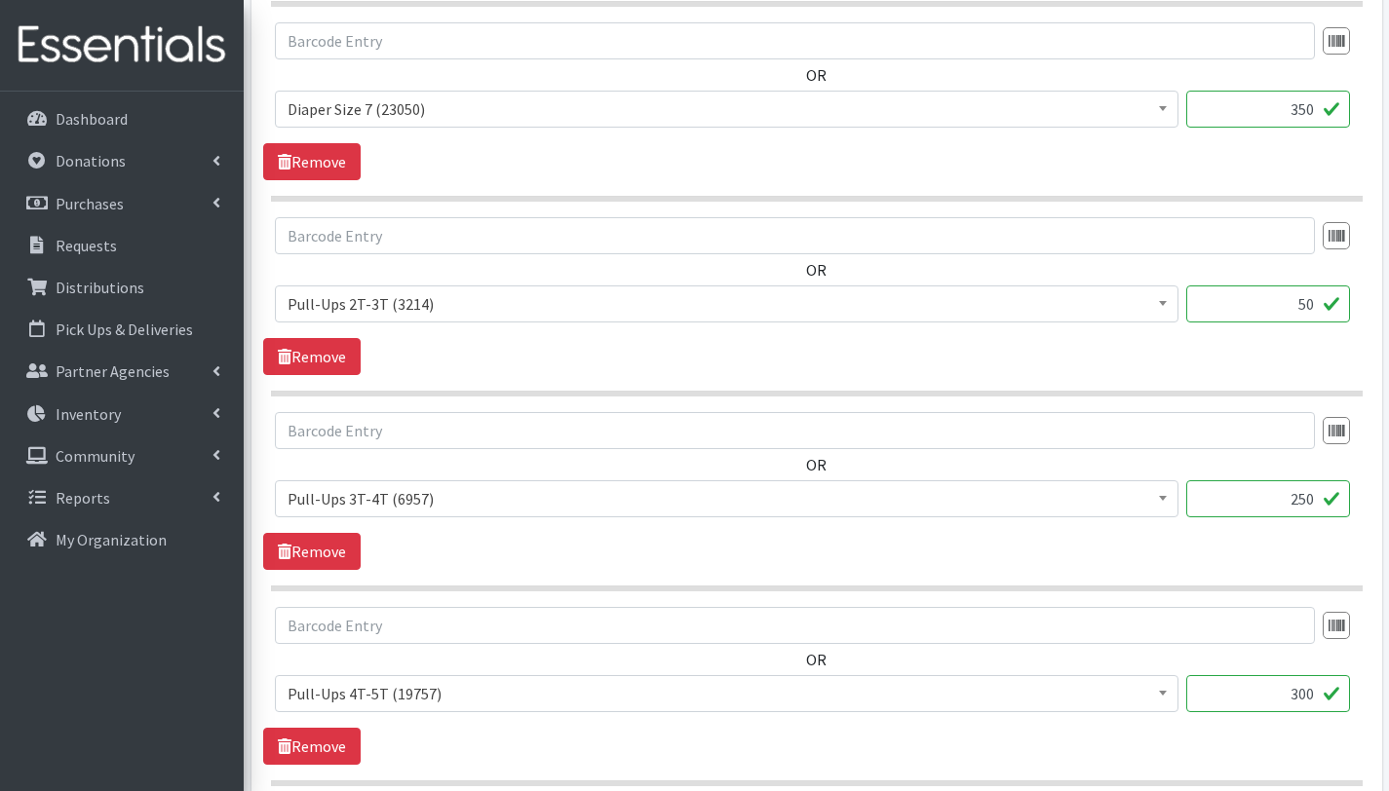
type input "50"
drag, startPoint x: 1309, startPoint y: 501, endPoint x: 1325, endPoint y: 557, distance: 58.9
click at [1309, 502] on input "250" at bounding box center [1268, 498] width 164 height 37
type input "200"
click at [1297, 695] on input "300" at bounding box center [1268, 693] width 164 height 37
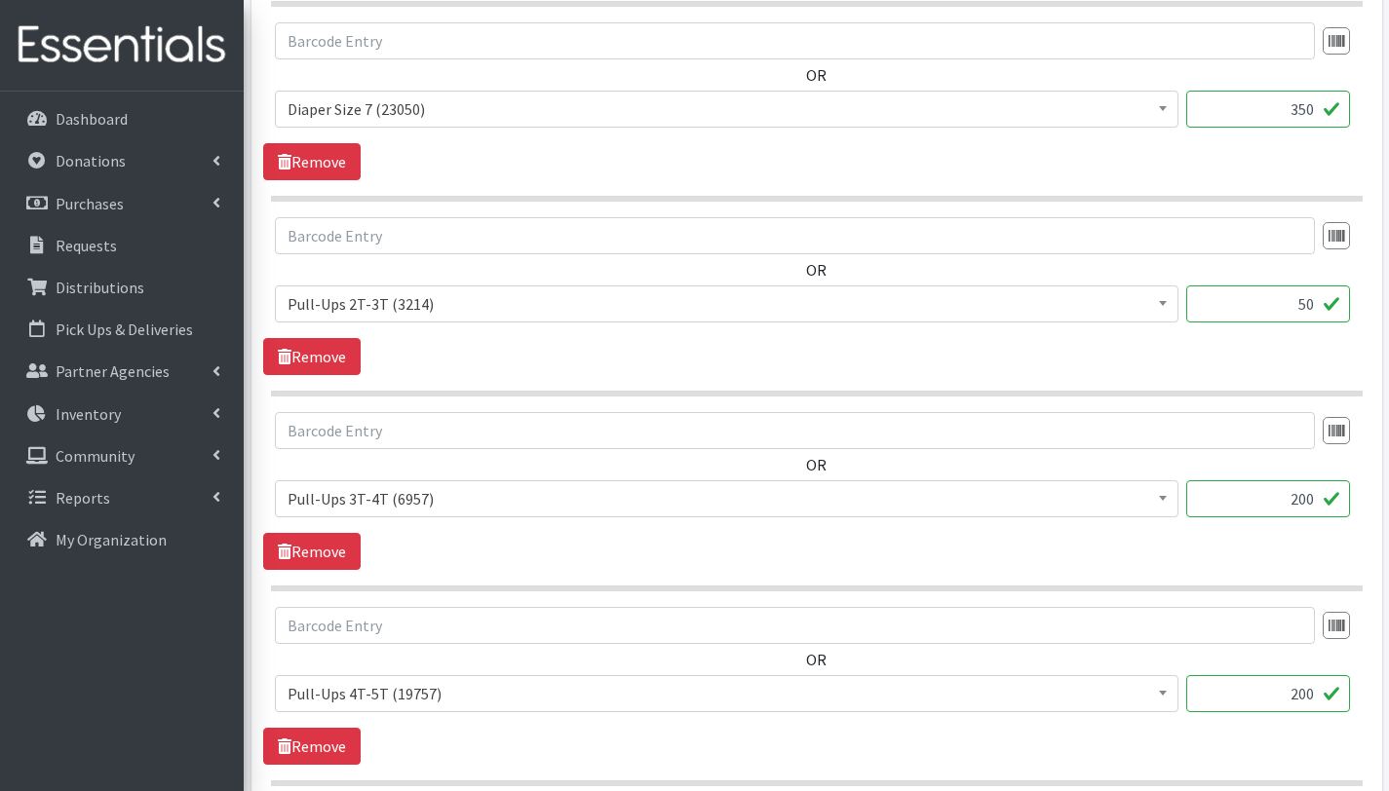
type input "200"
click at [876, 613] on input "text" at bounding box center [795, 625] width 1040 height 37
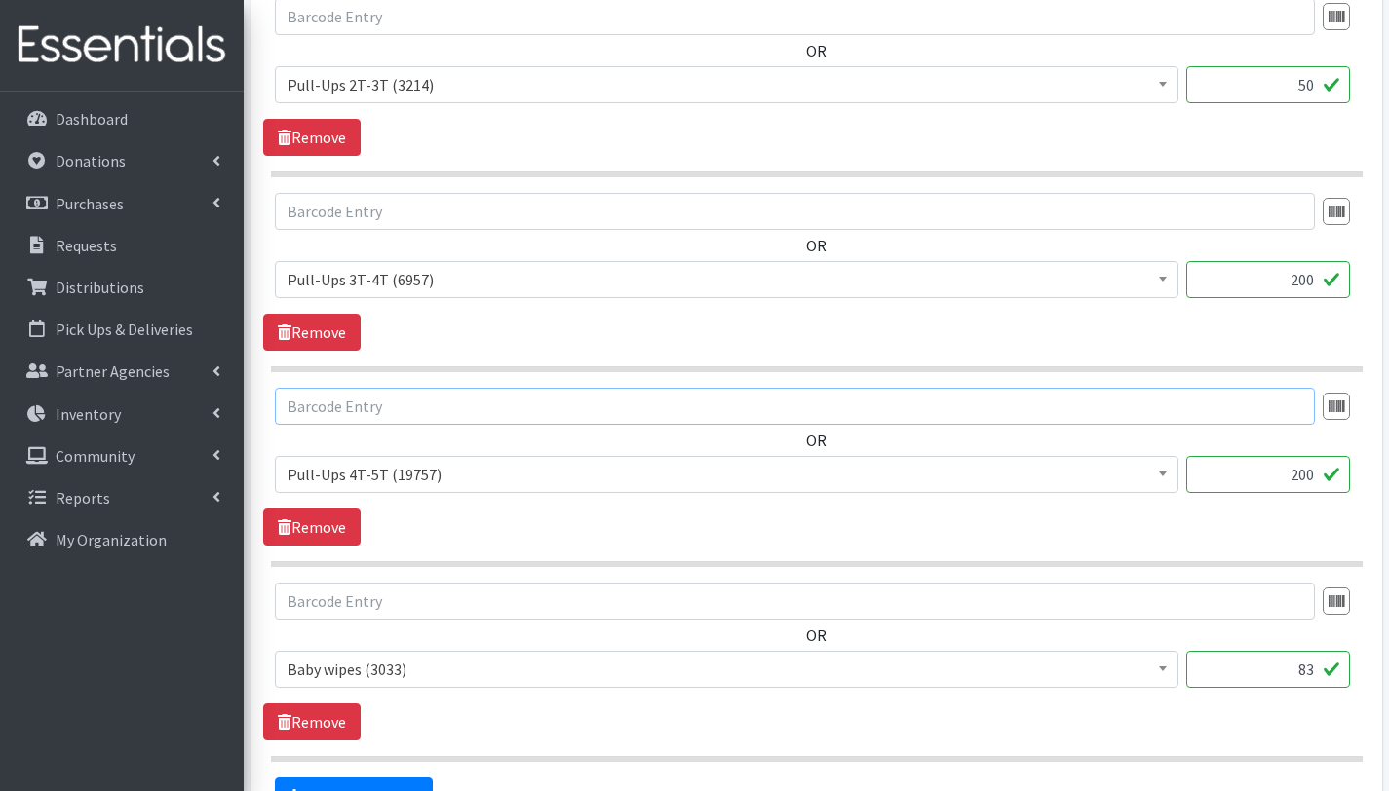
scroll to position [2425, 0]
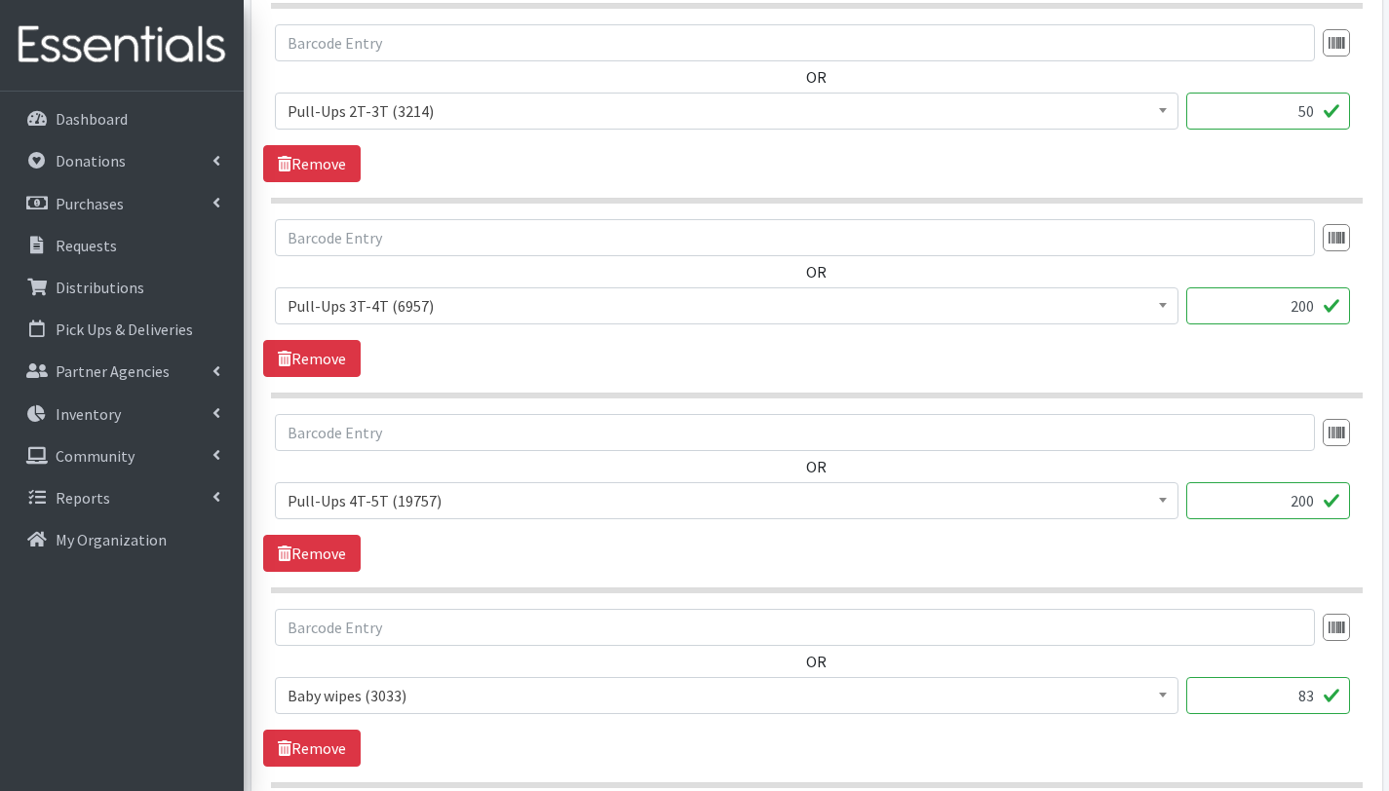
click at [1312, 691] on input "83" at bounding box center [1268, 695] width 164 height 37
type input "8"
type input "59"
click at [1127, 723] on span "# - Total number of kids being served with this order: (0) Adult Briefs (Large/…" at bounding box center [726, 703] width 903 height 53
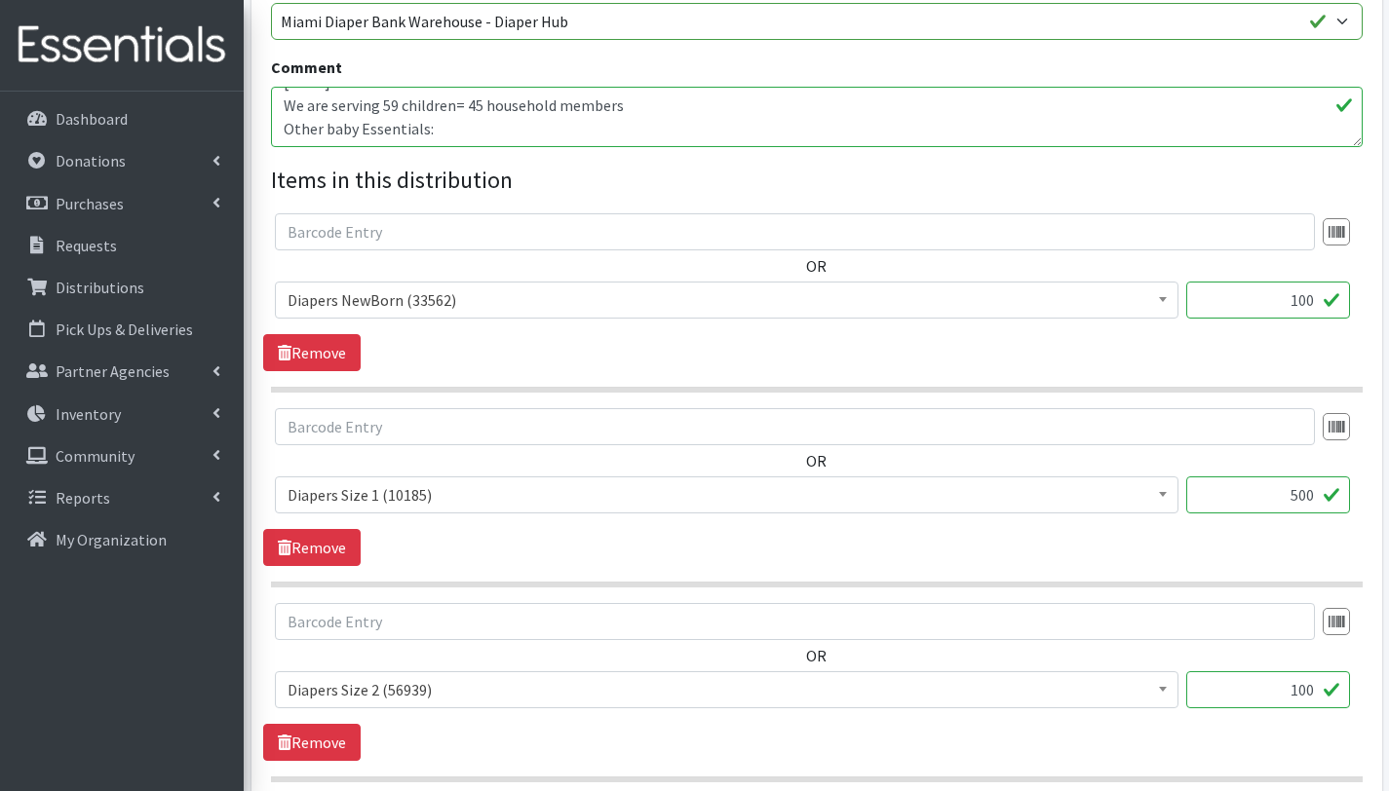
scroll to position [513, 0]
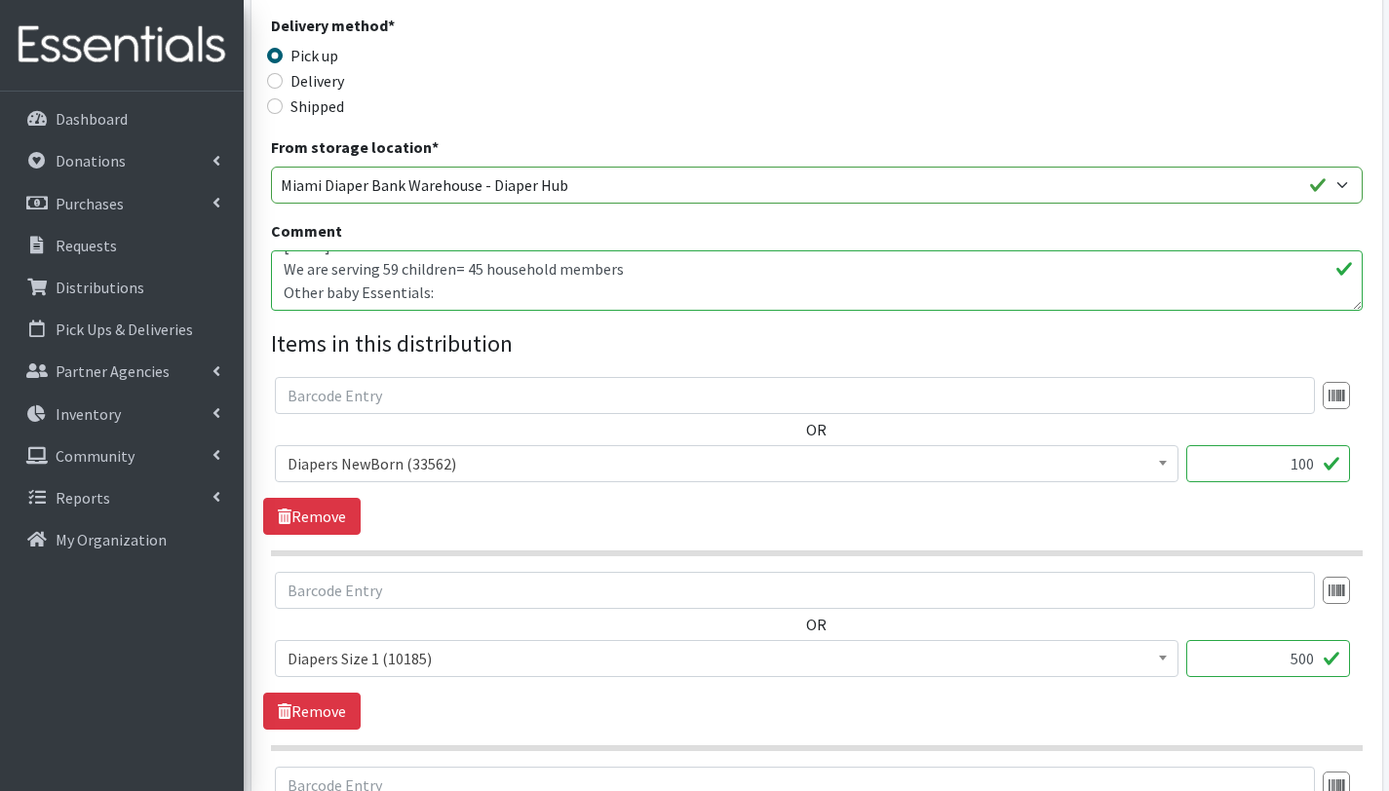
click at [465, 295] on textarea "Jack & Jill. Broward Mobile Pantry. 08/12/2025 We are serving 83 children= 66 h…" at bounding box center [817, 280] width 1092 height 60
drag, startPoint x: 297, startPoint y: 291, endPoint x: 284, endPoint y: 291, distance: 13.6
click at [284, 291] on textarea "Jack & Jill. Broward Mobile Pantry. 08/12/2025 We are serving 83 children= 66 h…" at bounding box center [817, 280] width 1092 height 60
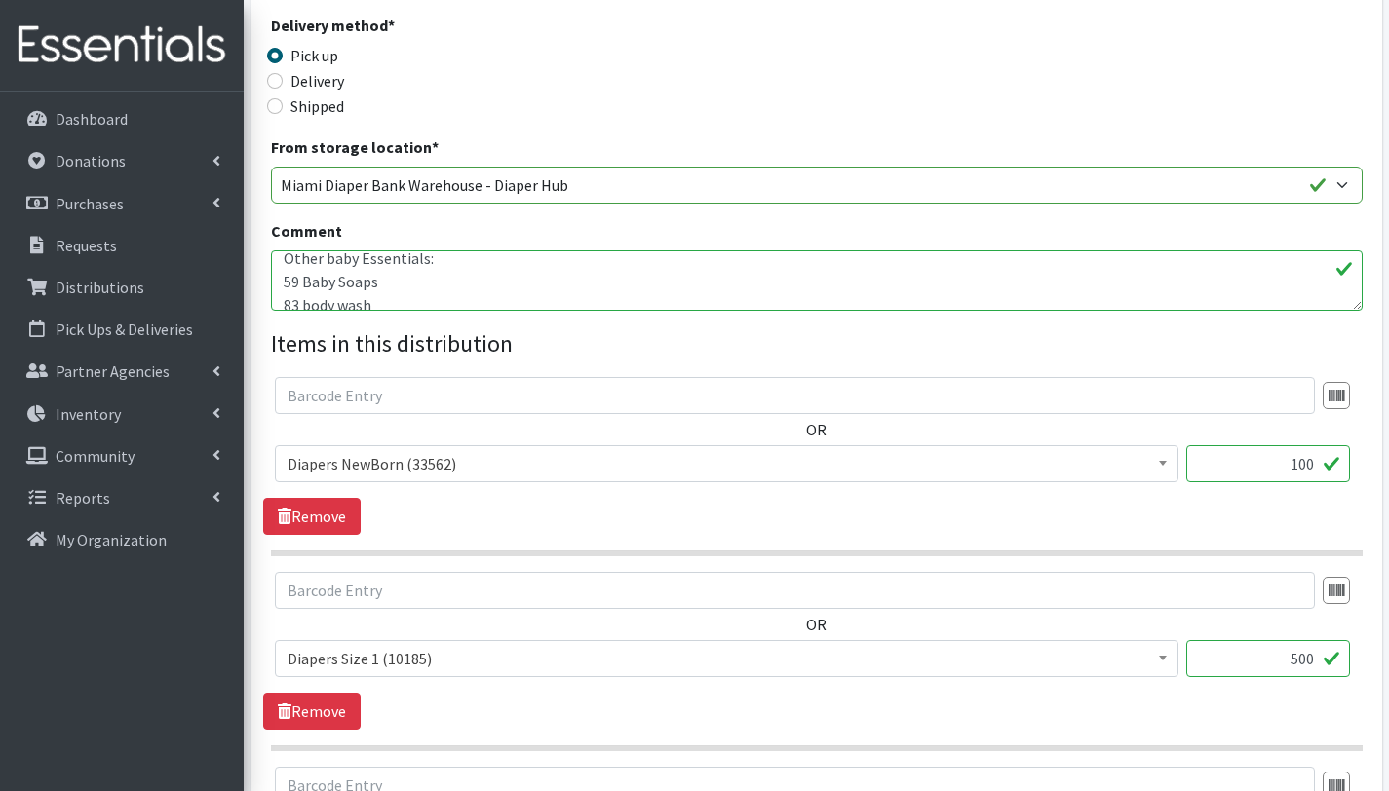
drag, startPoint x: 298, startPoint y: 300, endPoint x: 279, endPoint y: 300, distance: 19.5
click at [279, 300] on textarea "Jack & Jill. Broward Mobile Pantry. 08/12/2025 We are serving 83 children= 66 h…" at bounding box center [817, 280] width 1092 height 60
drag, startPoint x: 300, startPoint y: 298, endPoint x: 274, endPoint y: 299, distance: 26.3
click at [274, 299] on textarea "Jack & Jill. Broward Mobile Pantry. 08/12/2025 We are serving 83 children= 66 h…" at bounding box center [817, 280] width 1092 height 60
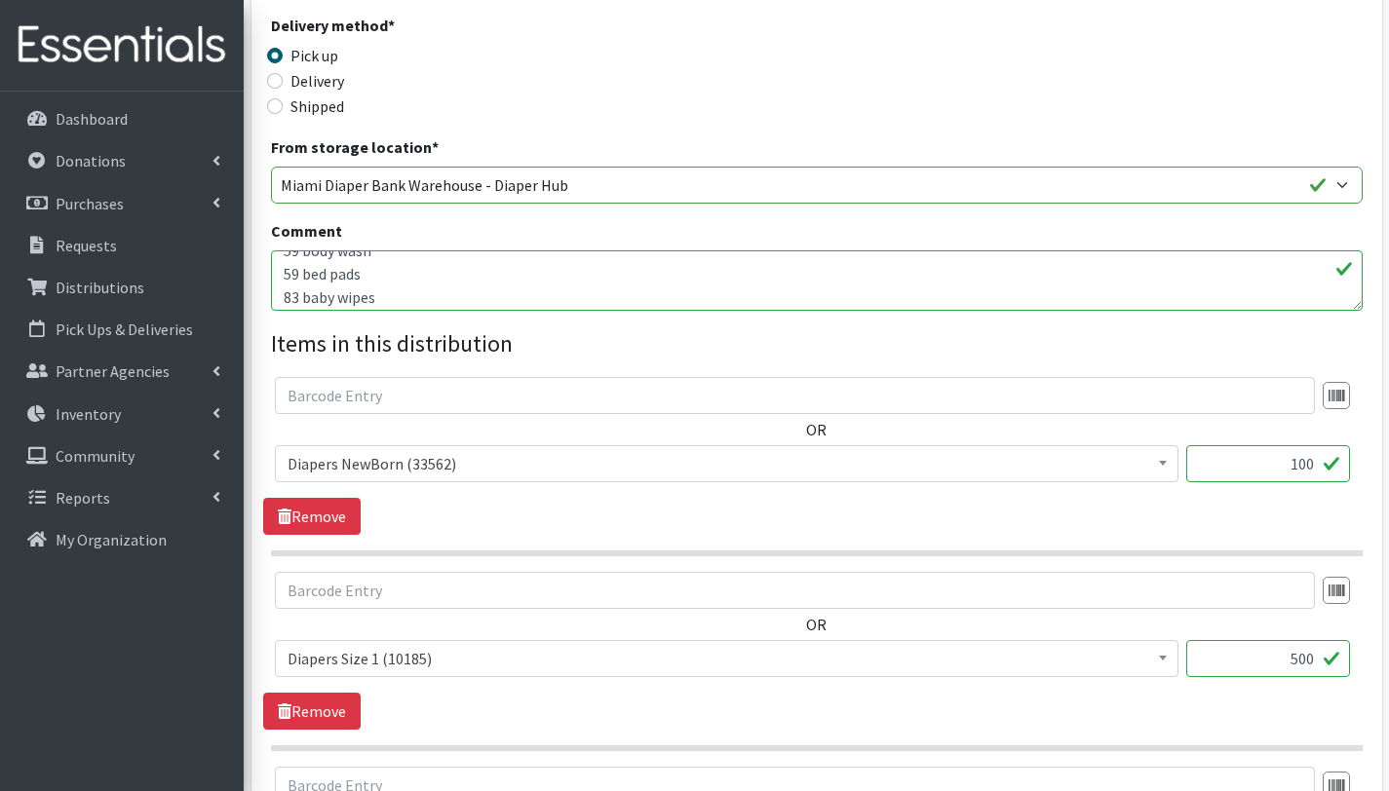
scroll to position [138, 0]
drag, startPoint x: 295, startPoint y: 297, endPoint x: 279, endPoint y: 296, distance: 16.6
click at [279, 296] on textarea "Jack & Jill. Broward Mobile Pantry. 08/12/2025 We are serving 83 children= 66 h…" at bounding box center [817, 280] width 1092 height 60
click at [422, 284] on textarea "Jack & Jill. Broward Mobile Pantry. 08/12/2025 We are serving 83 children= 66 h…" at bounding box center [817, 280] width 1092 height 60
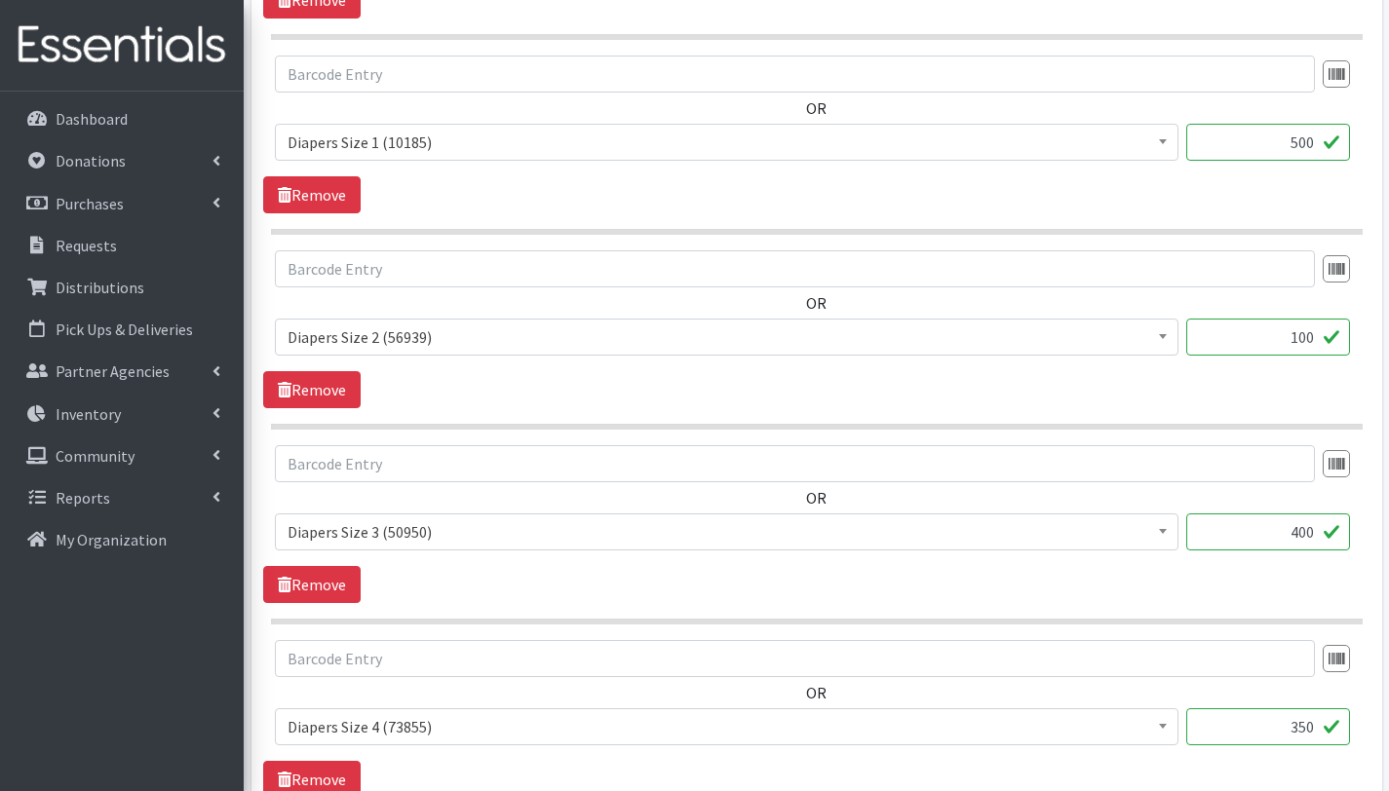
scroll to position [2673, 0]
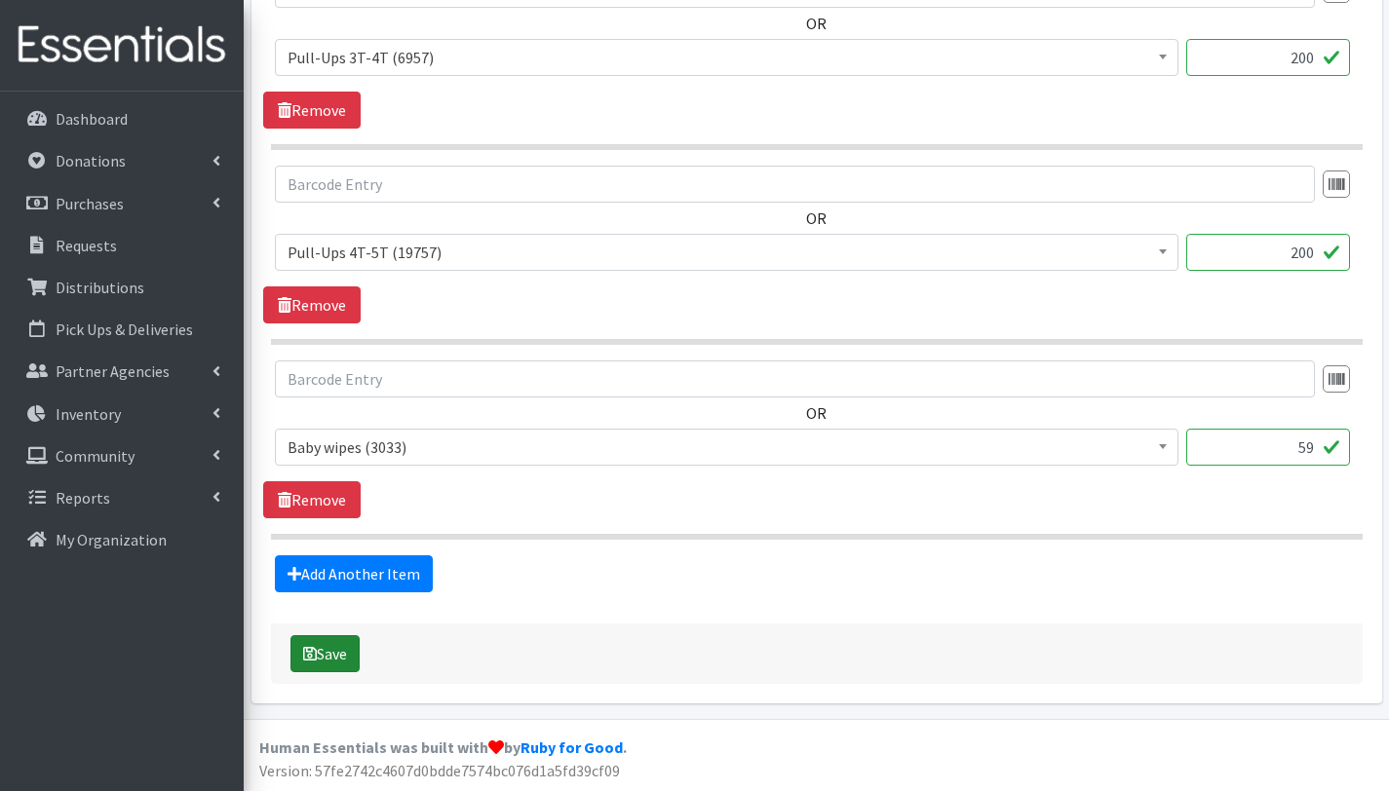
type textarea "Jack & [PERSON_NAME]. Broward Mobile Pantry. [DATE] We are serving 59 children=…"
click at [339, 639] on button "Save" at bounding box center [324, 653] width 69 height 37
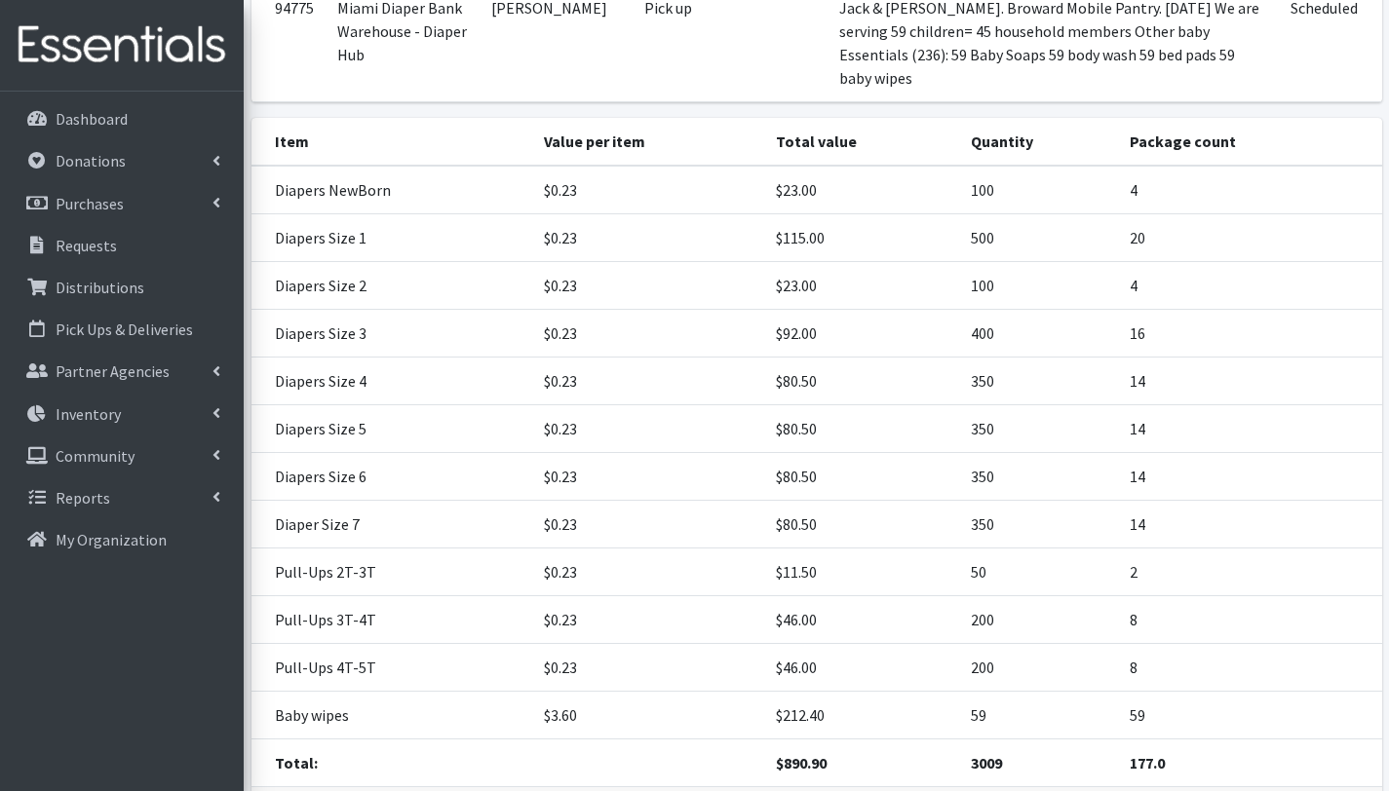
scroll to position [498, 0]
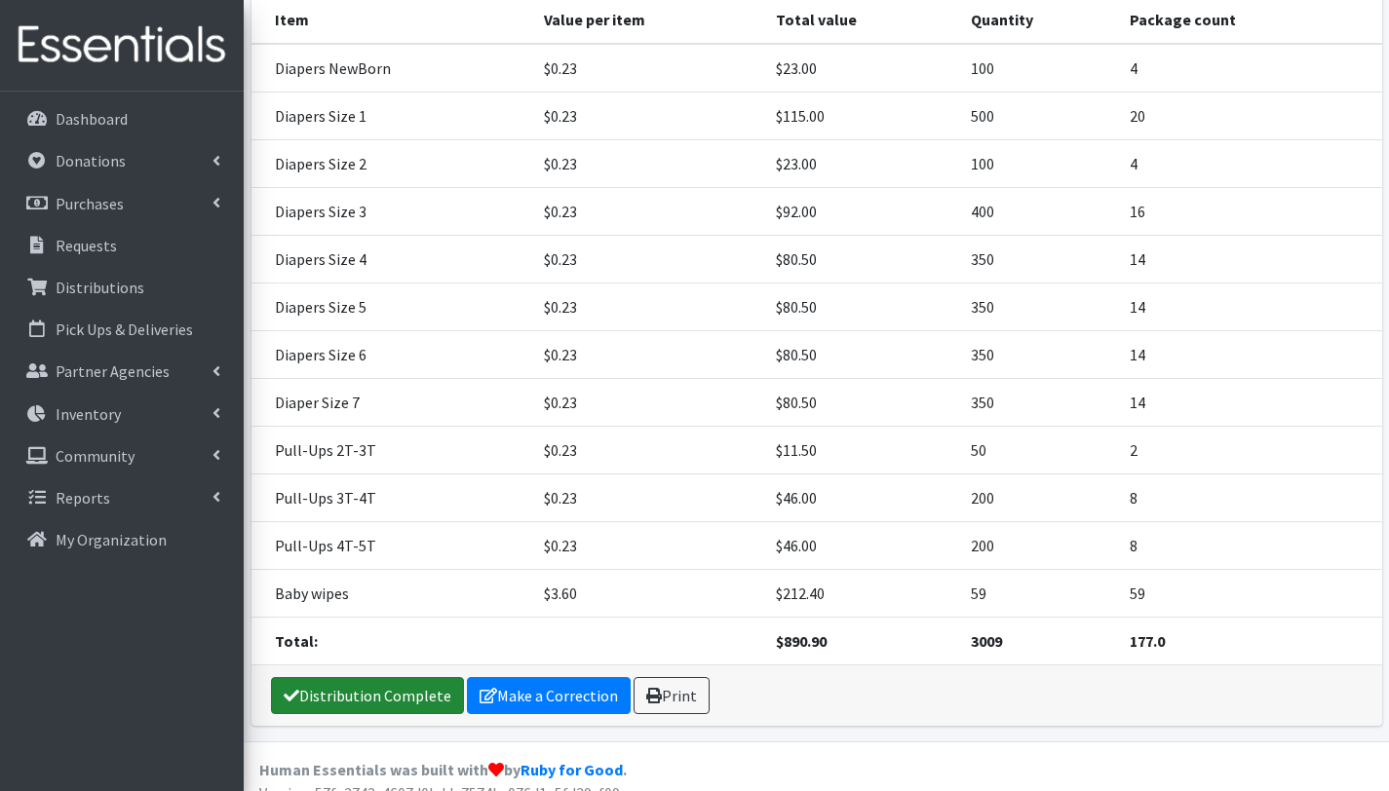
click at [367, 677] on link "Distribution Complete" at bounding box center [367, 695] width 193 height 37
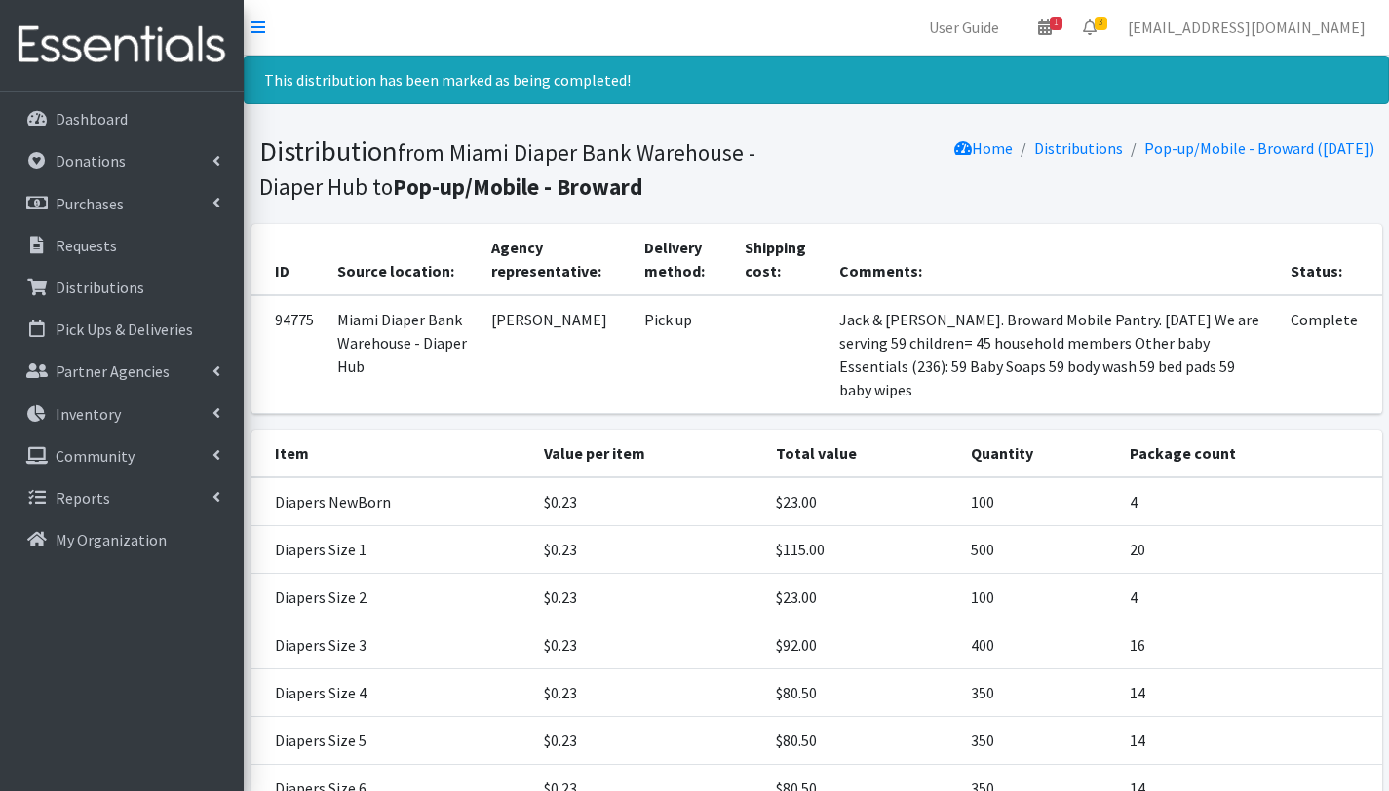
scroll to position [434, 0]
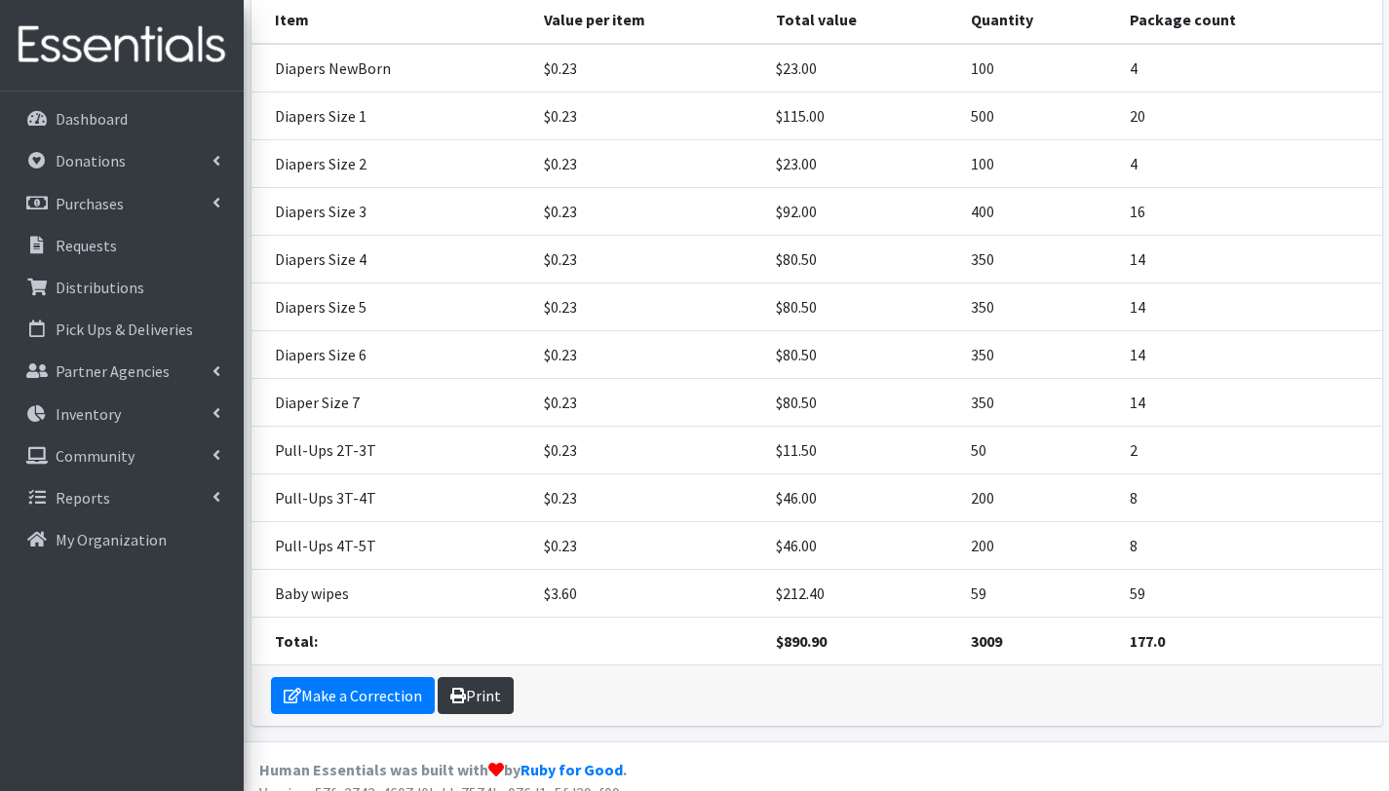
click at [473, 677] on link "Print" at bounding box center [476, 695] width 76 height 37
click at [131, 283] on p "Distributions" at bounding box center [100, 287] width 89 height 19
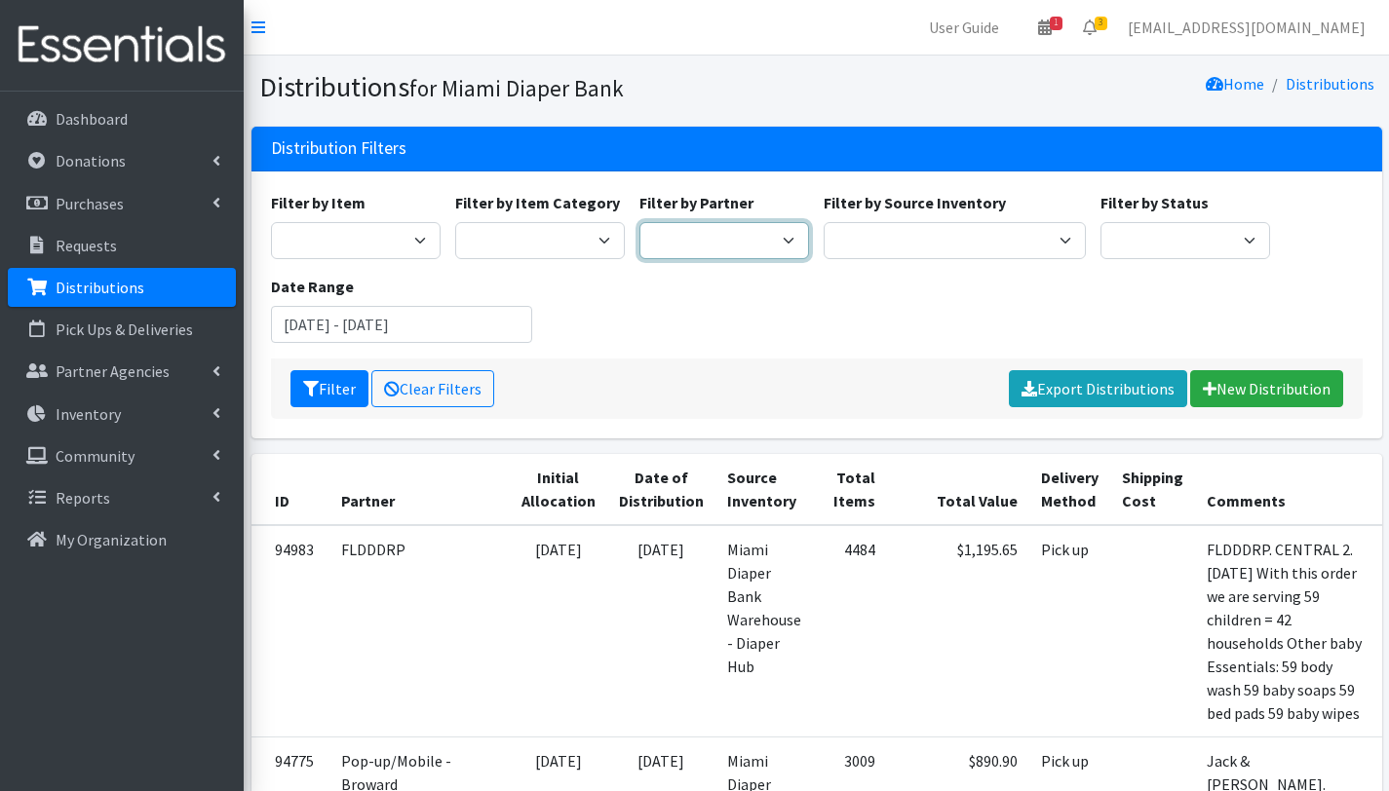
click at [707, 237] on select "A Safe Haven for [GEOGRAPHIC_DATA] Belafonte TACOLCY Center [GEOGRAPHIC_DATA] […" at bounding box center [724, 240] width 170 height 37
select select "2794"
click at [639, 222] on select "A Safe Haven for [GEOGRAPHIC_DATA] Belafonte TACOLCY Center [GEOGRAPHIC_DATA] […" at bounding box center [724, 240] width 170 height 37
click at [336, 390] on button "Filter" at bounding box center [329, 388] width 78 height 37
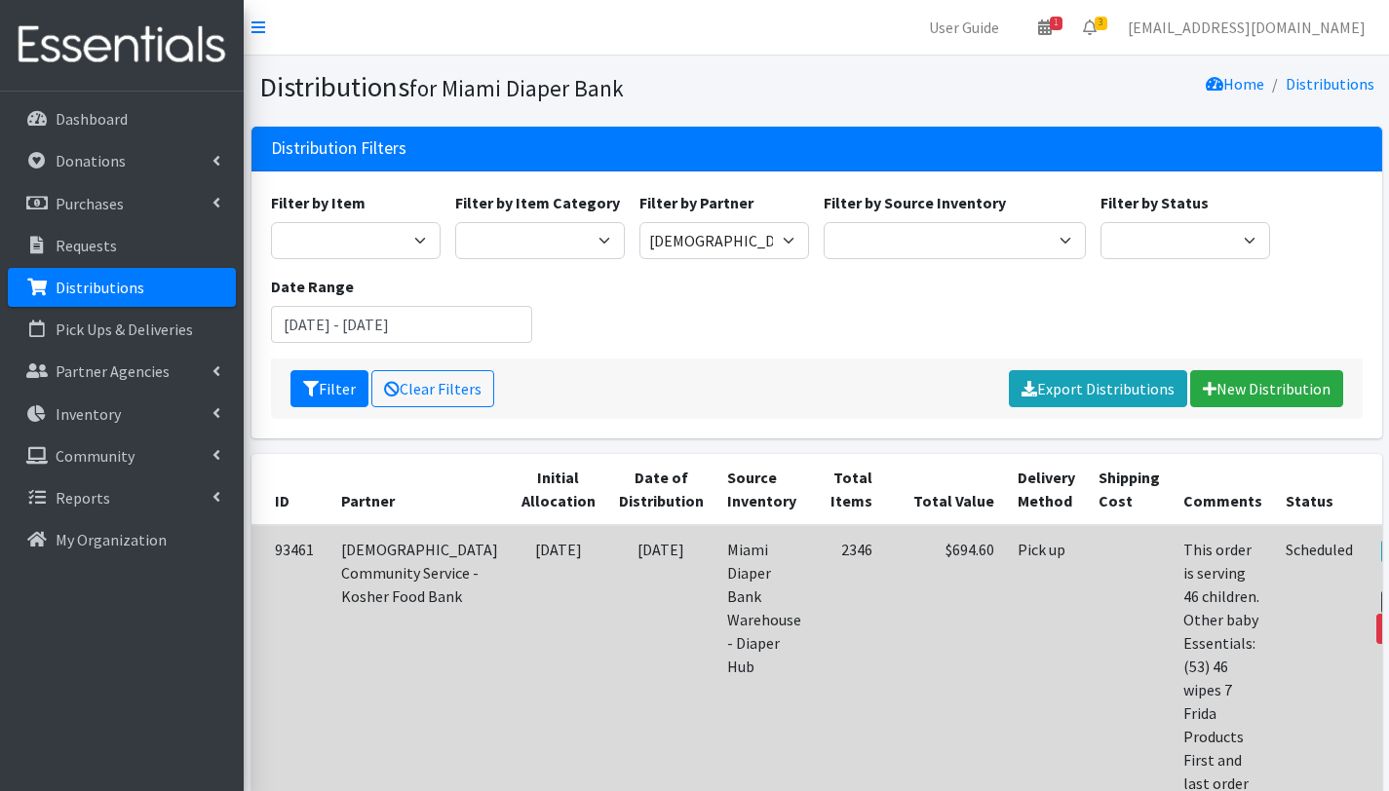
click at [1388, 595] on icon at bounding box center [1395, 602] width 14 height 14
